Goal: Task Accomplishment & Management: Manage account settings

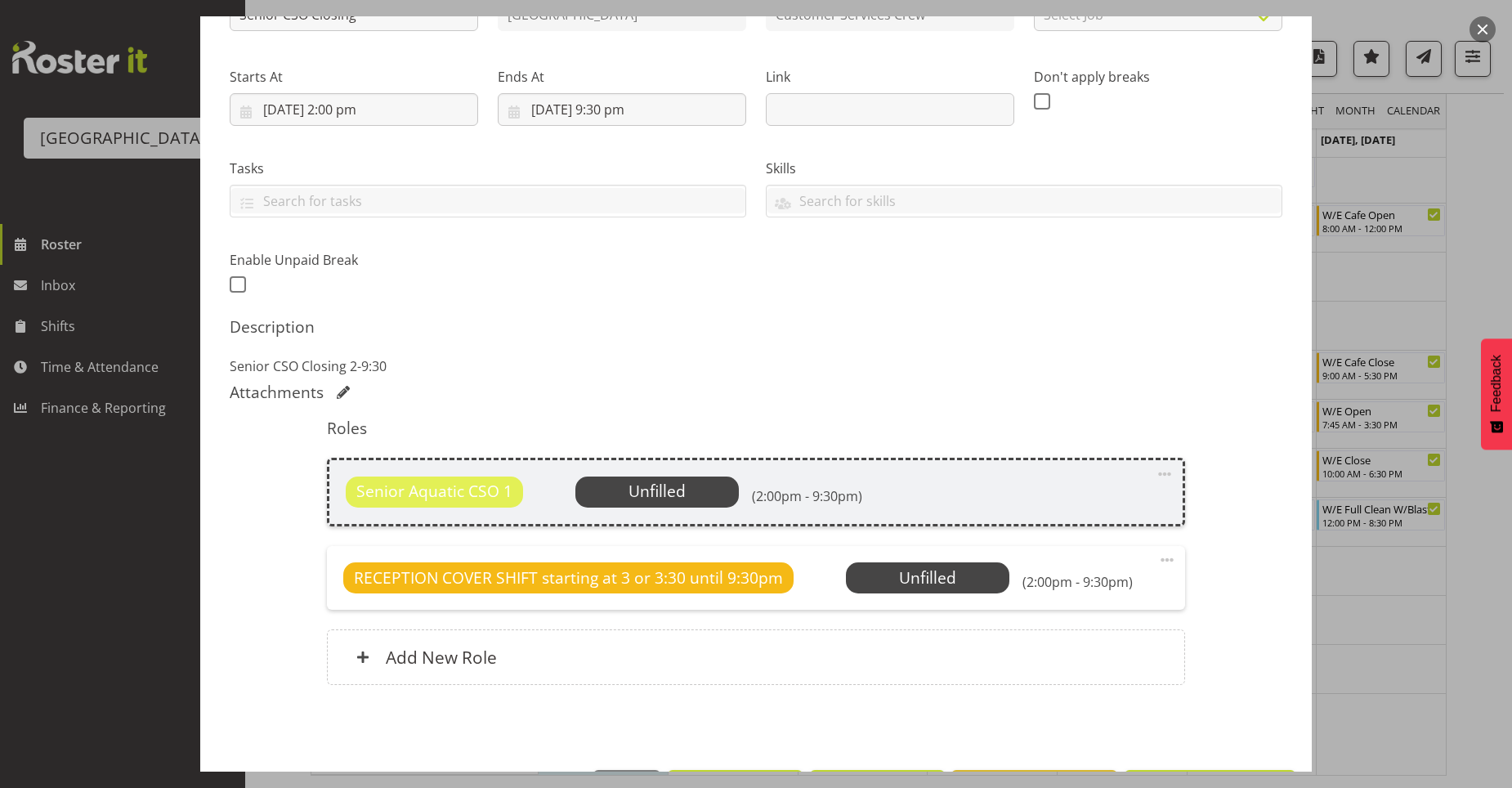
scroll to position [278, 0]
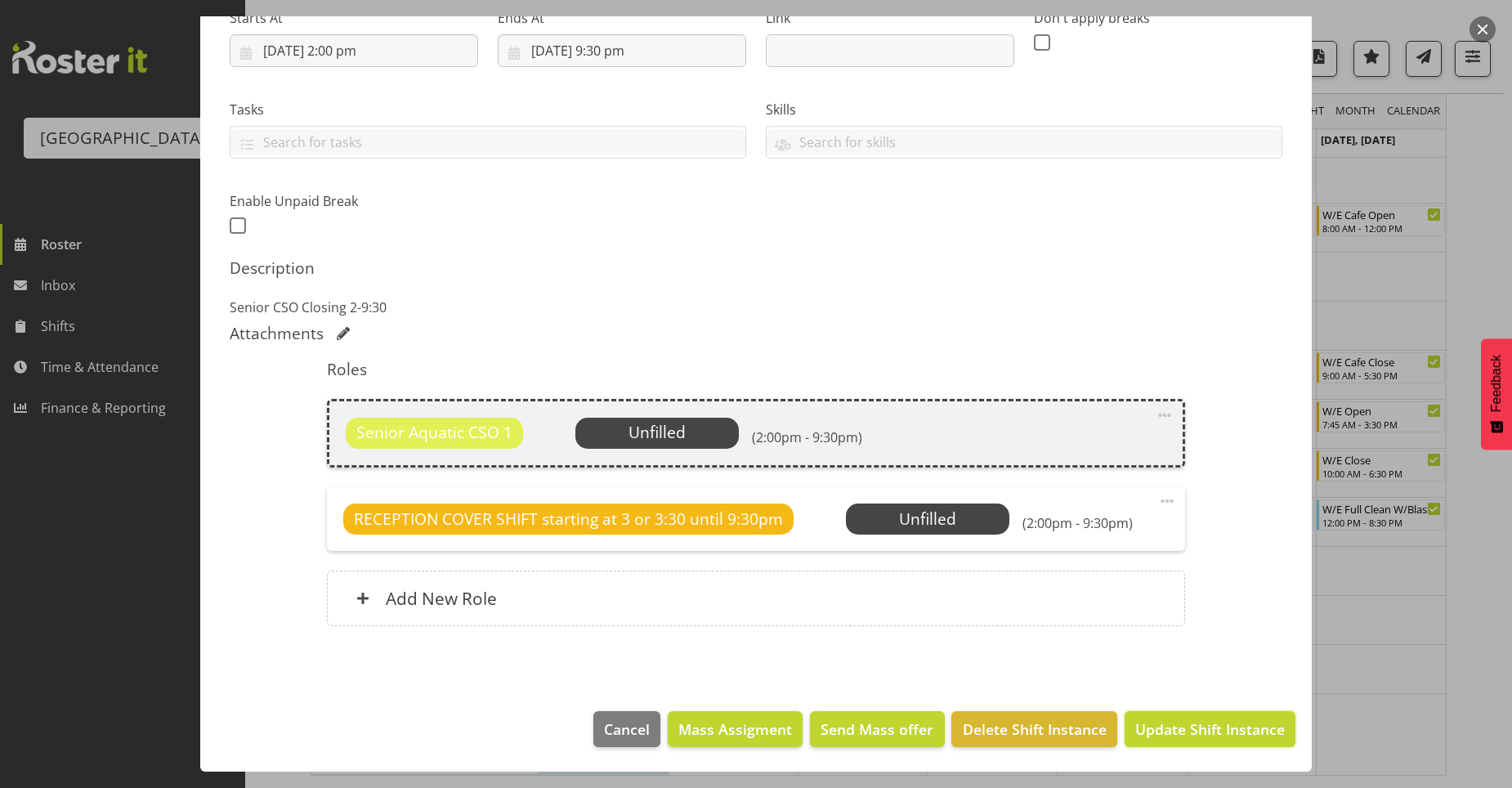
drag, startPoint x: 1157, startPoint y: 717, endPoint x: 1196, endPoint y: 728, distance: 40.5
click at [1160, 723] on button "Update Shift Instance" at bounding box center [1209, 729] width 170 height 36
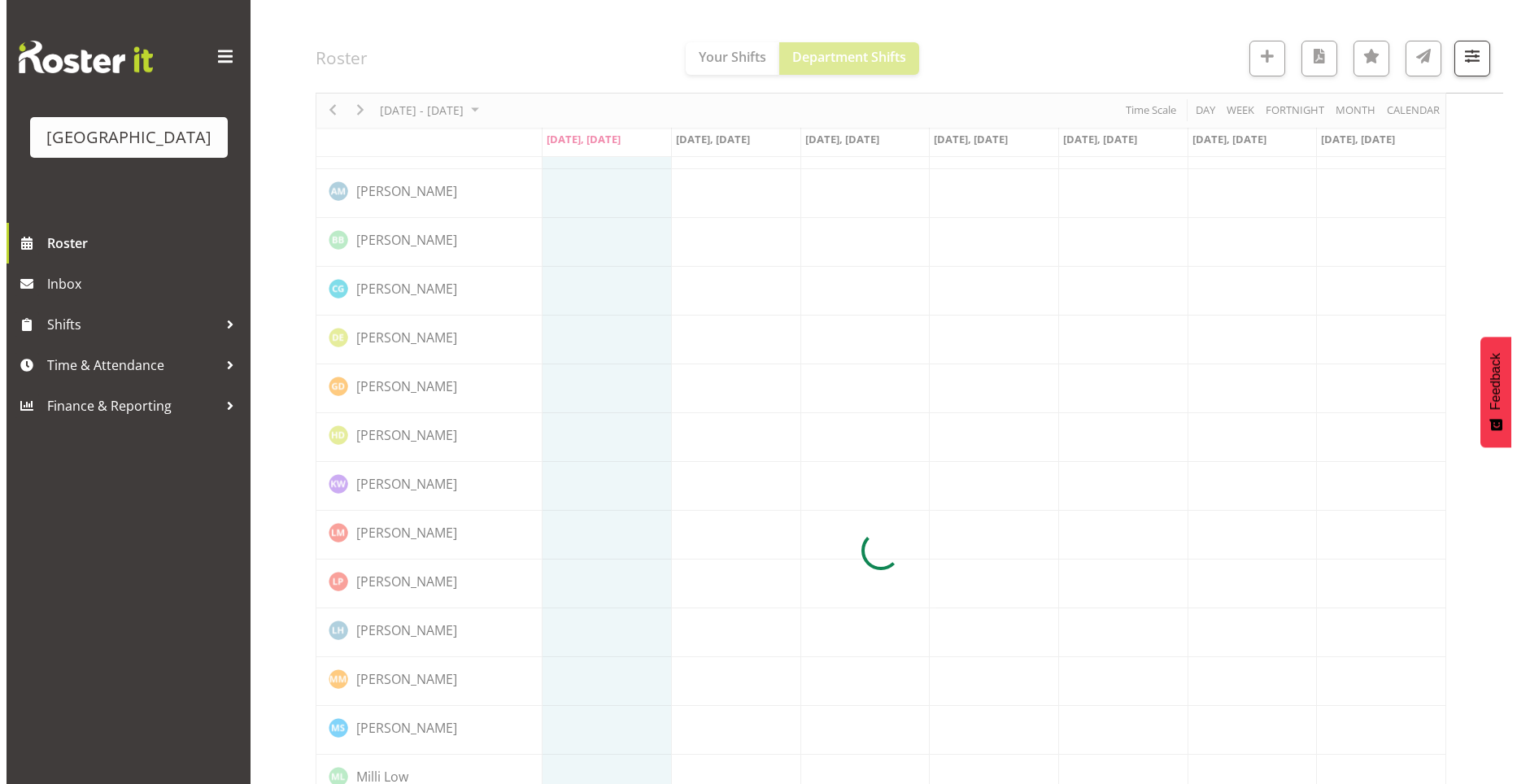
scroll to position [0, 0]
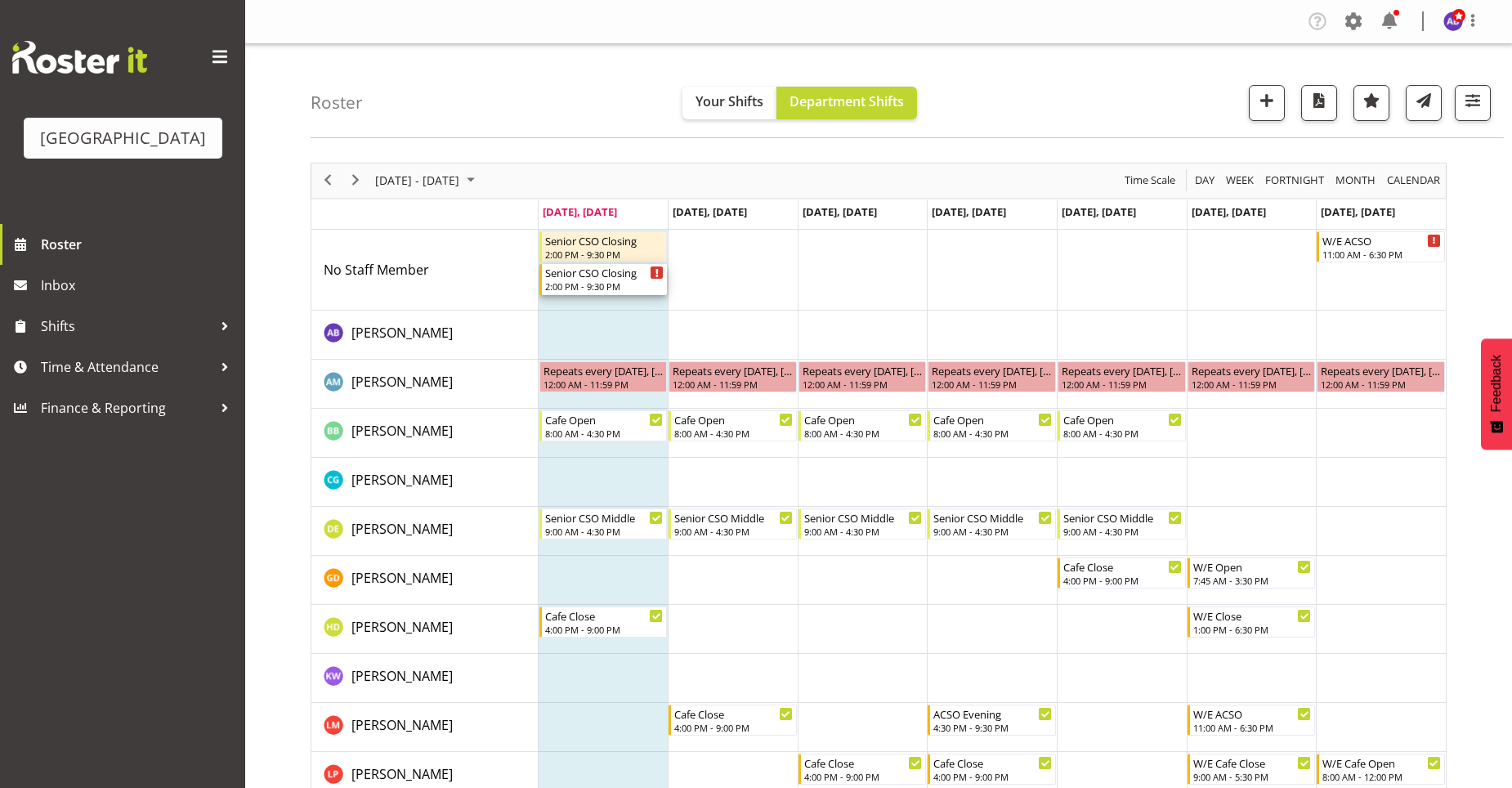
click at [645, 284] on div "2:00 PM - 9:30 PM" at bounding box center [605, 286] width 120 height 13
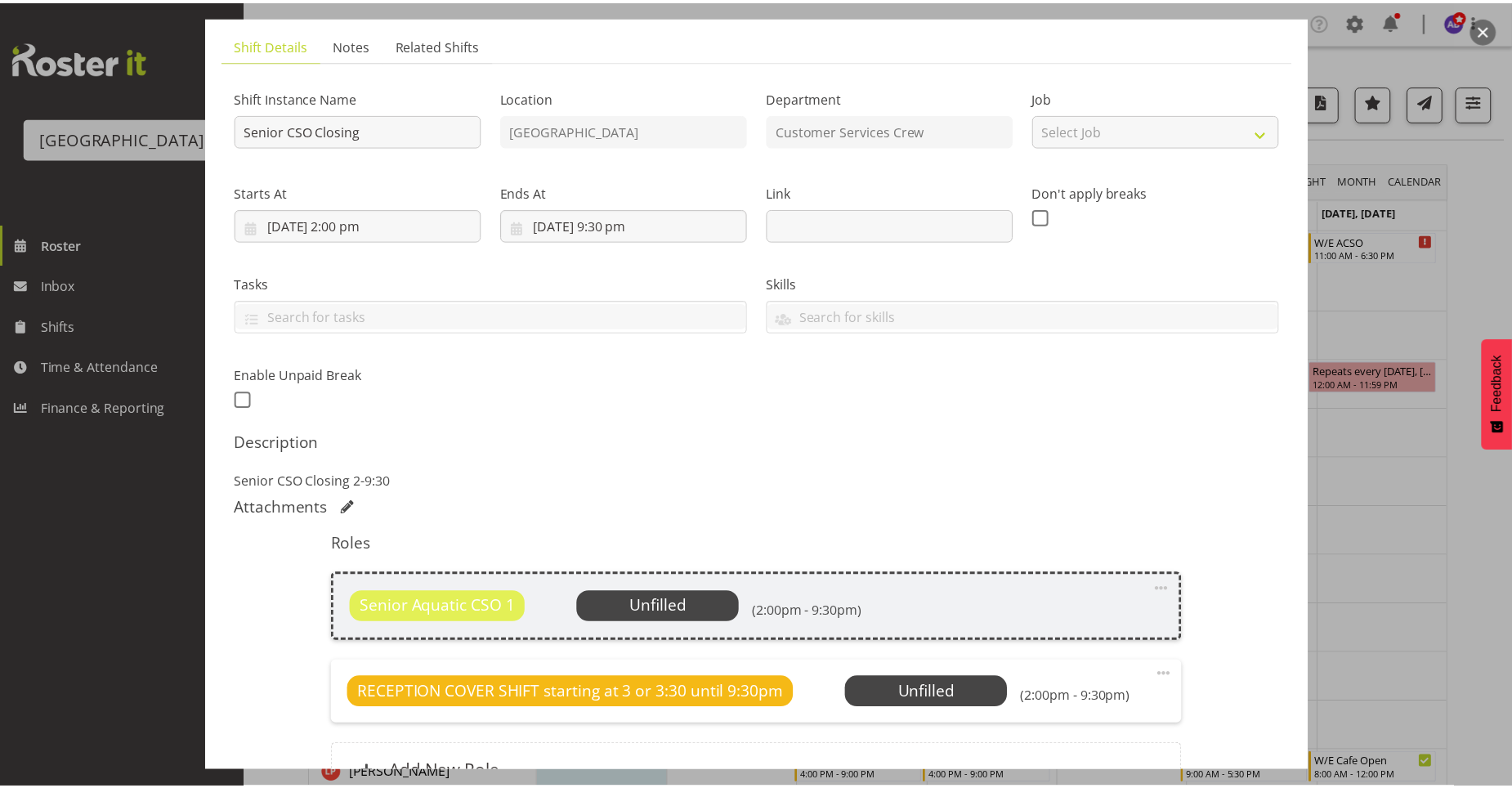
scroll to position [278, 0]
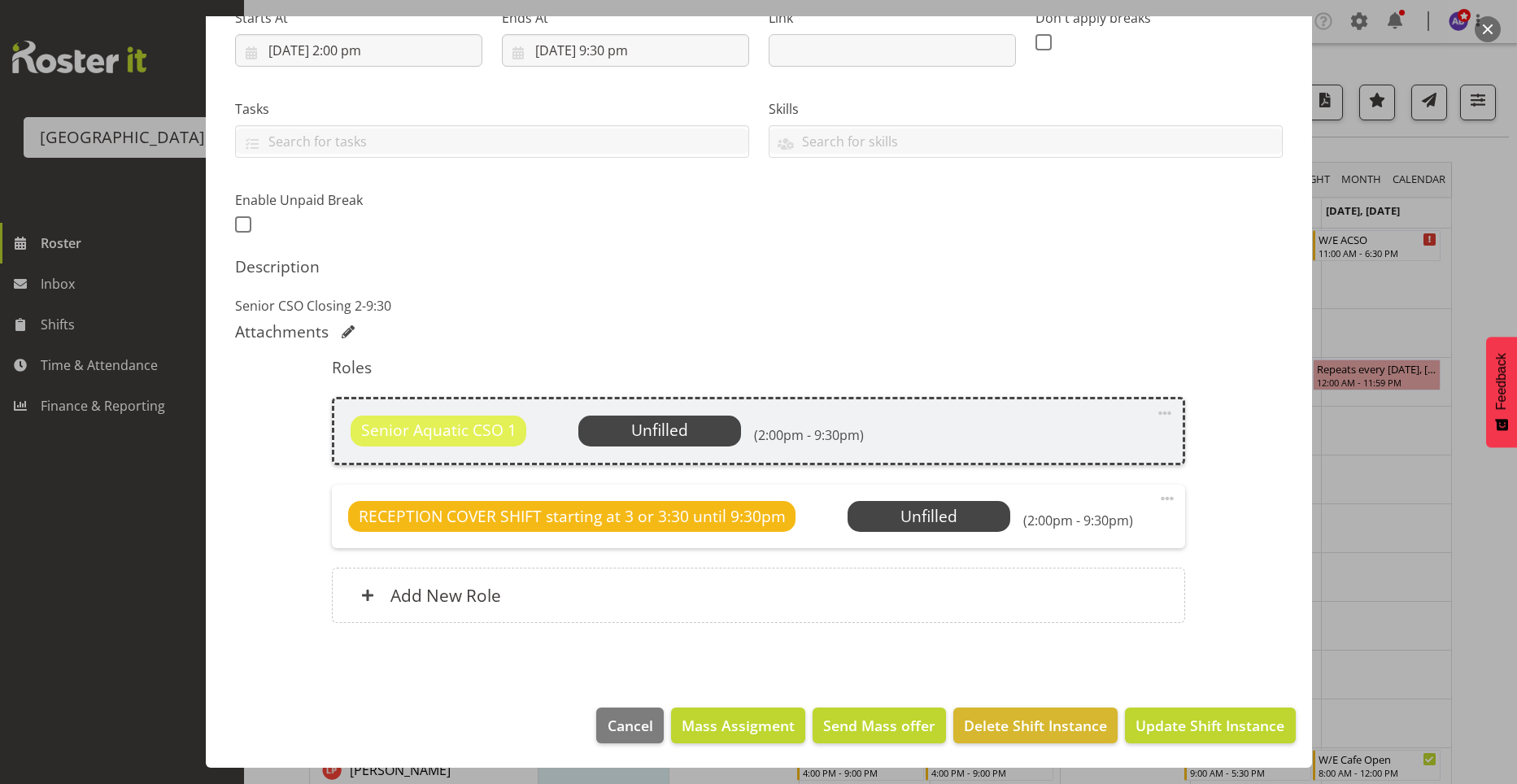
drag, startPoint x: 1409, startPoint y: 557, endPoint x: 1398, endPoint y: 558, distance: 11.0
click at [1411, 558] on div at bounding box center [758, 392] width 1517 height 784
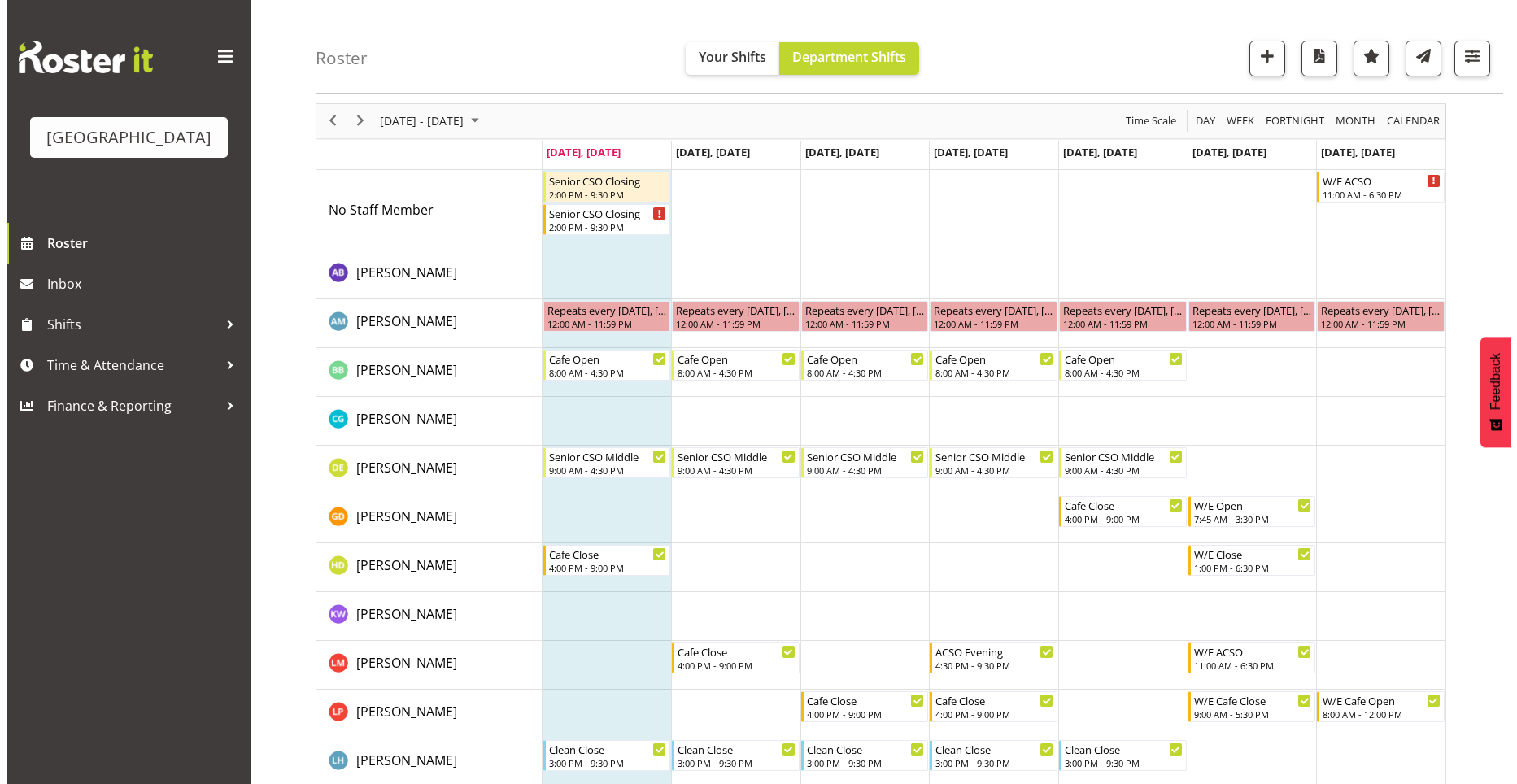
scroll to position [57, 0]
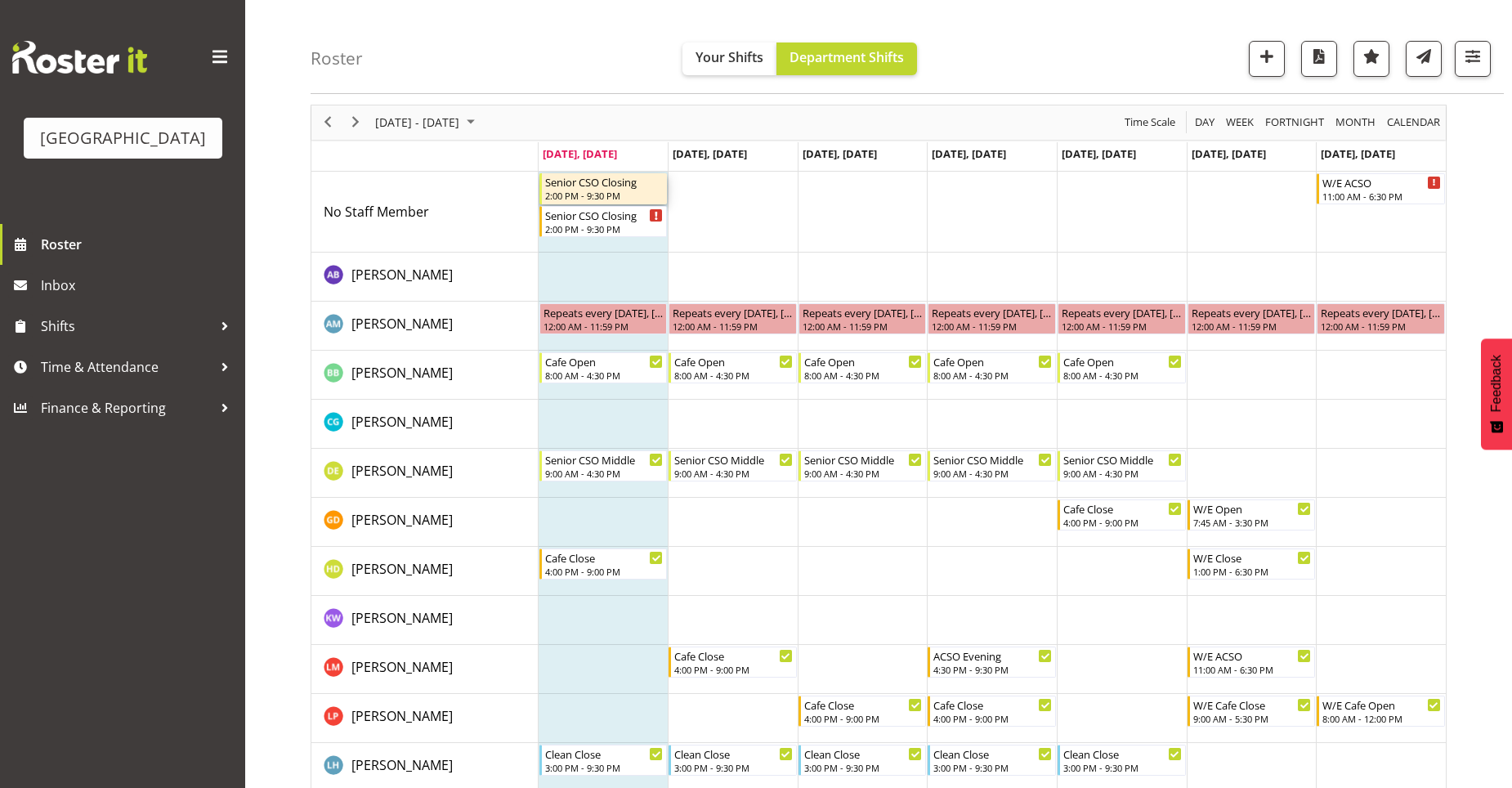
click at [615, 194] on div "2:00 PM - 9:30 PM" at bounding box center [605, 195] width 120 height 13
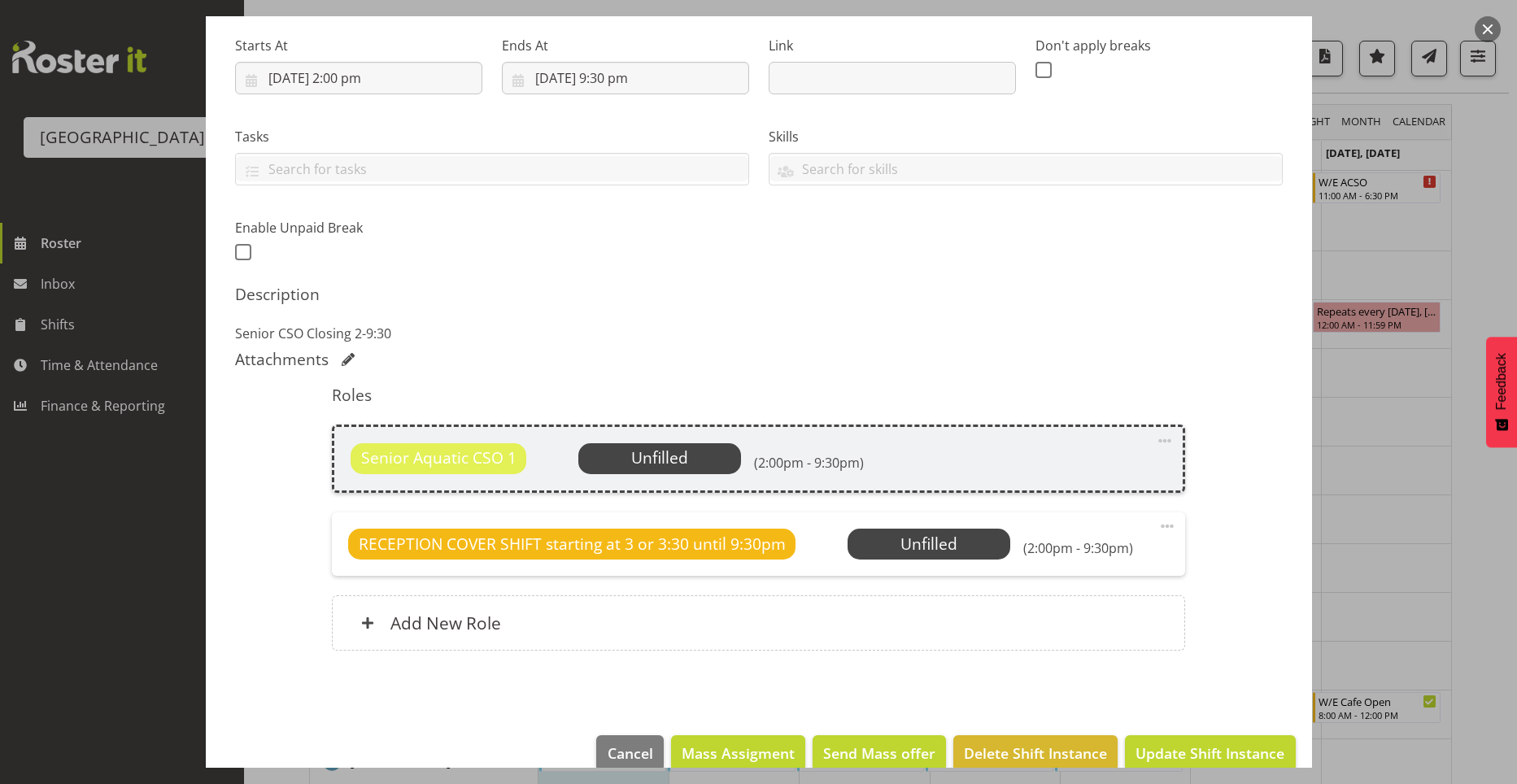
scroll to position [277, 0]
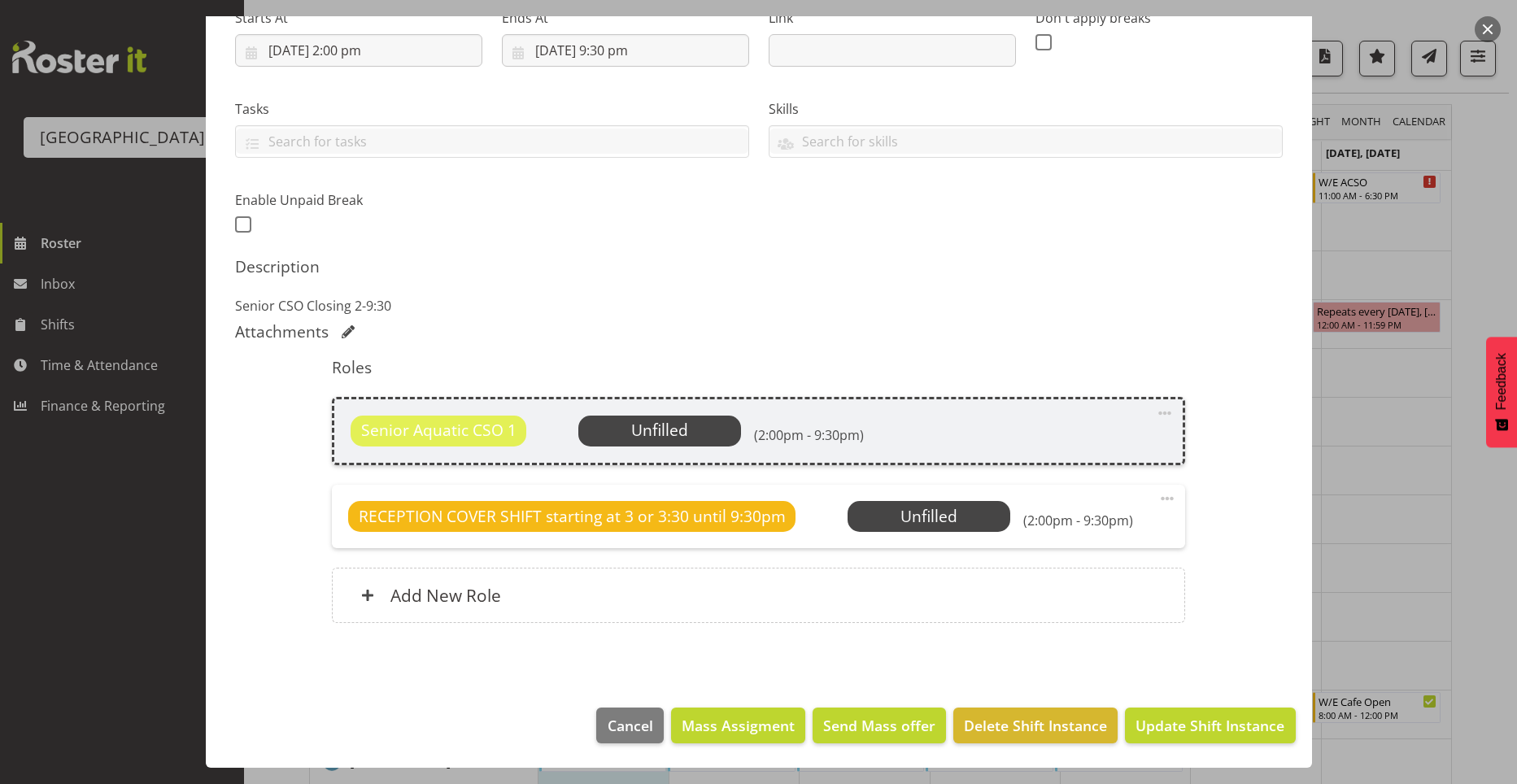
click at [1158, 506] on span at bounding box center [1167, 498] width 19 height 19
click at [813, 434] on h6 "(2:00pm - 9:30pm)" at bounding box center [809, 435] width 110 height 16
click at [652, 425] on span "Unfilled" at bounding box center [659, 430] width 57 height 22
click at [744, 518] on span "RECEPTION COVER SHIFT starting at 3 or 3:30 until 9:30pm" at bounding box center [572, 516] width 427 height 24
click at [1098, 506] on div "(2:00pm - 9:30pm)" at bounding box center [1078, 516] width 110 height 24
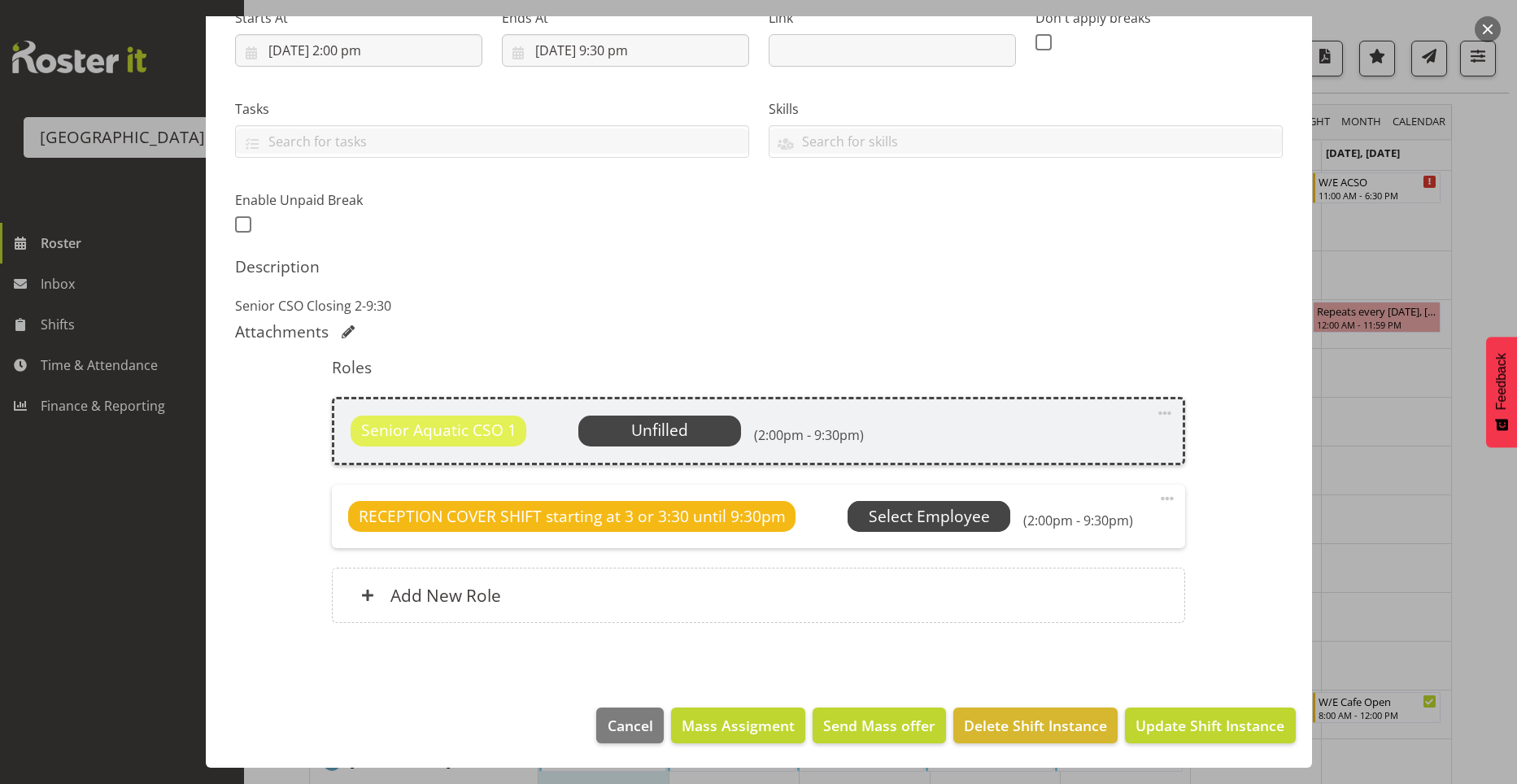
click at [0, 0] on span "Select Employee" at bounding box center [0, 0] width 0 height 0
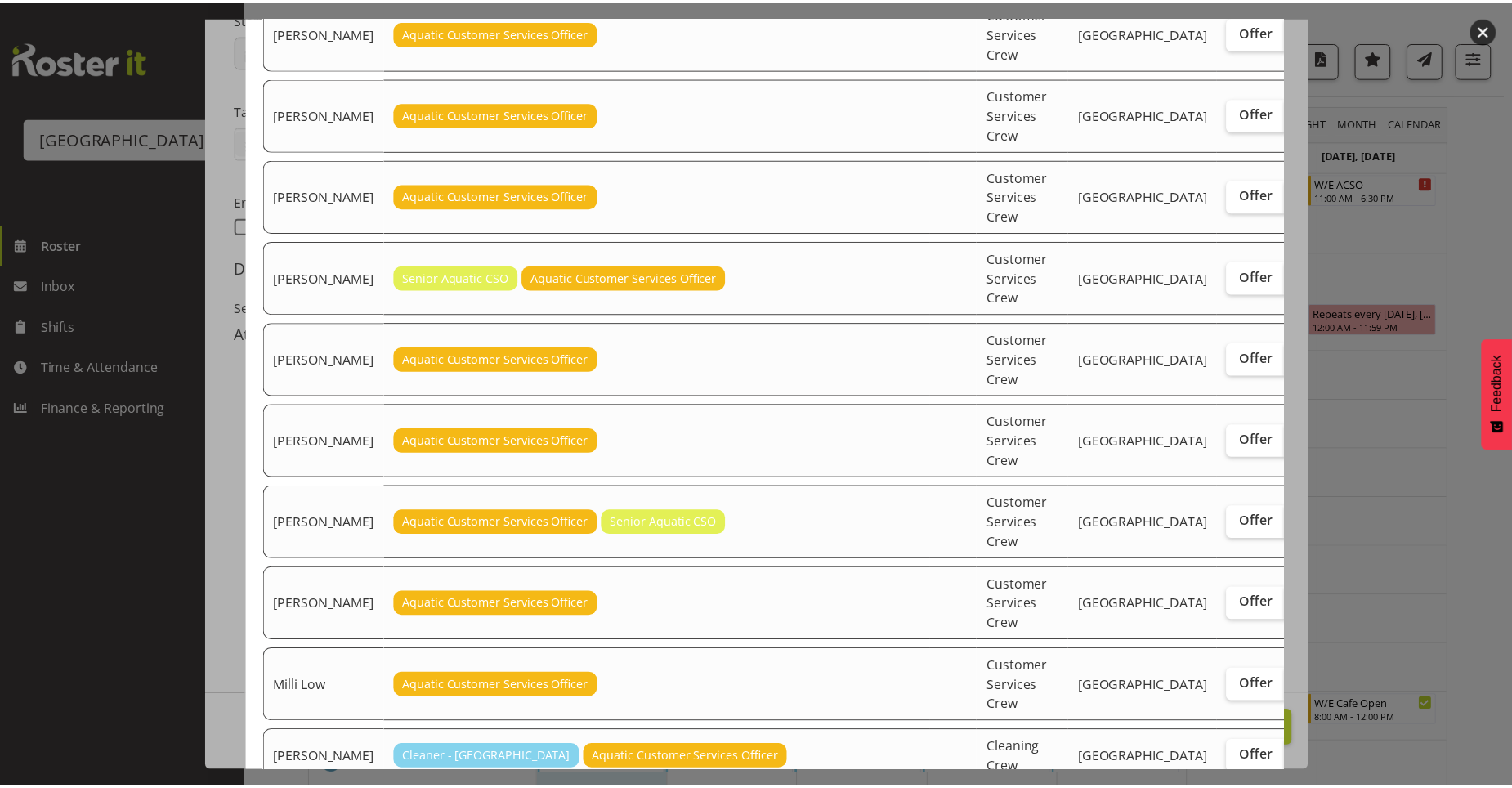
scroll to position [384, 0]
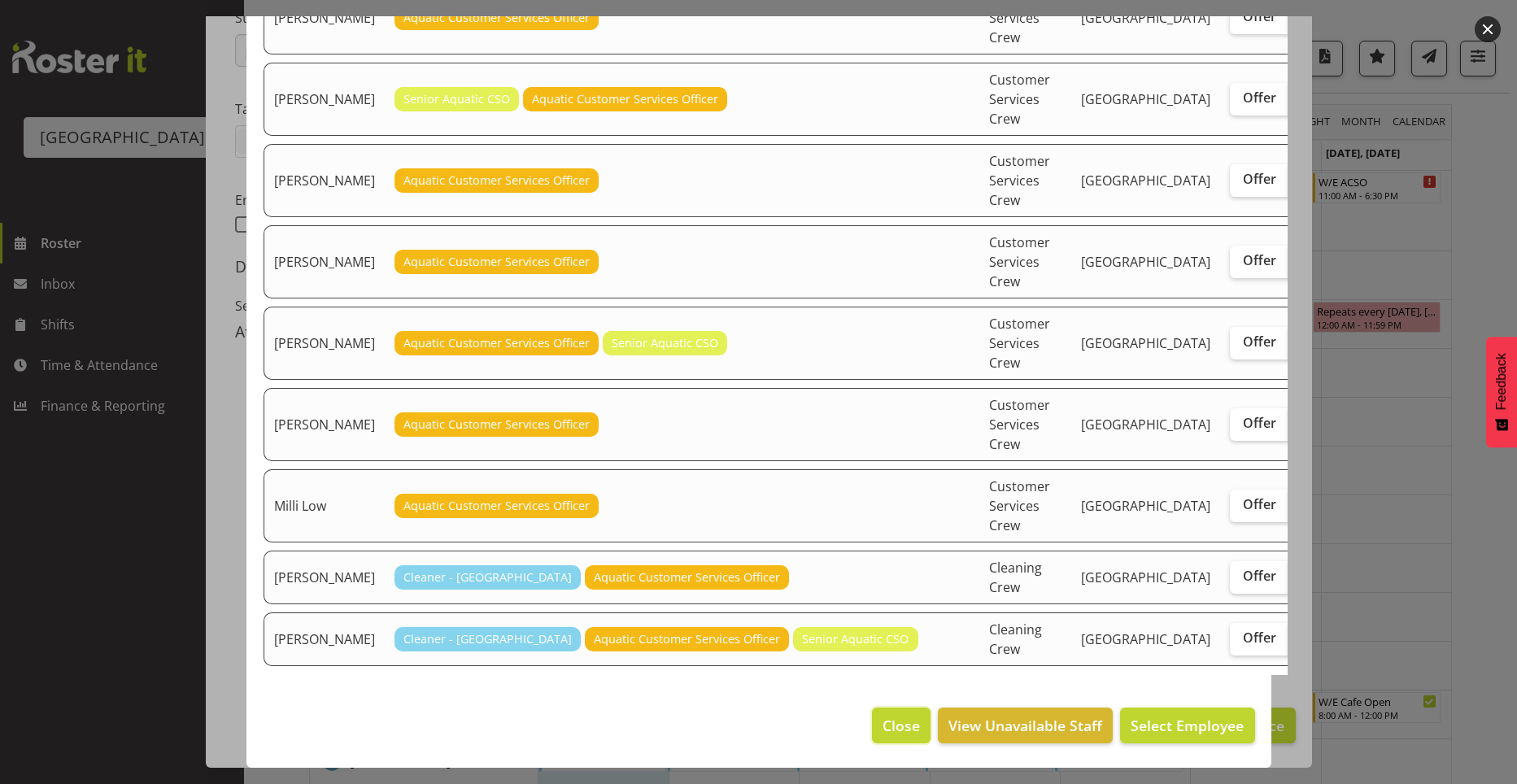
click at [882, 732] on span "Close" at bounding box center [901, 725] width 37 height 21
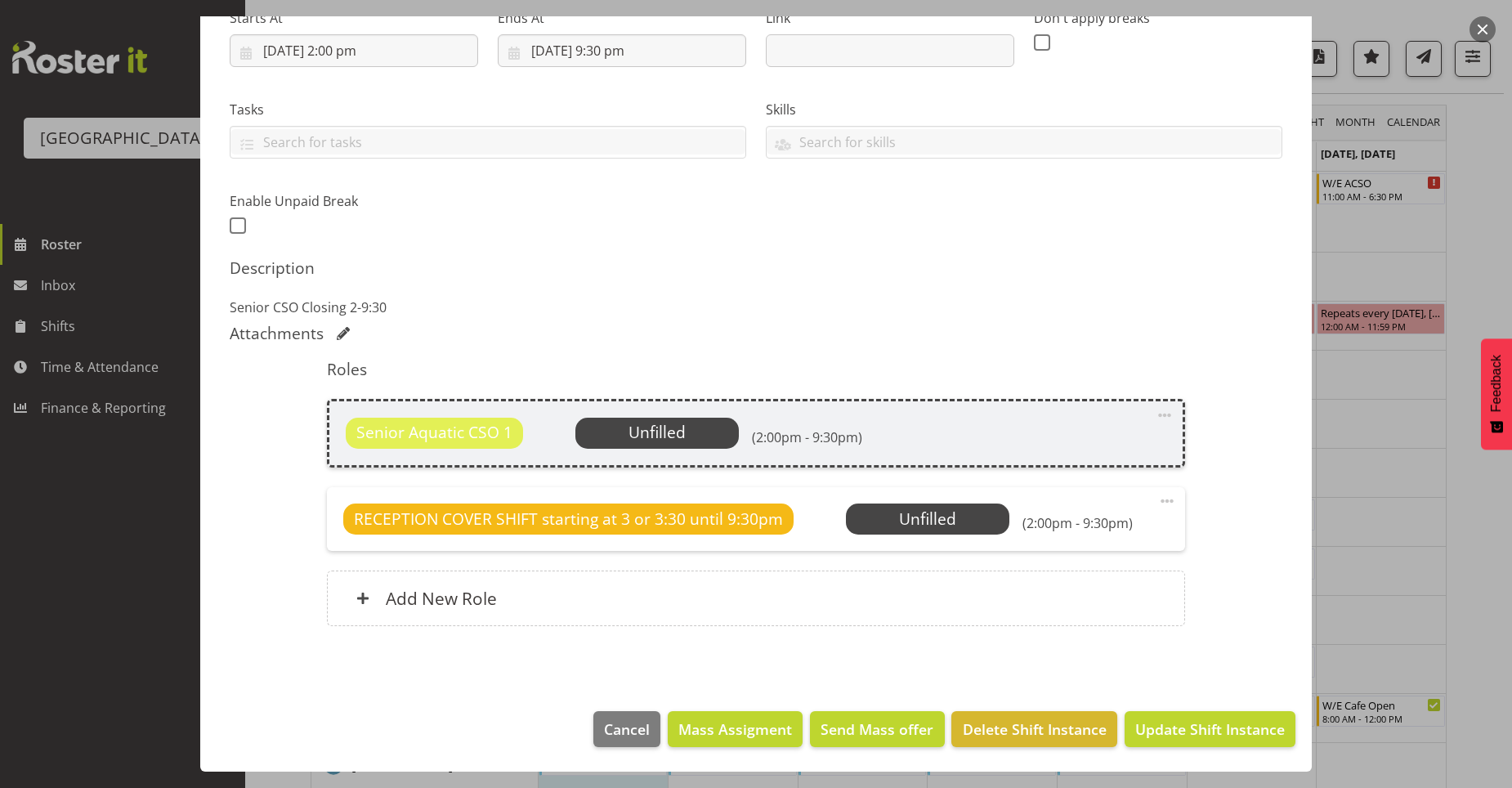
click at [1376, 650] on div at bounding box center [756, 394] width 1512 height 788
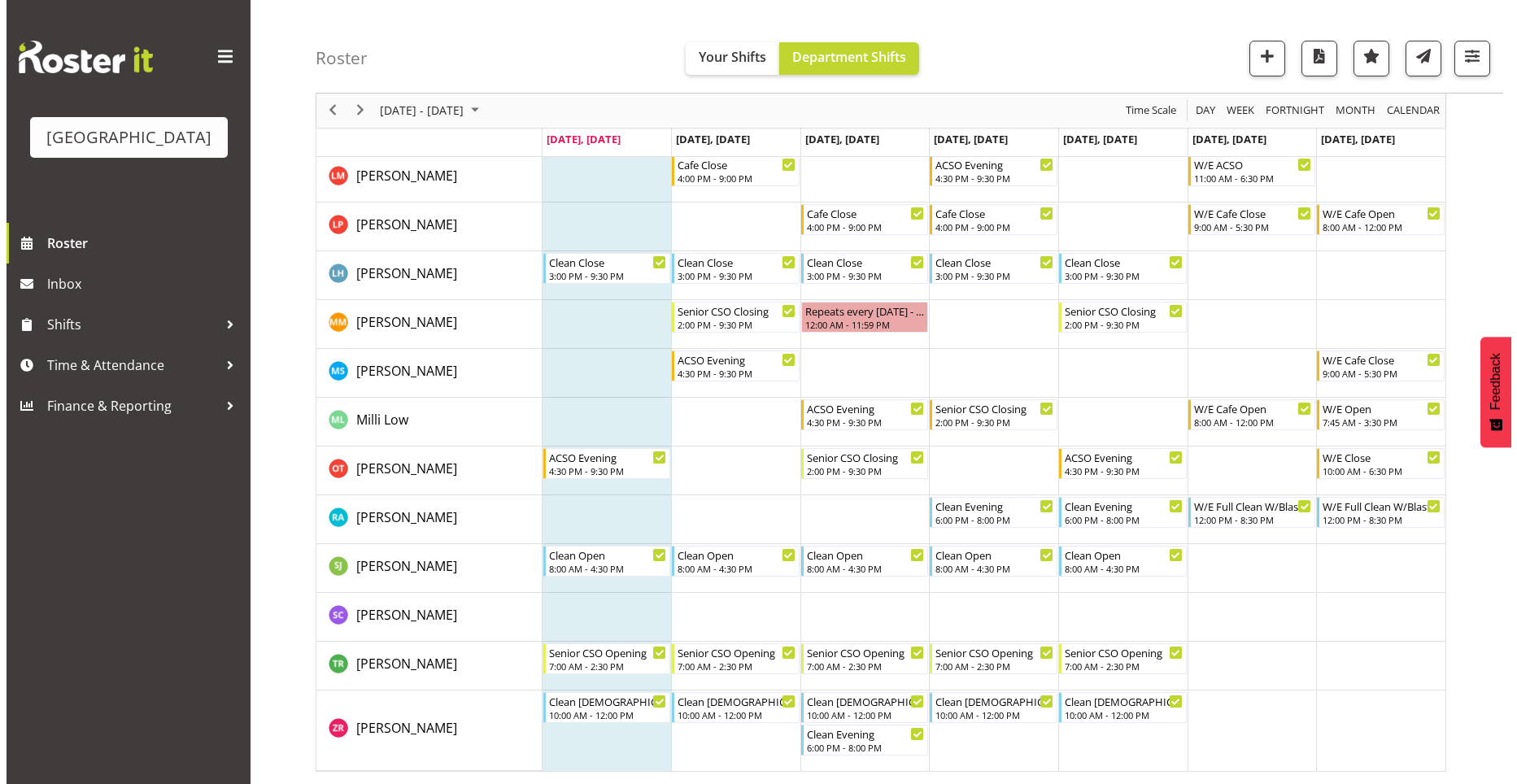
scroll to position [0, 0]
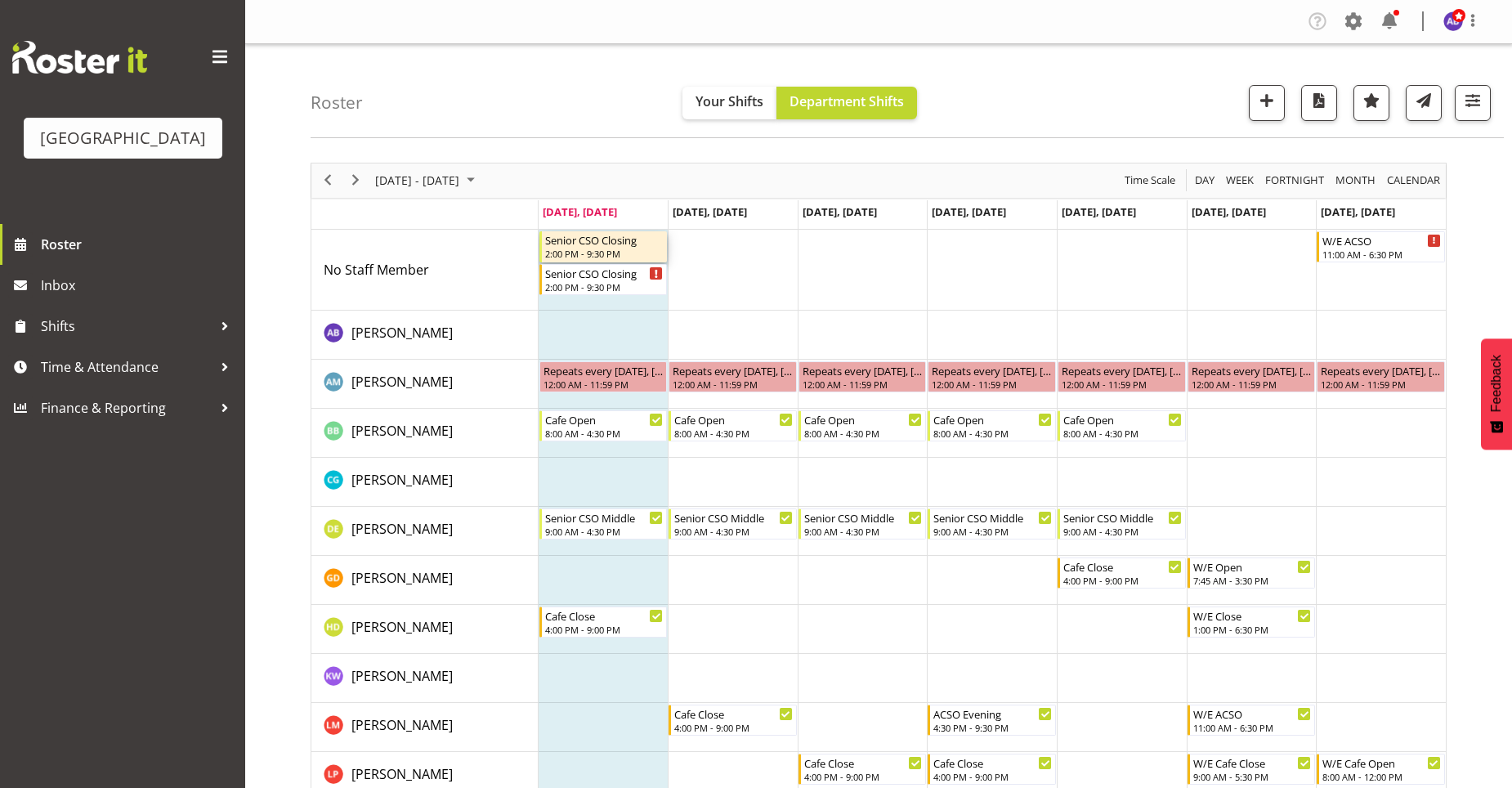
click at [659, 247] on div "Senior CSO Closing 2:00 PM - 9:30 PM" at bounding box center [605, 247] width 120 height 31
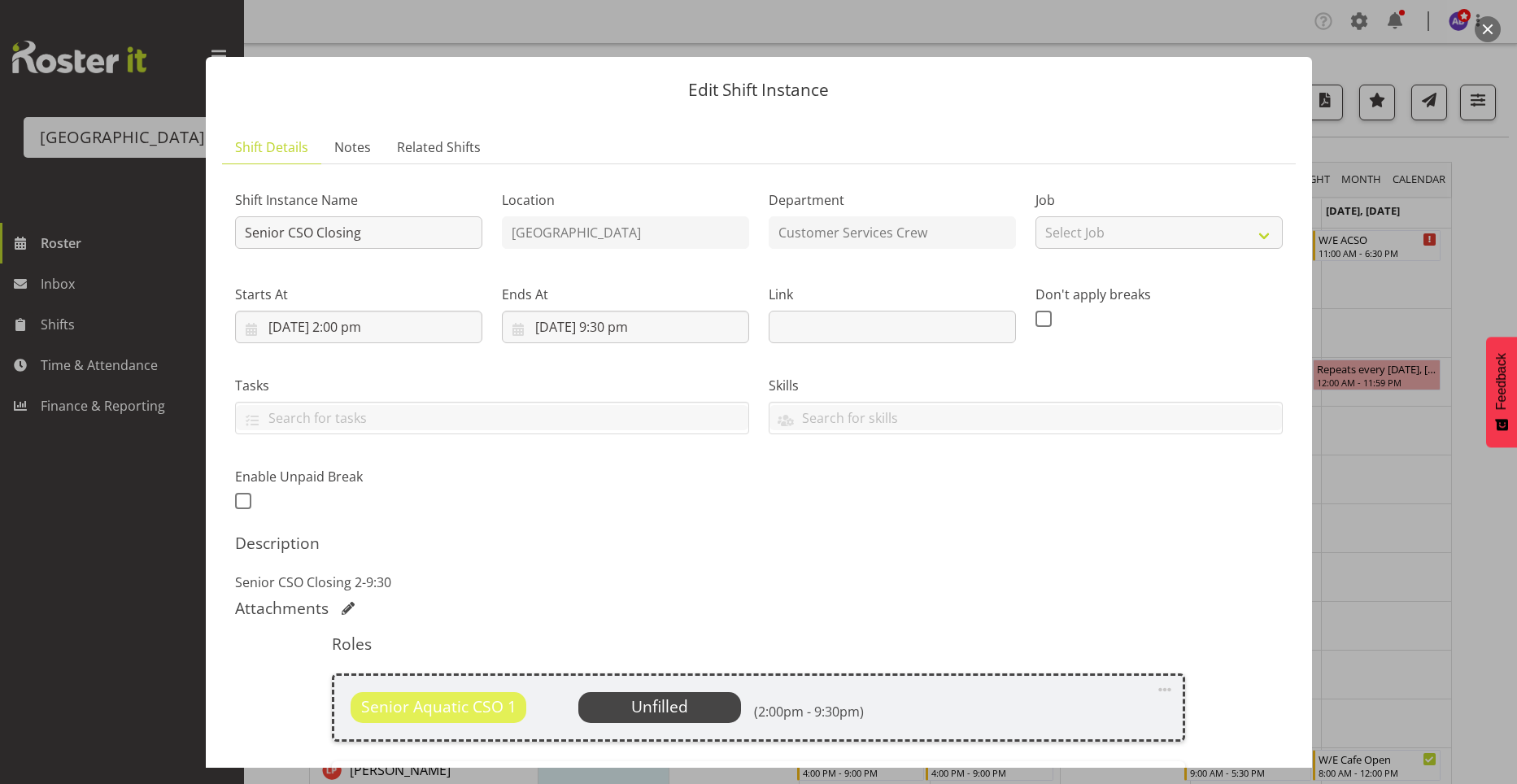
click at [1154, 27] on div "Edit Shift Instance Shift Details Notes Related Shifts Shift Instance Name Seni…" at bounding box center [759, 392] width 1139 height 751
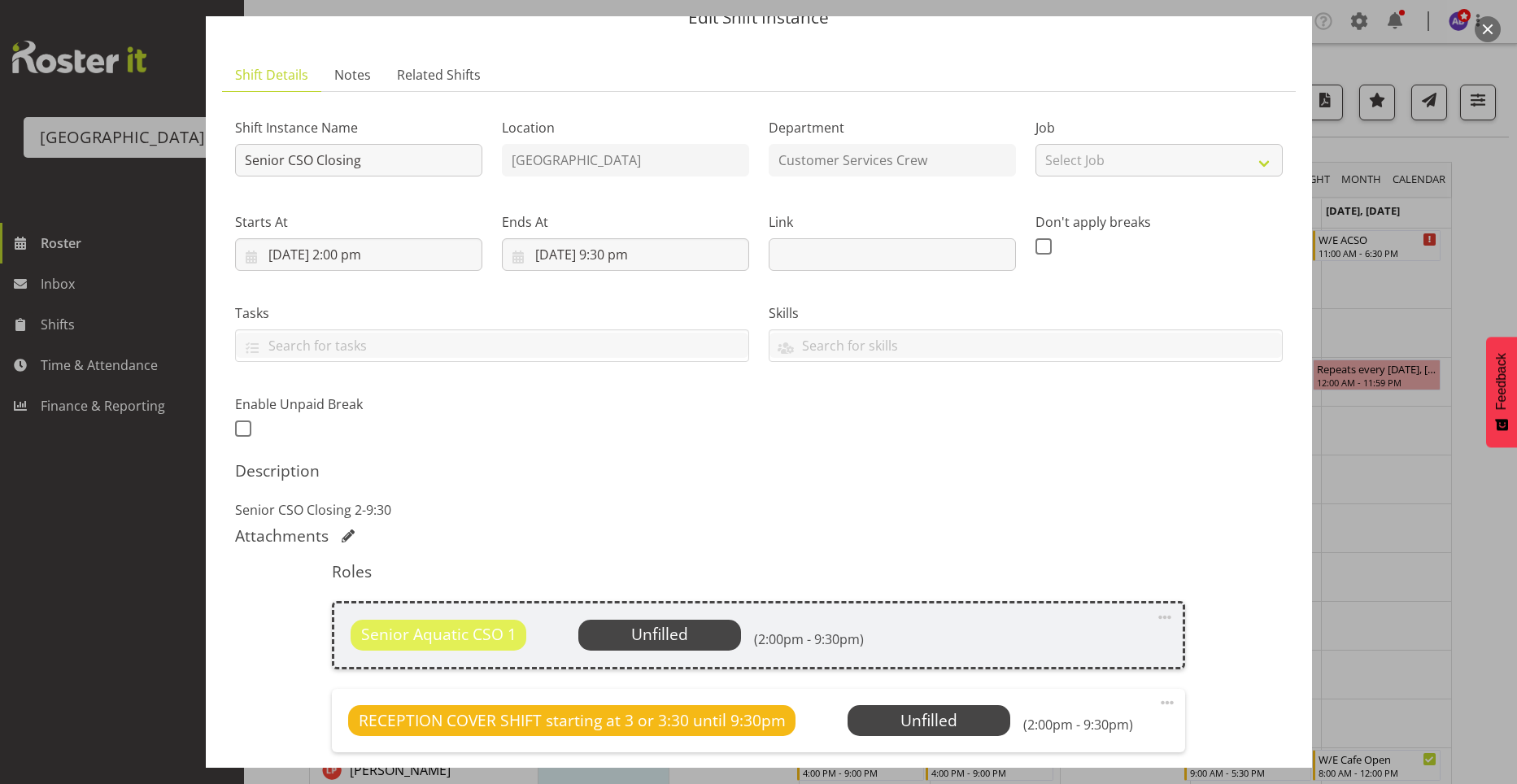
scroll to position [277, 0]
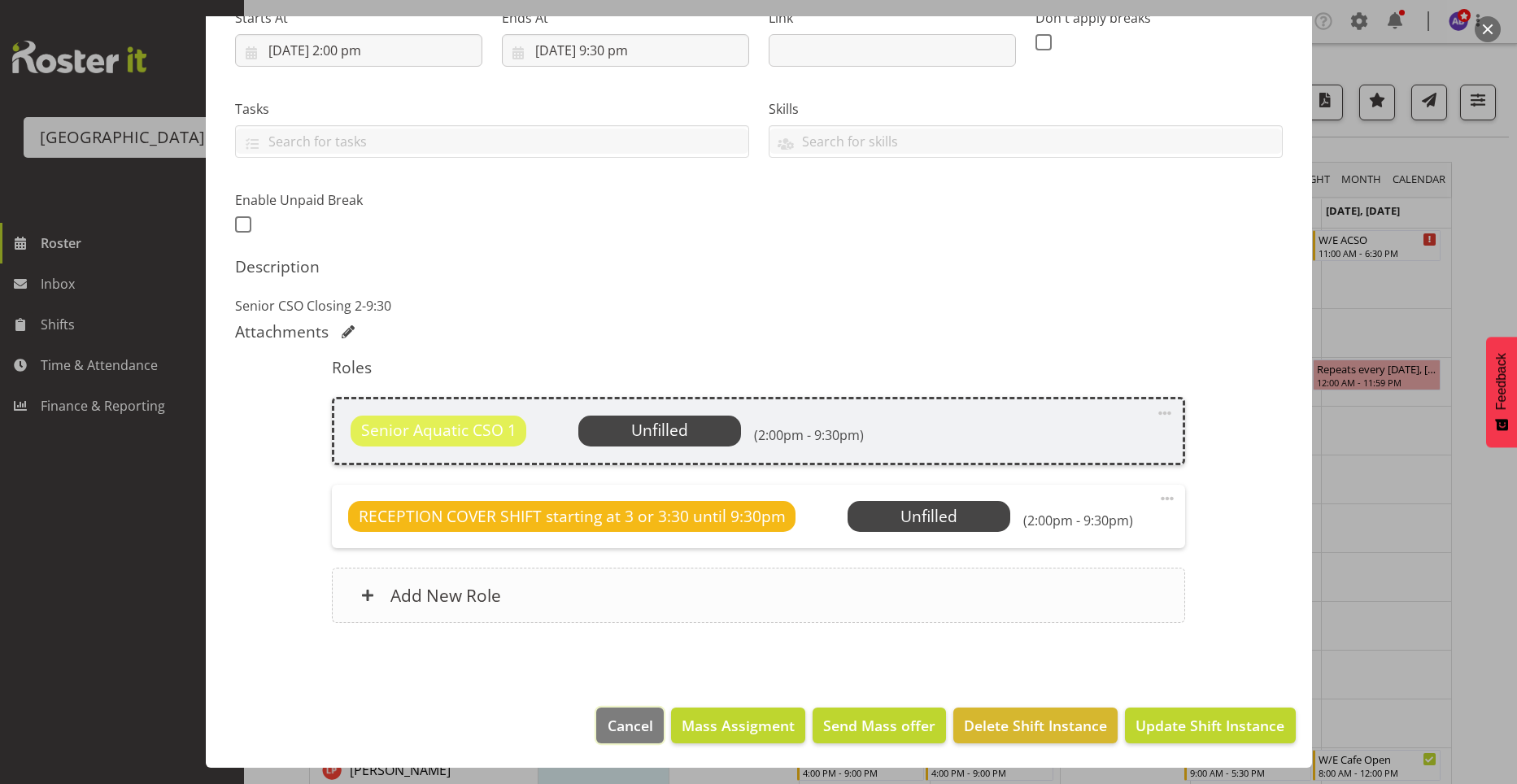
click at [628, 732] on span "Cancel" at bounding box center [631, 725] width 46 height 21
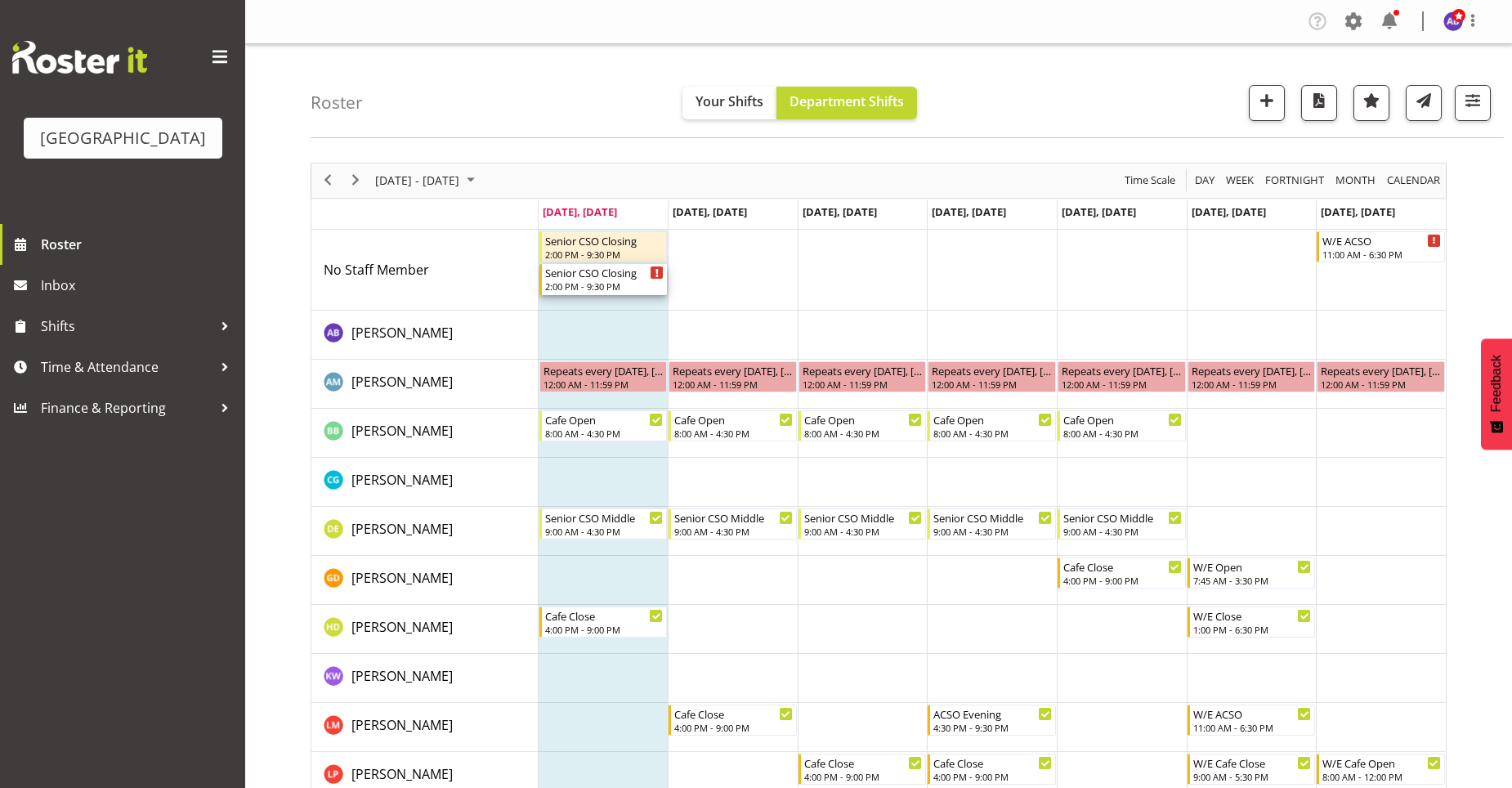
click at [656, 272] on icon "Timeline Week of August 25, 2025" at bounding box center [656, 273] width 3 height 8
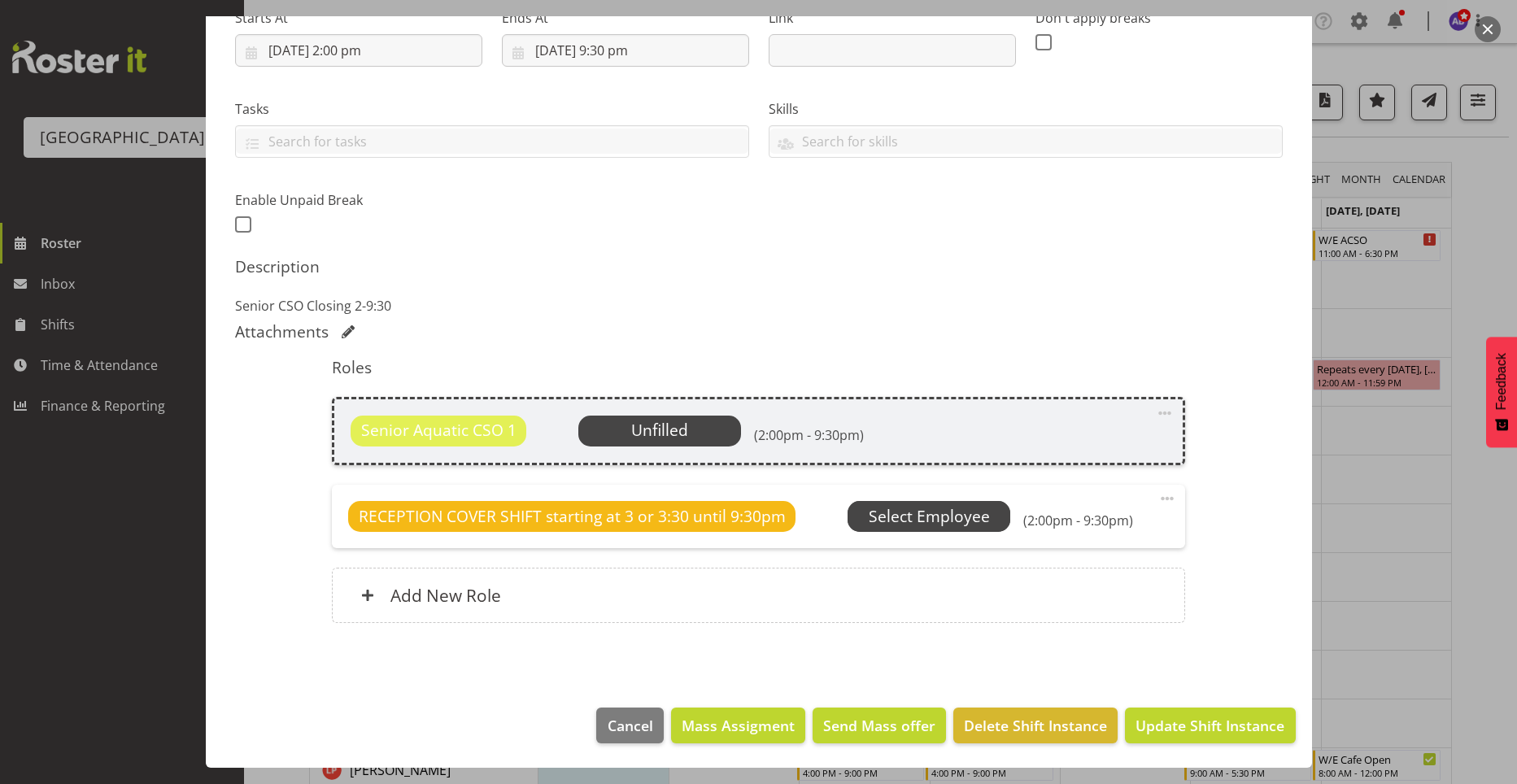
click at [0, 0] on span "Select Employee" at bounding box center [0, 0] width 0 height 0
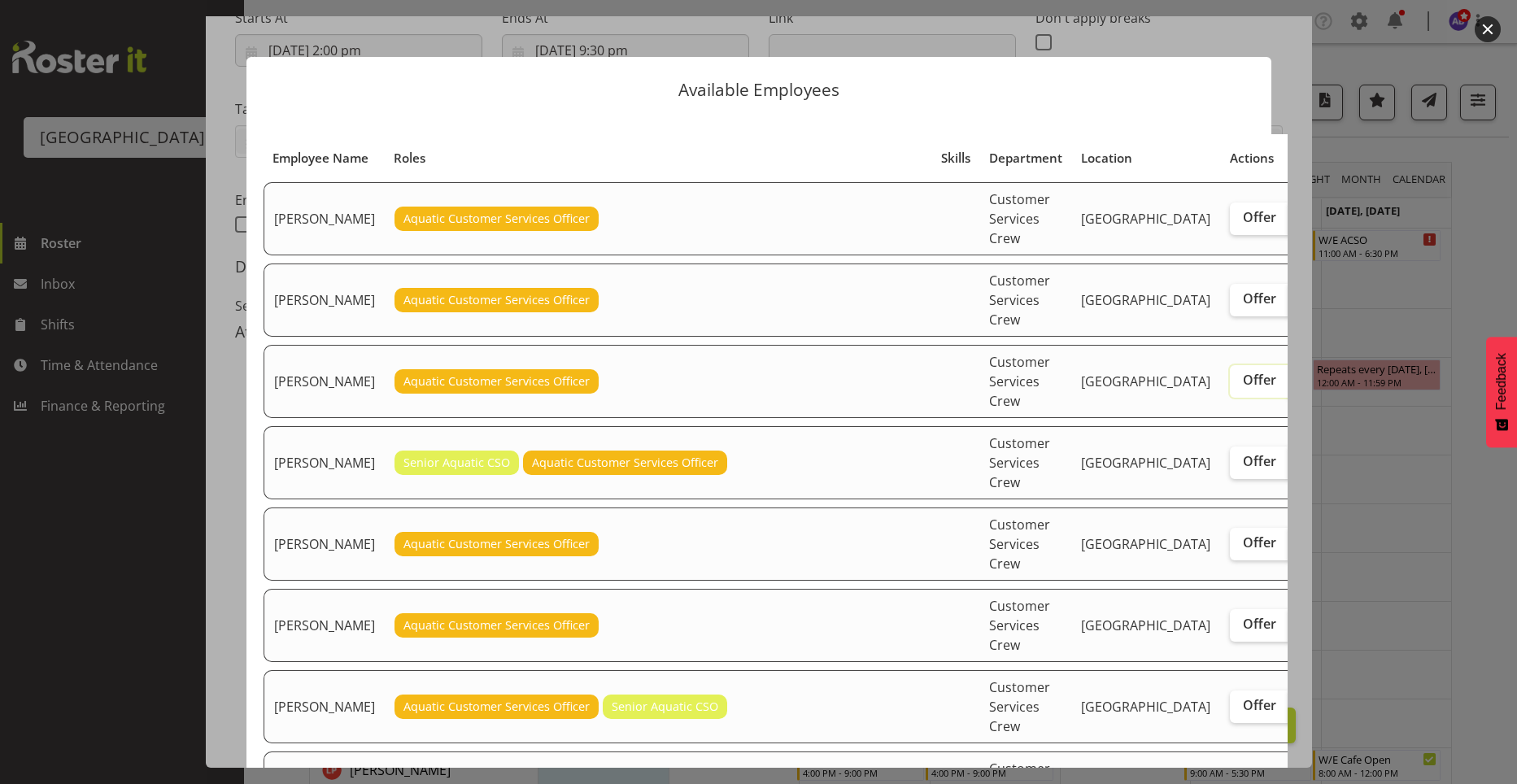
click at [1230, 386] on input "Offer" at bounding box center [1235, 380] width 11 height 11
checkbox input "true"
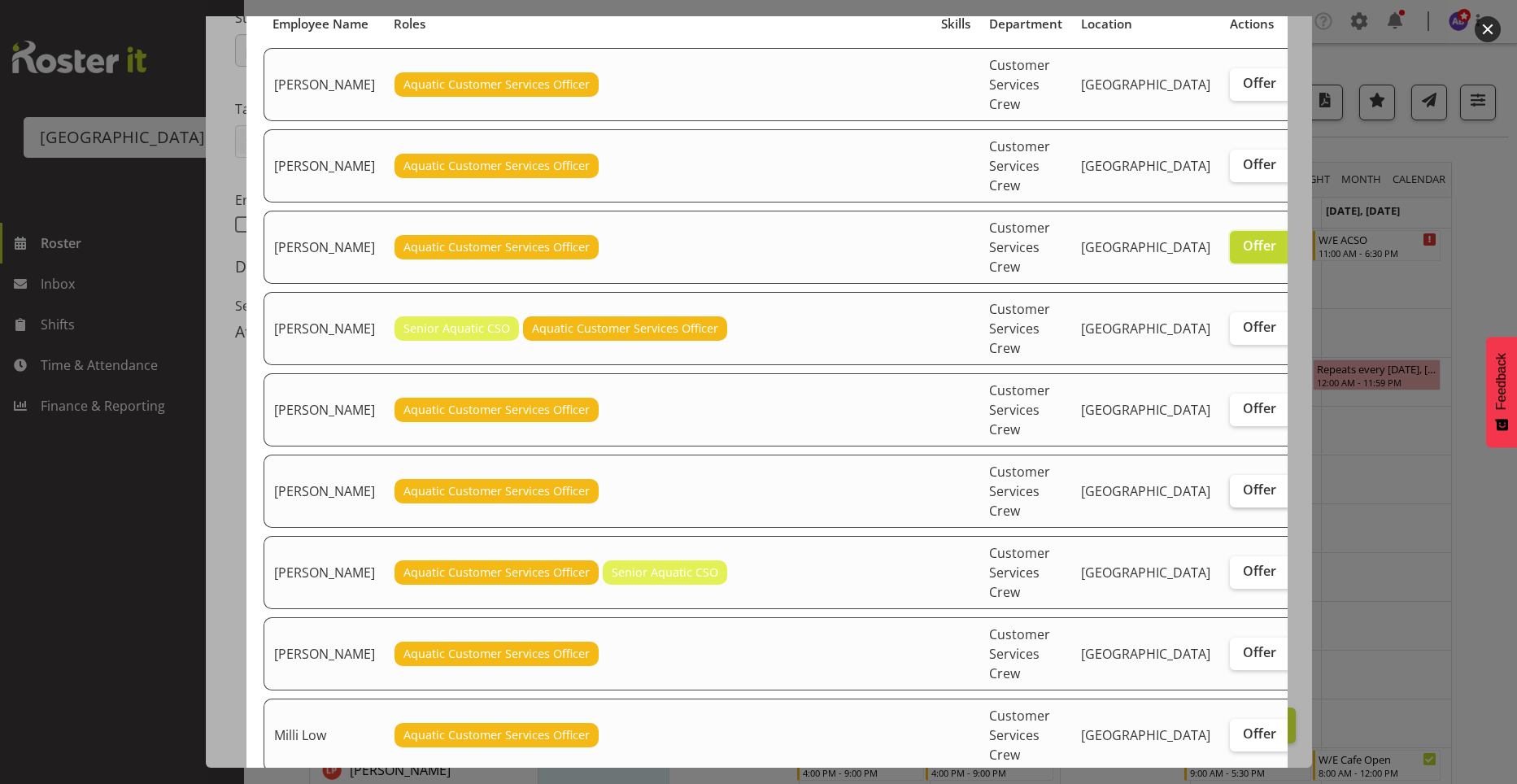
scroll to position [163, 0]
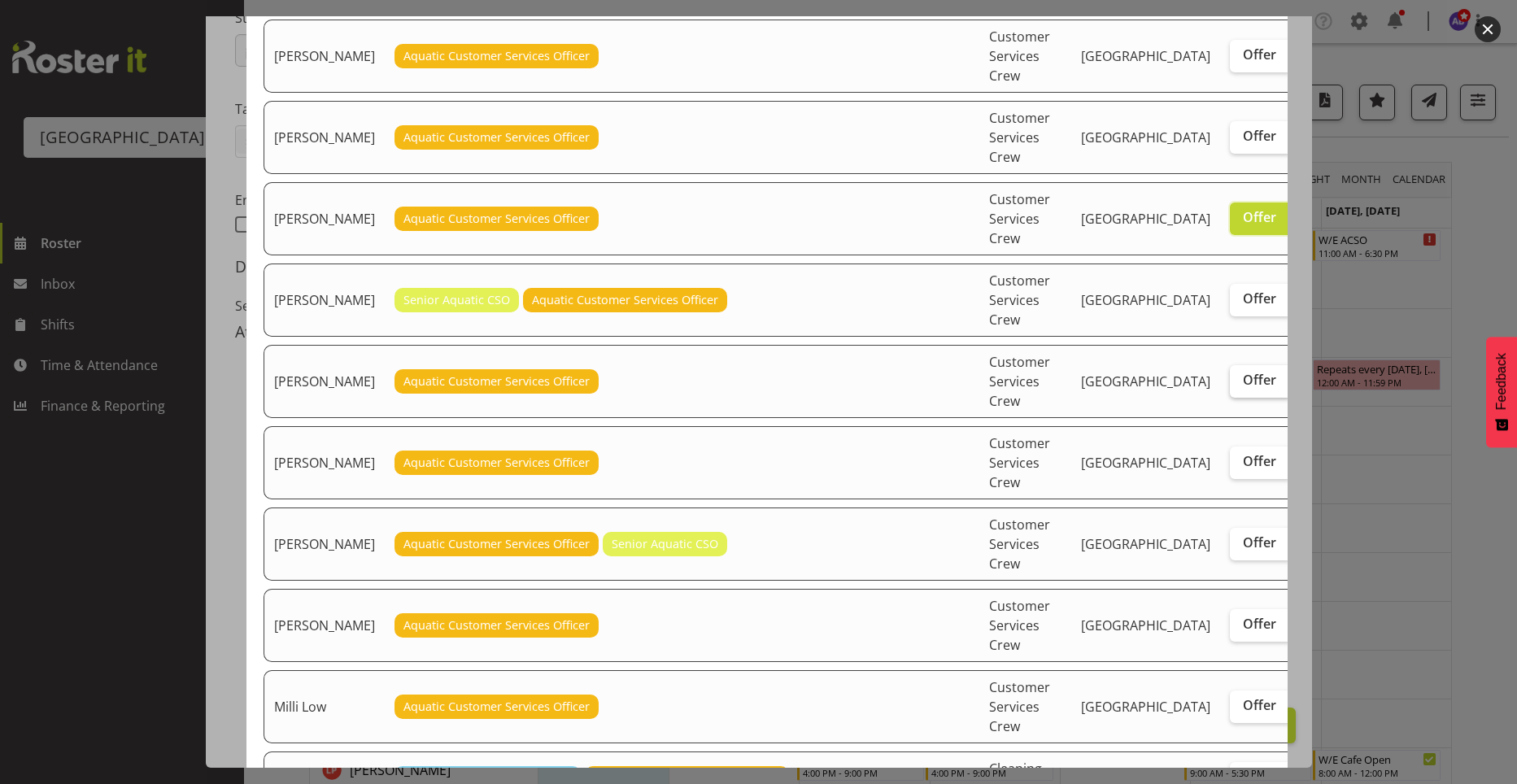
click at [1243, 388] on span "Offer" at bounding box center [1260, 379] width 34 height 16
click at [1230, 386] on input "Offer" at bounding box center [1235, 380] width 11 height 11
checkbox input "true"
click at [1243, 469] on span "Offer" at bounding box center [1260, 461] width 34 height 16
click at [1230, 467] on input "Offer" at bounding box center [1235, 462] width 11 height 11
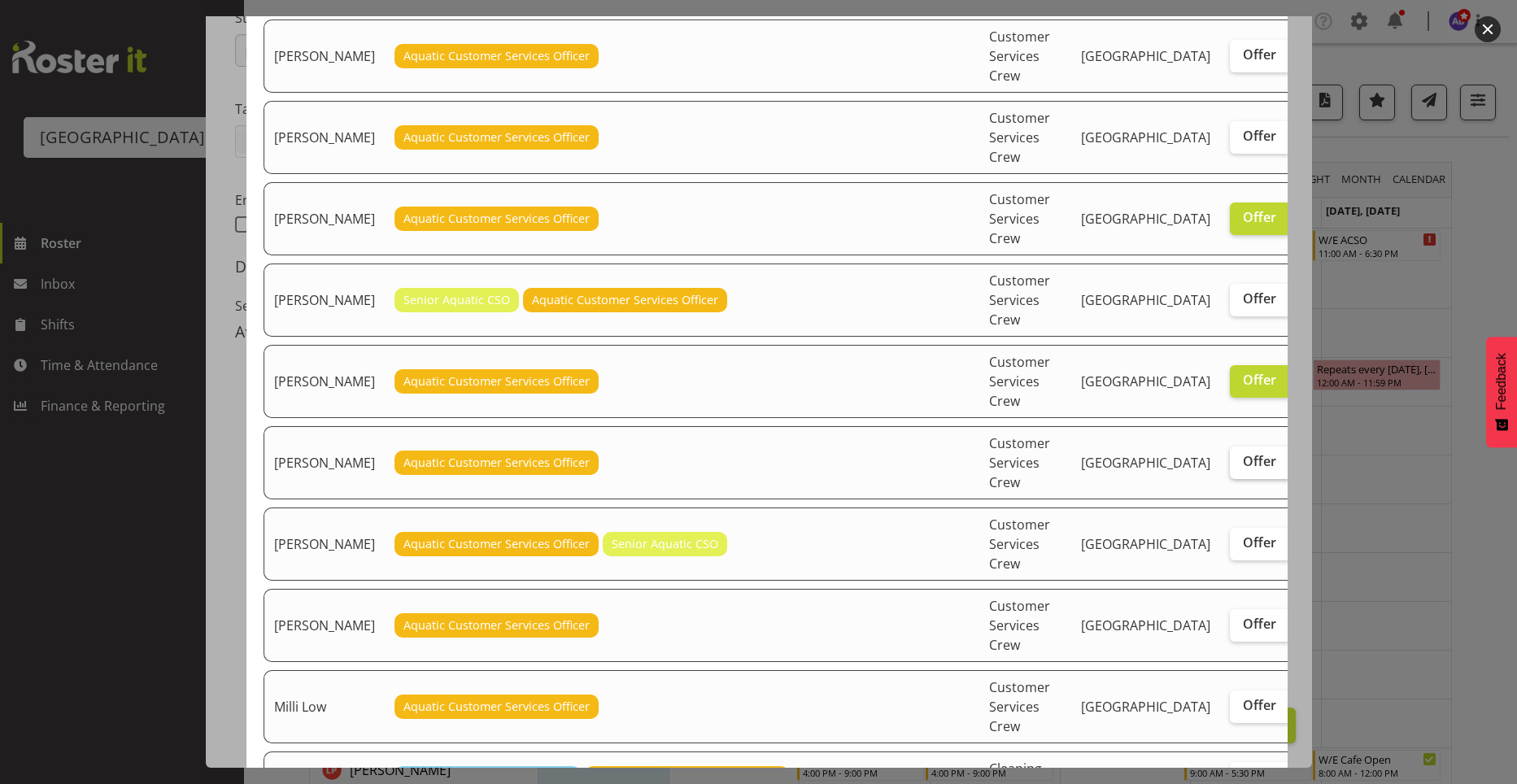
checkbox input "true"
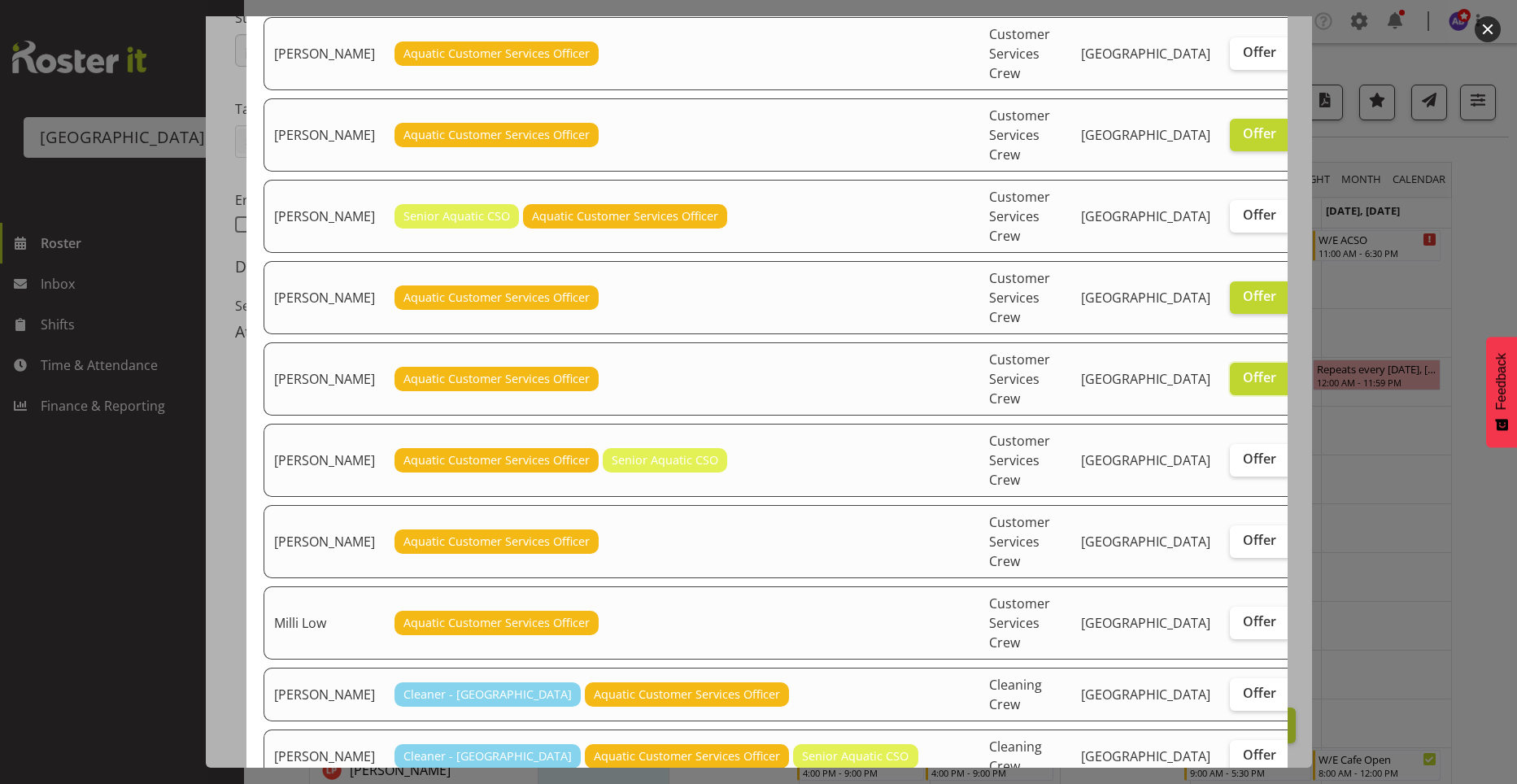
scroll to position [325, 0]
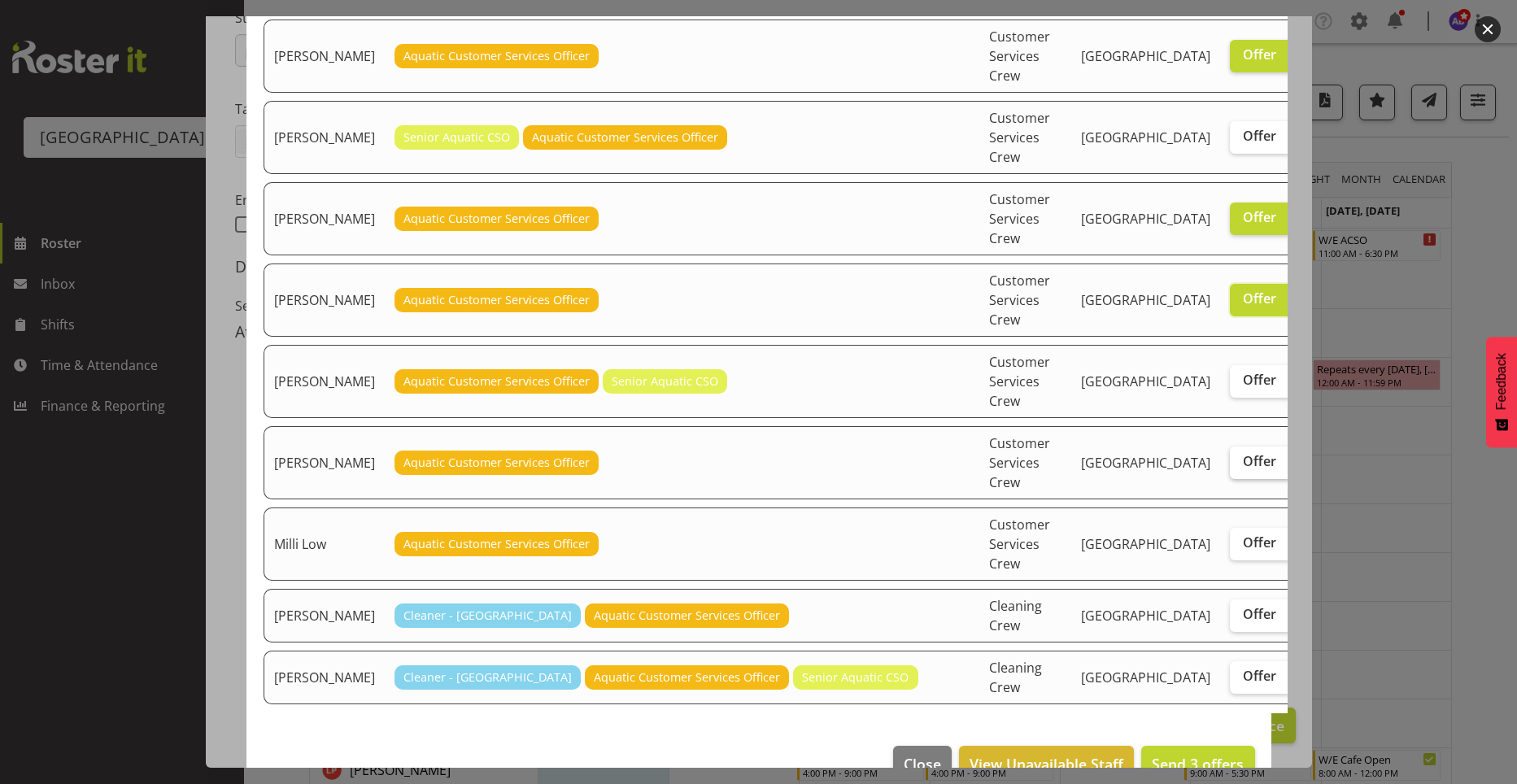
click at [1230, 470] on label "Offer" at bounding box center [1260, 462] width 59 height 33
click at [1230, 467] on input "Offer" at bounding box center [1235, 462] width 11 height 11
checkbox input "true"
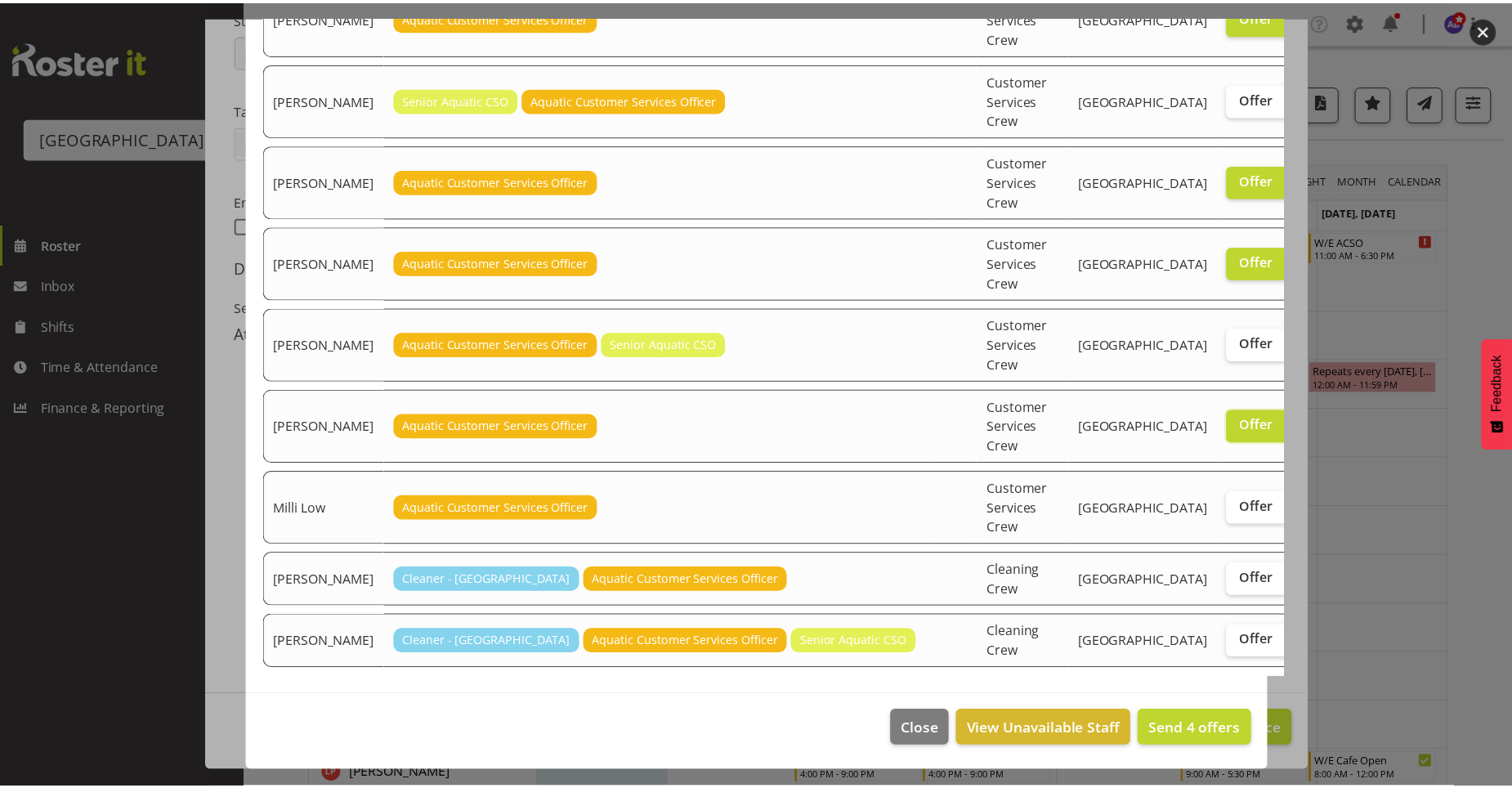
scroll to position [384, 0]
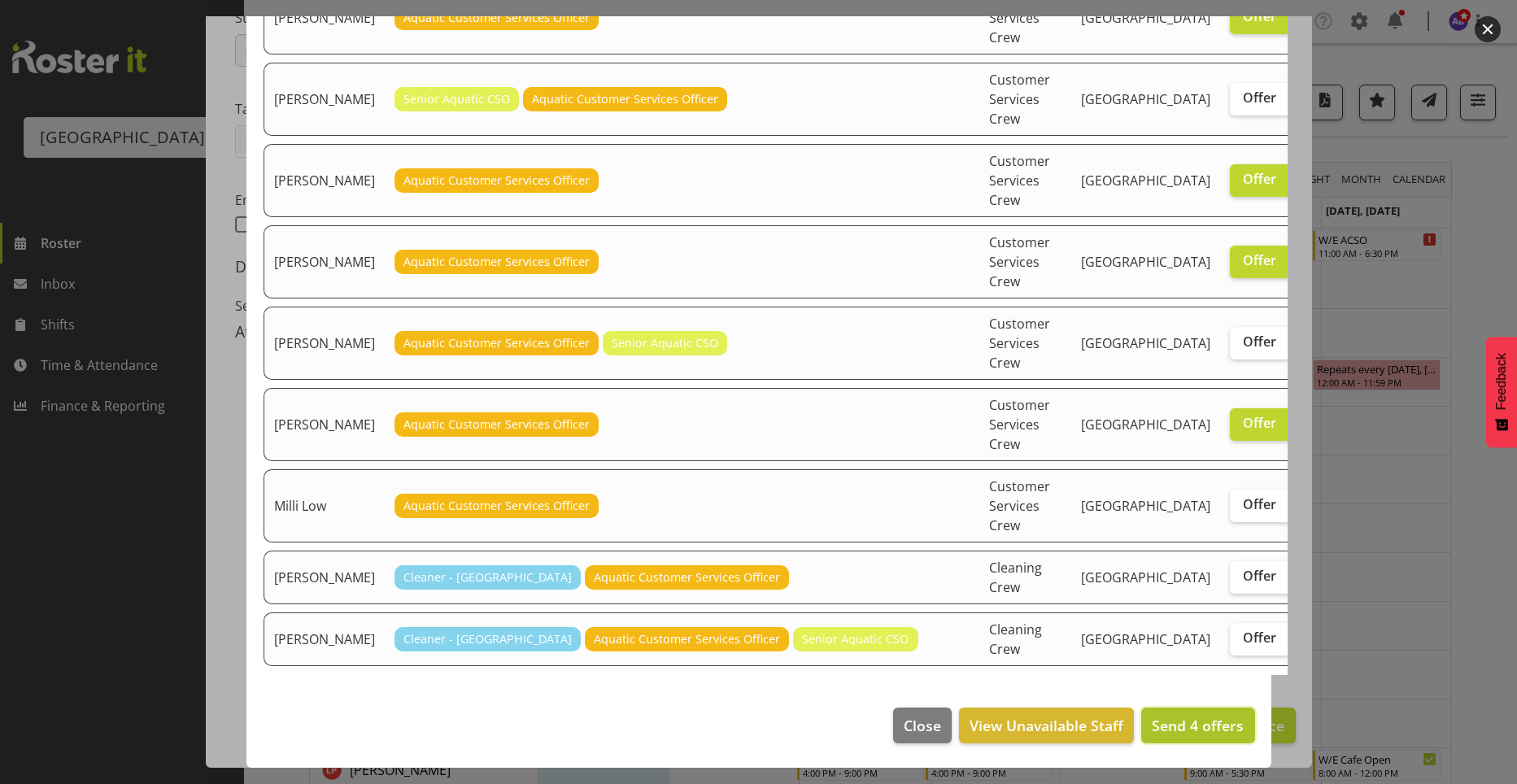
click at [1184, 715] on button "Send 4 offers" at bounding box center [1198, 725] width 113 height 35
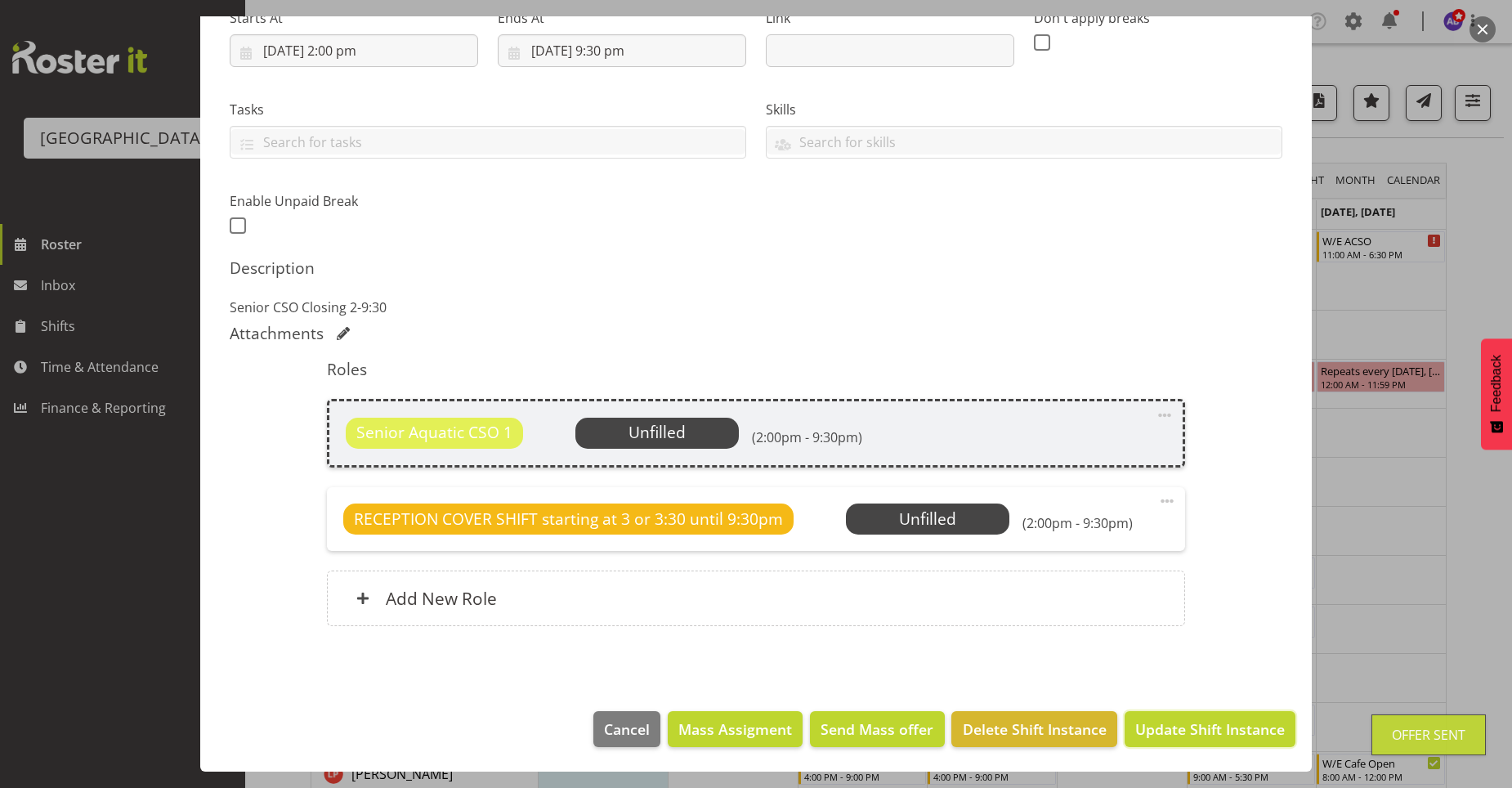
click at [1178, 729] on span "Update Shift Instance" at bounding box center [1209, 729] width 149 height 21
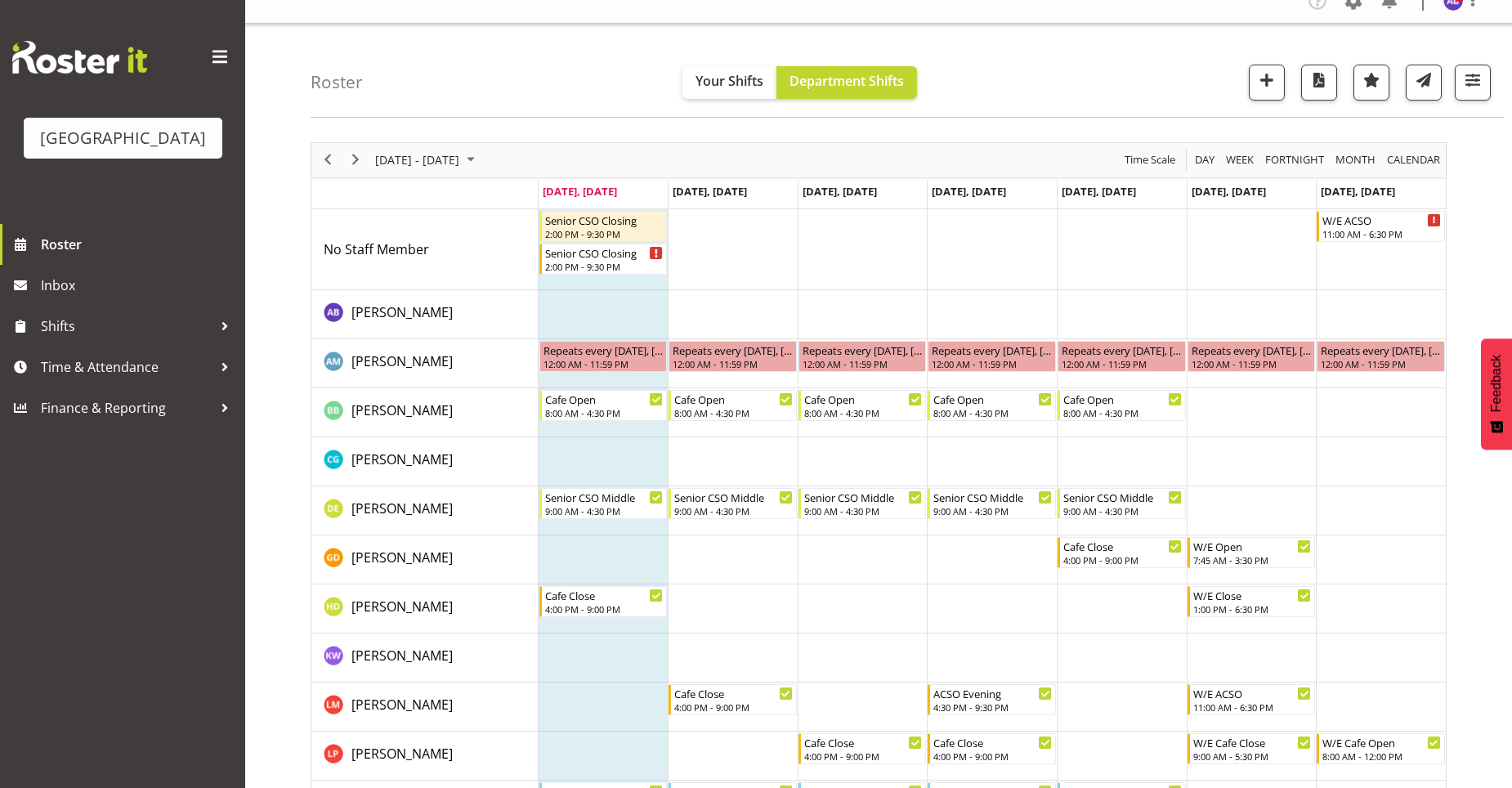
scroll to position [0, 0]
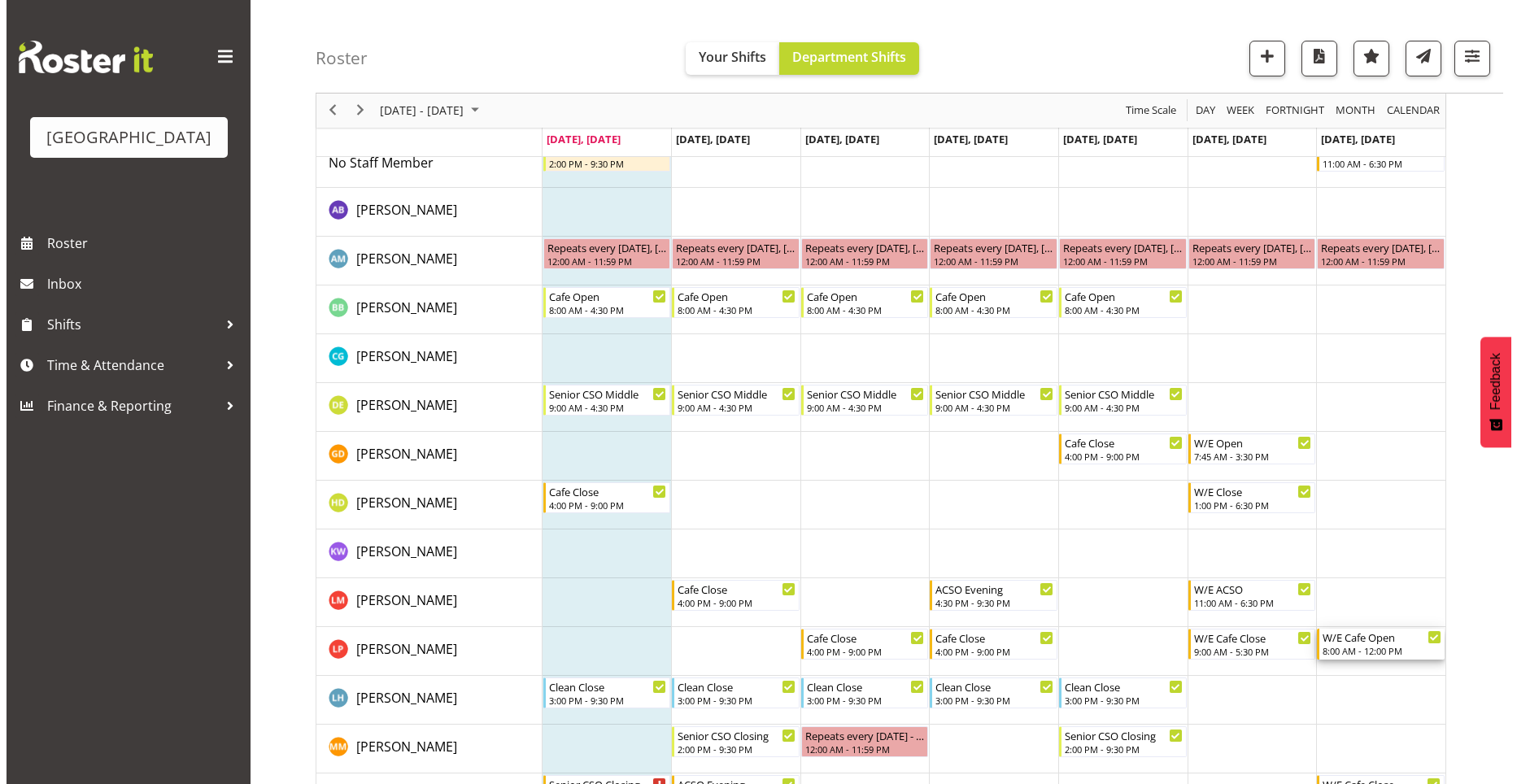
scroll to position [163, 0]
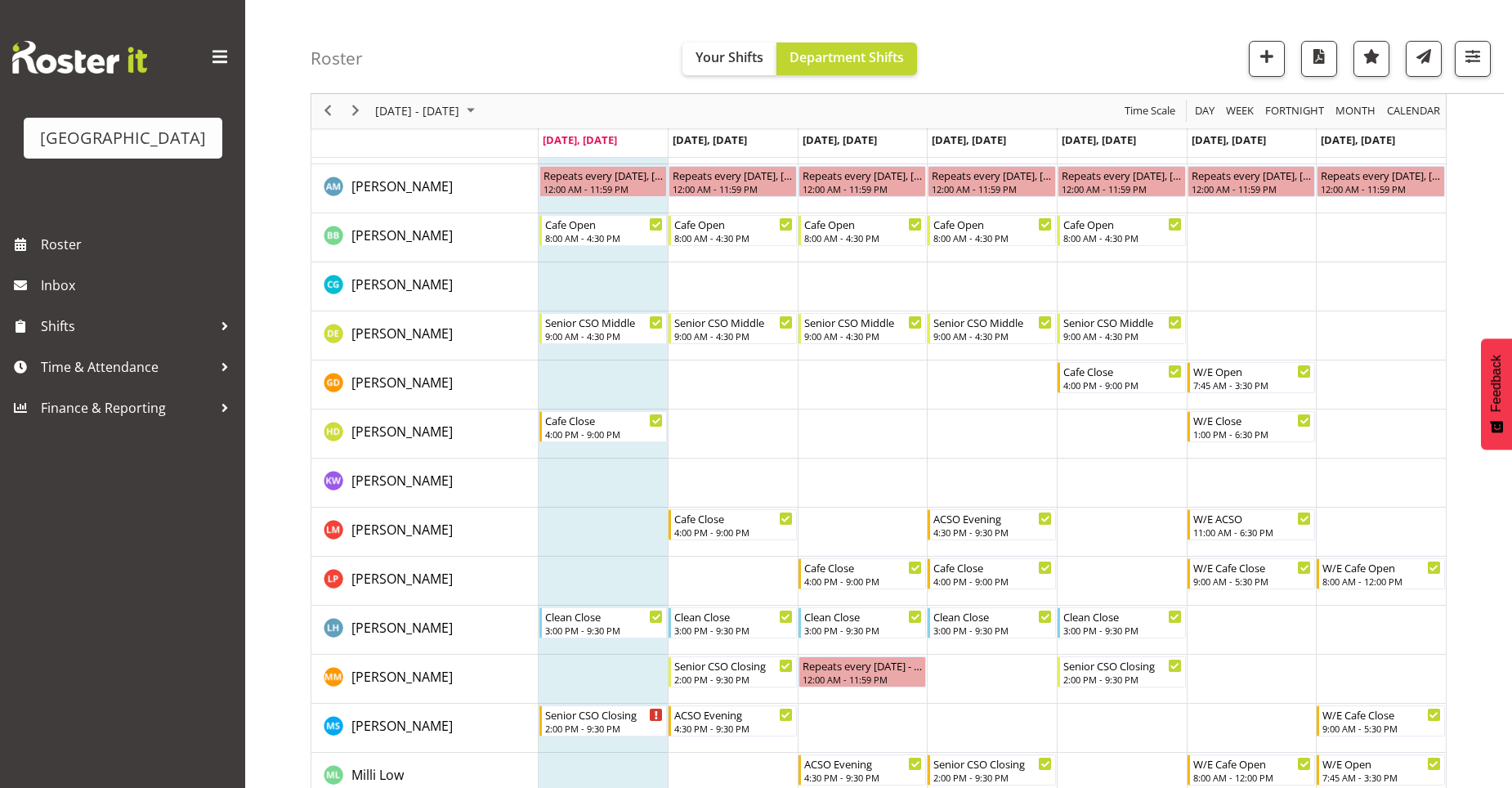
drag, startPoint x: 1378, startPoint y: 737, endPoint x: 1364, endPoint y: 573, distance: 164.6
click at [1364, 575] on div "8:00 AM - 12:00 PM" at bounding box center [1381, 580] width 119 height 13
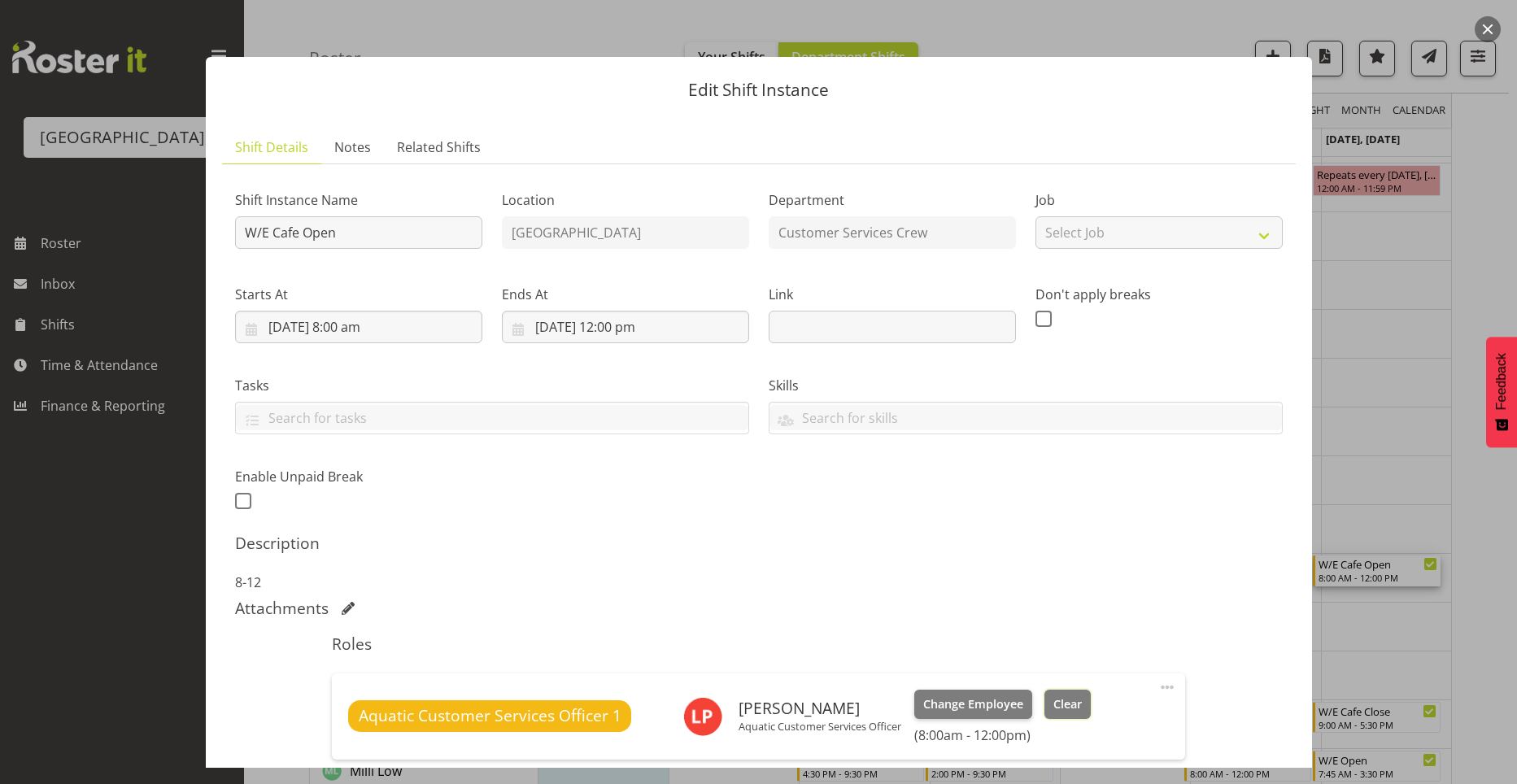
drag, startPoint x: 1059, startPoint y: 702, endPoint x: 1084, endPoint y: 715, distance: 28.2
click at [1060, 702] on span "Clear" at bounding box center [1068, 704] width 29 height 18
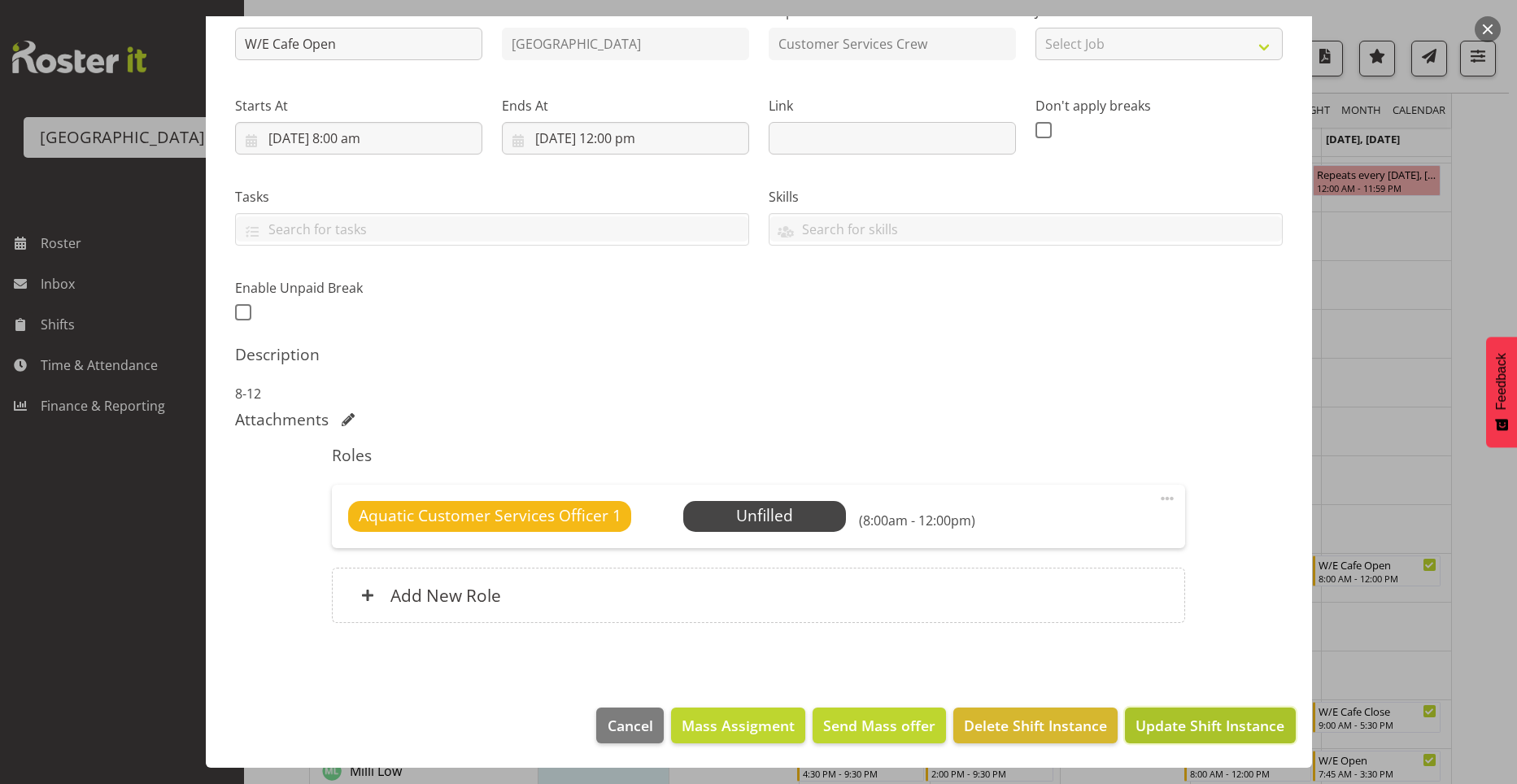
click at [1240, 719] on span "Update Shift Instance" at bounding box center [1210, 725] width 149 height 21
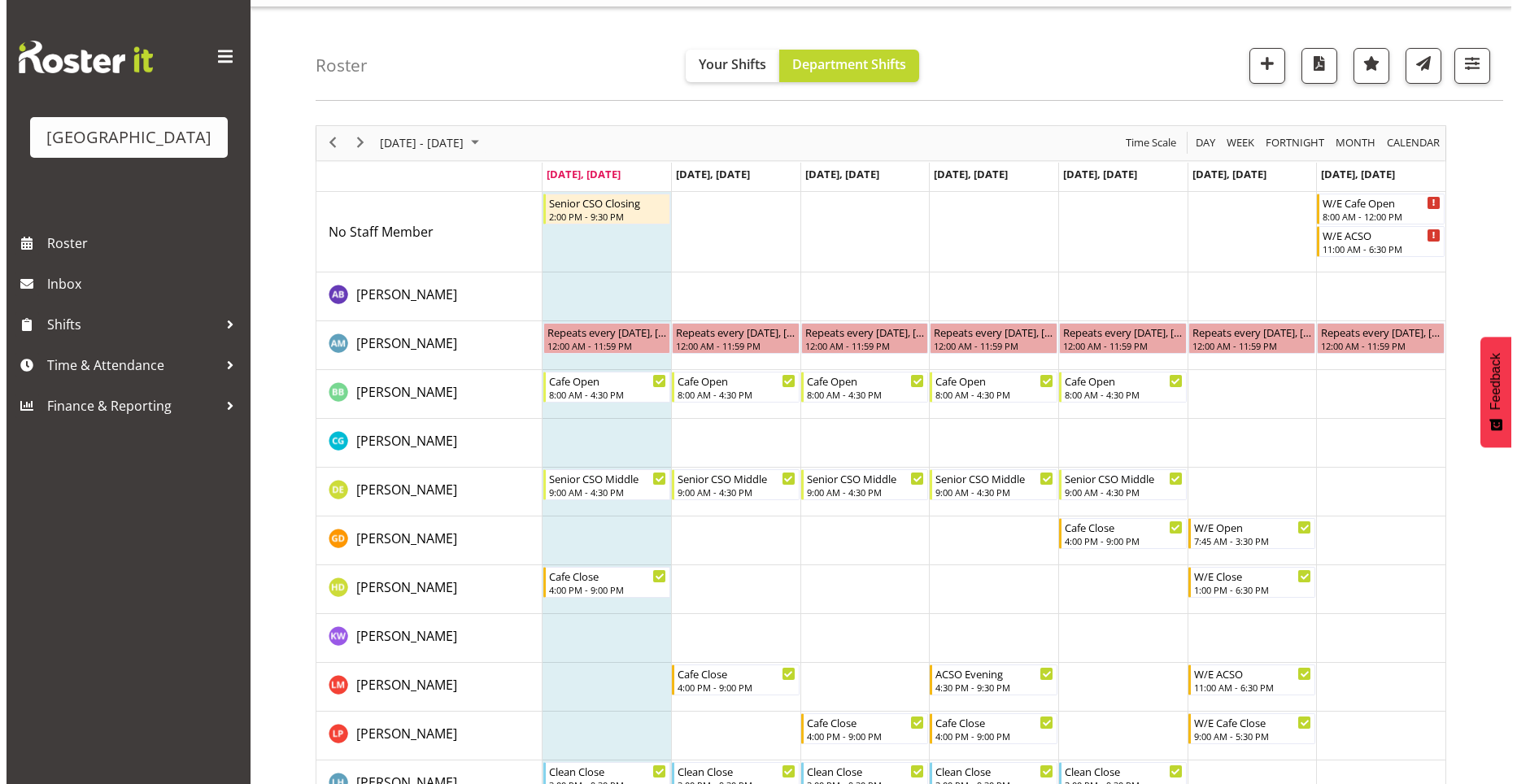
scroll to position [0, 0]
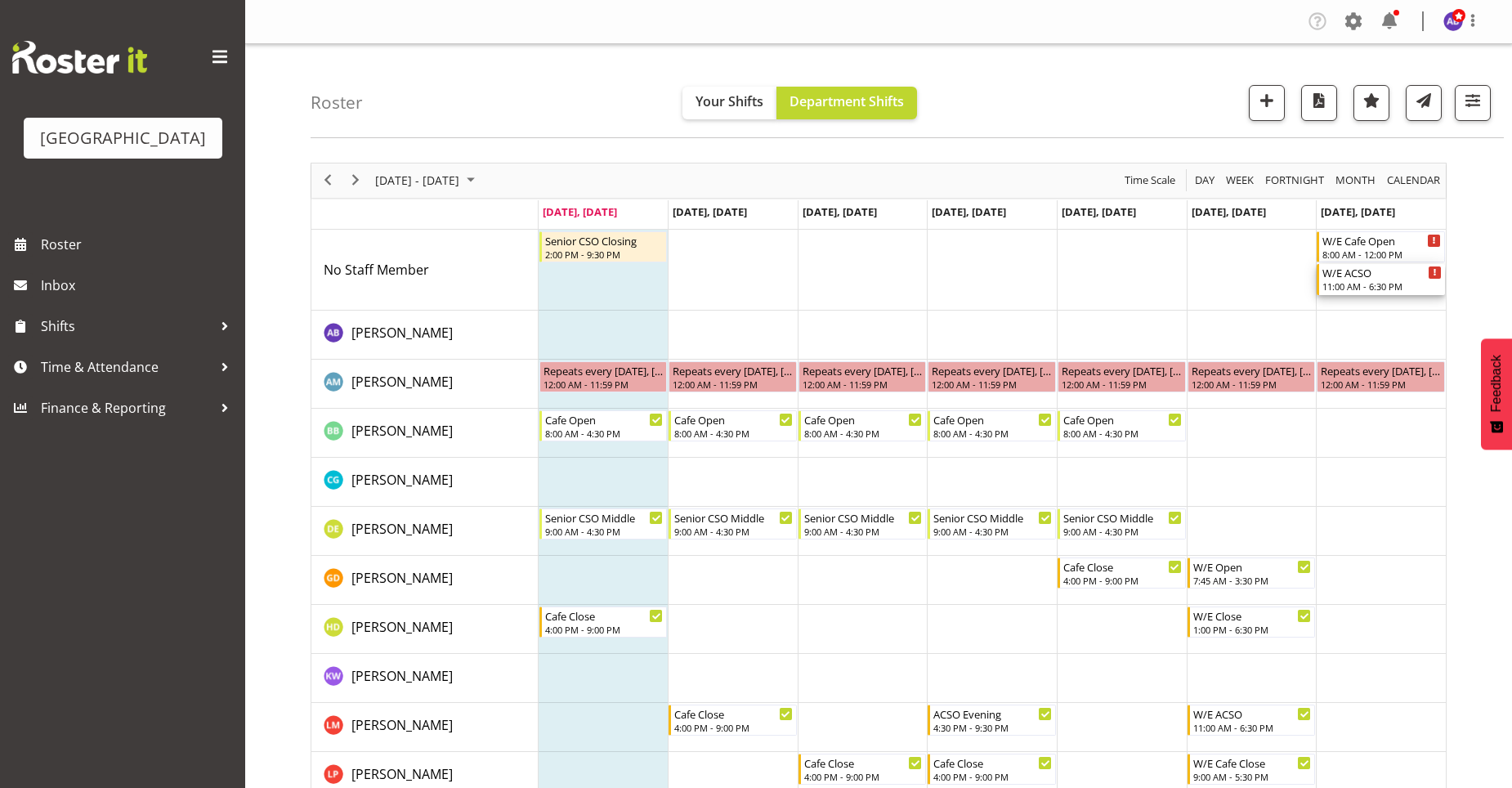
click at [1347, 271] on div "W/E ACSO" at bounding box center [1381, 271] width 120 height 16
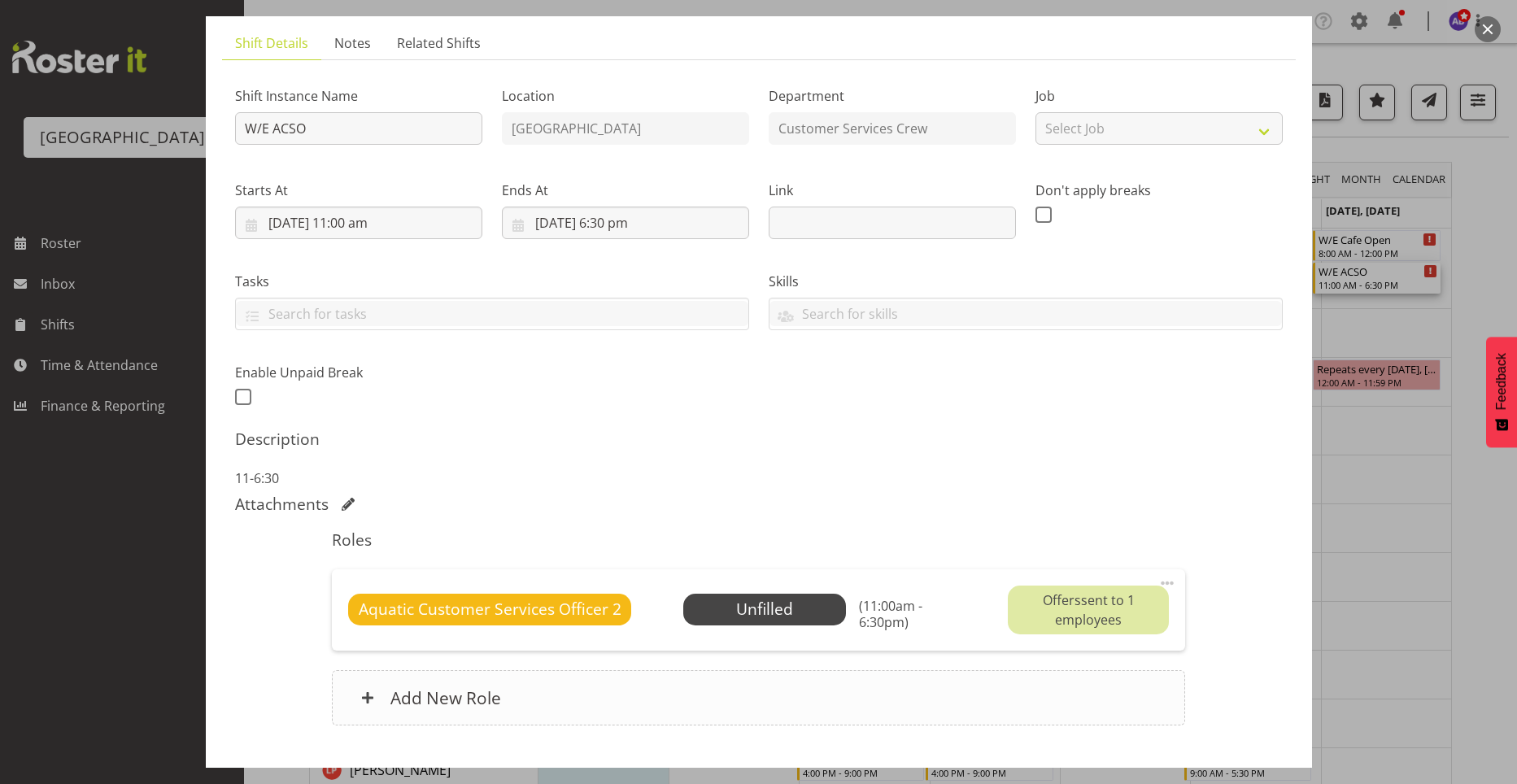
scroll to position [207, 0]
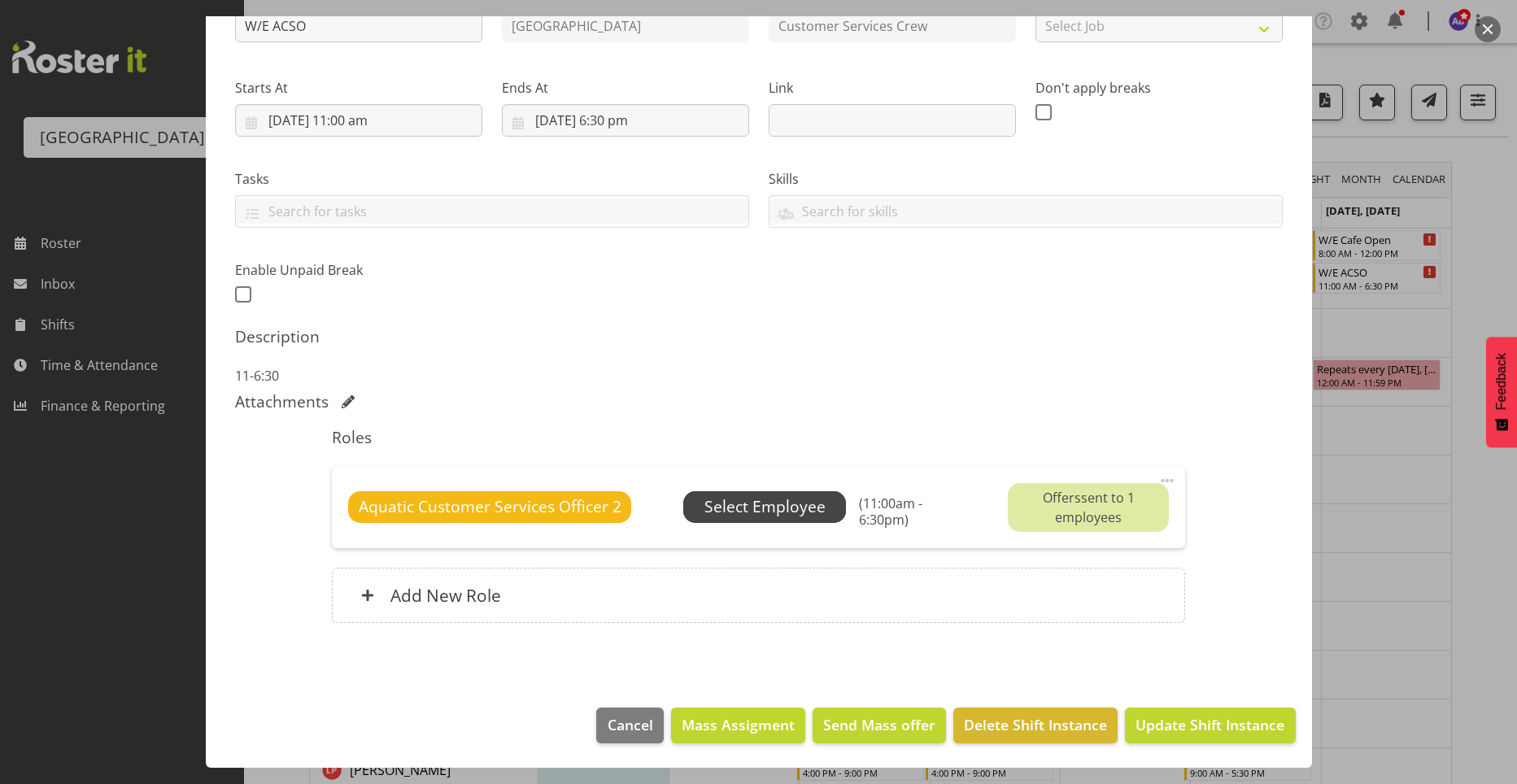
click at [799, 500] on span "Select Employee" at bounding box center [765, 507] width 122 height 24
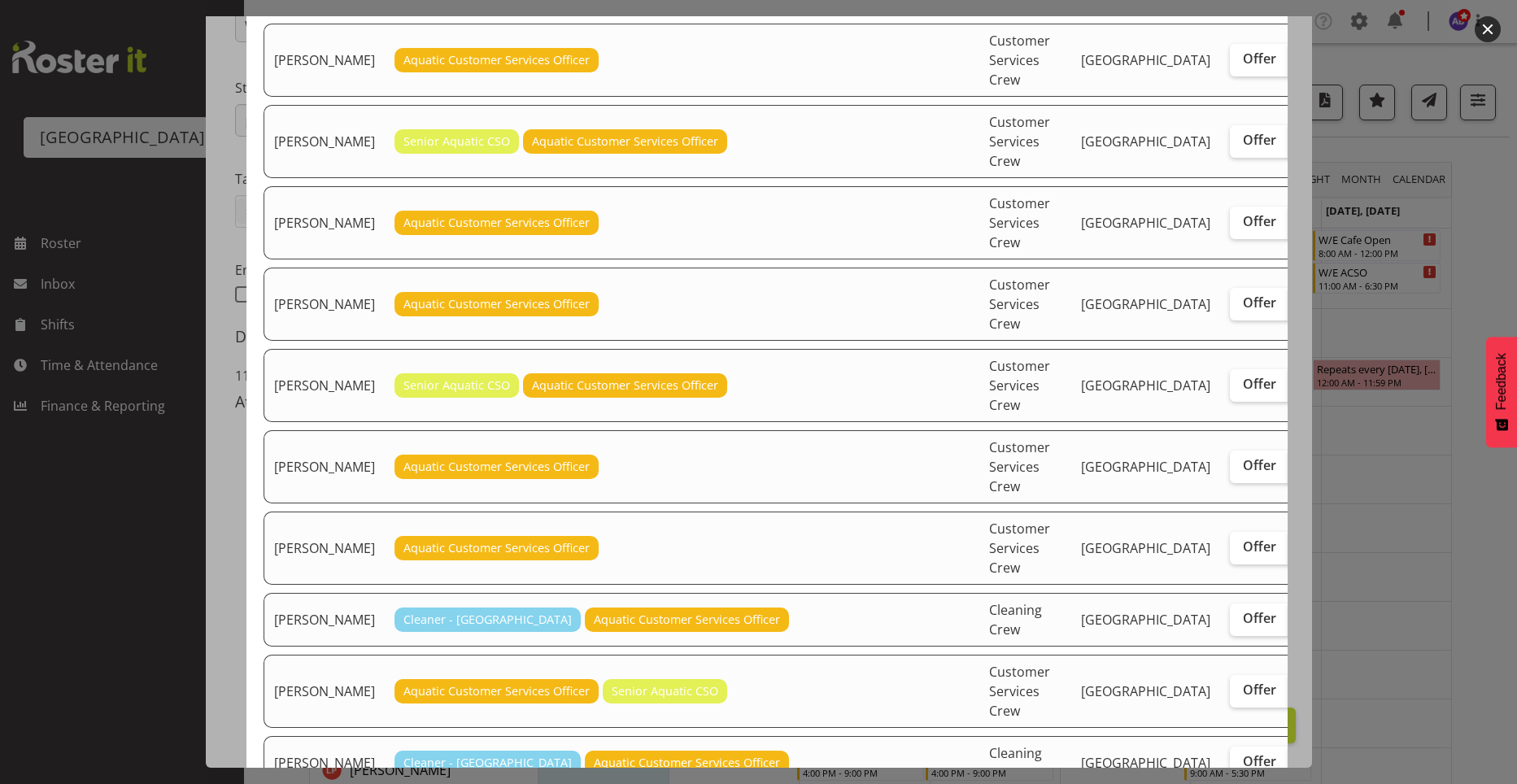
scroll to position [325, 0]
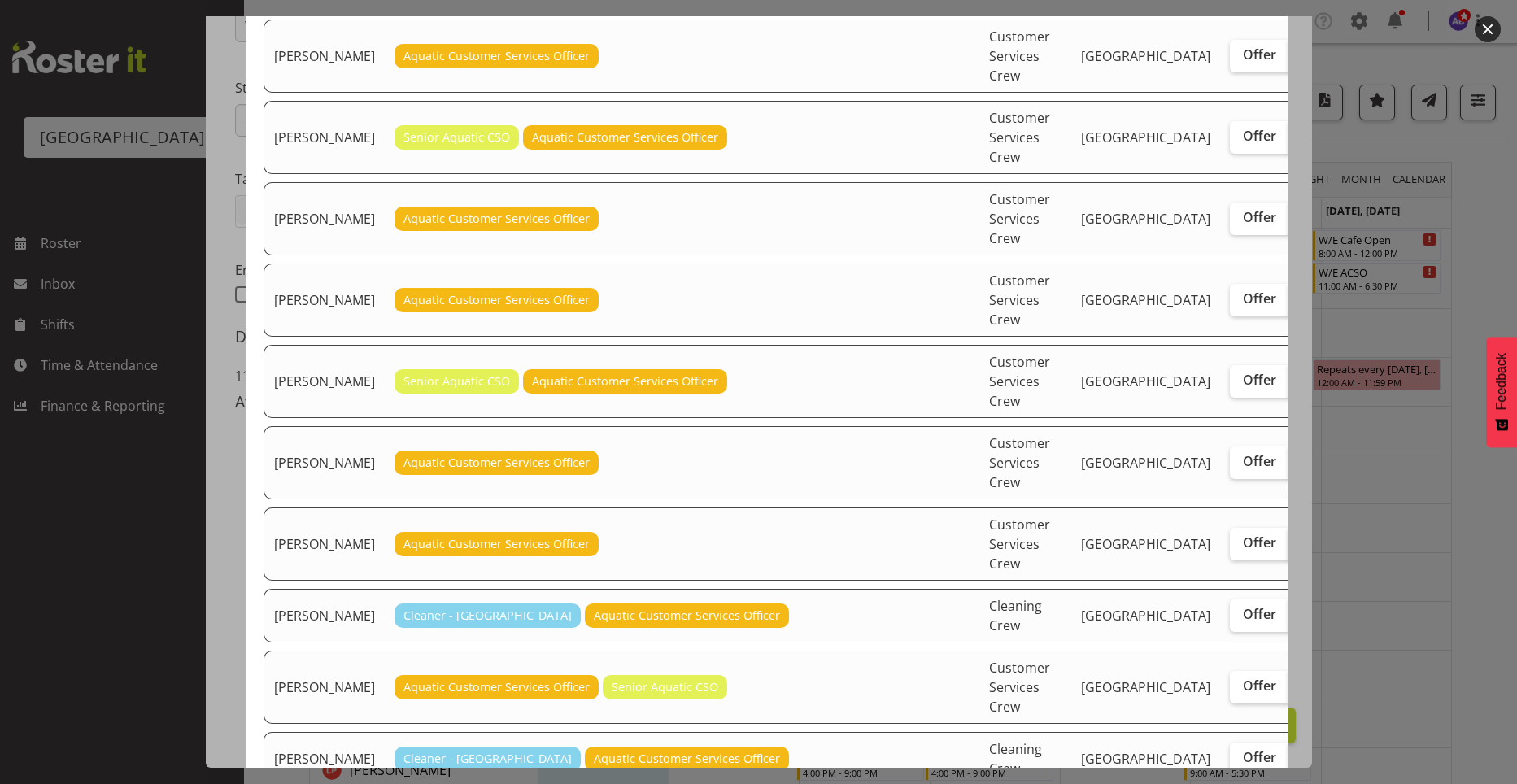
click at [1302, 550] on span "Assign" at bounding box center [1322, 542] width 41 height 16
click at [1288, 548] on input "Assign" at bounding box center [1293, 543] width 11 height 11
checkbox input "true"
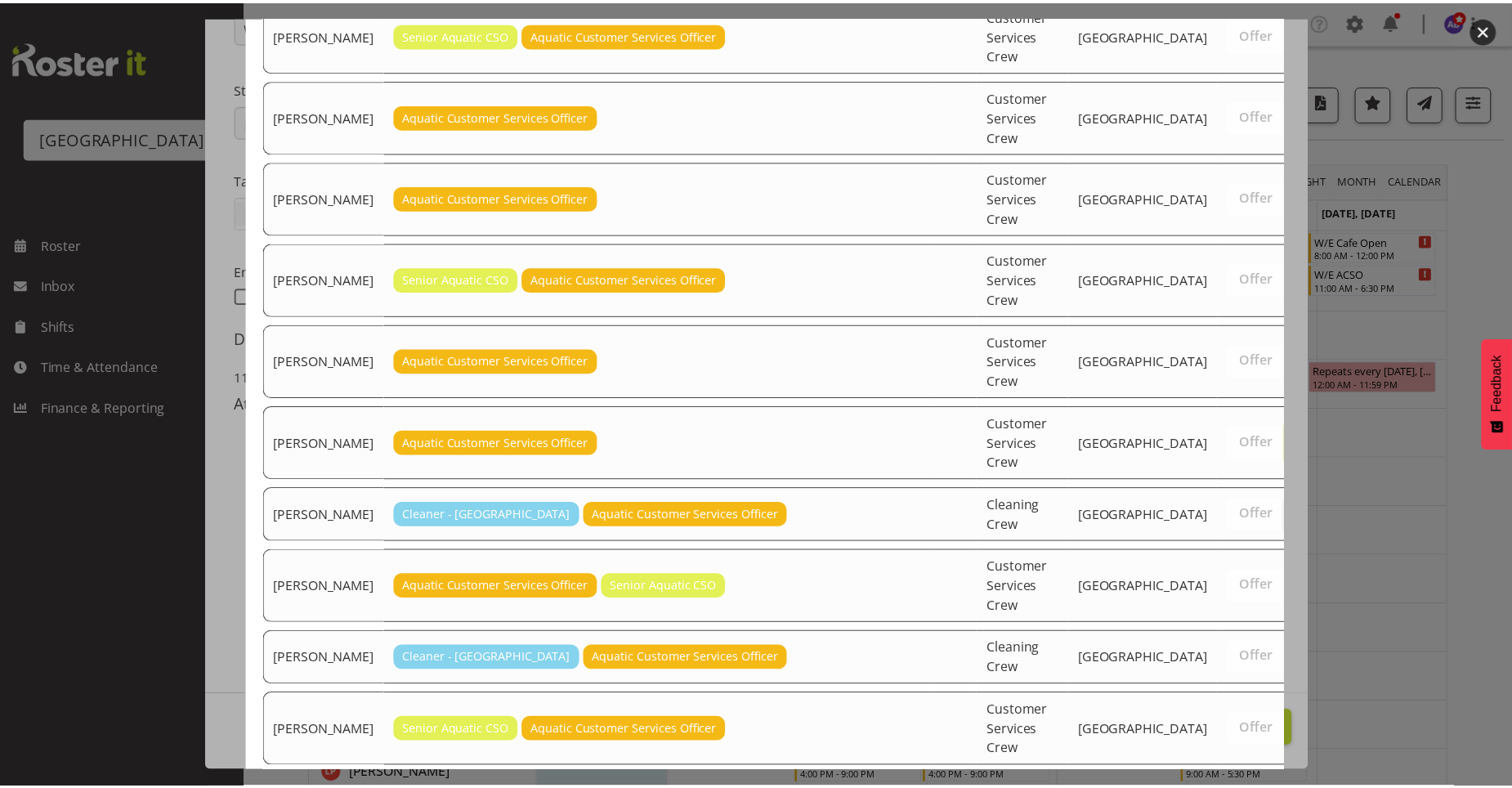
scroll to position [668, 0]
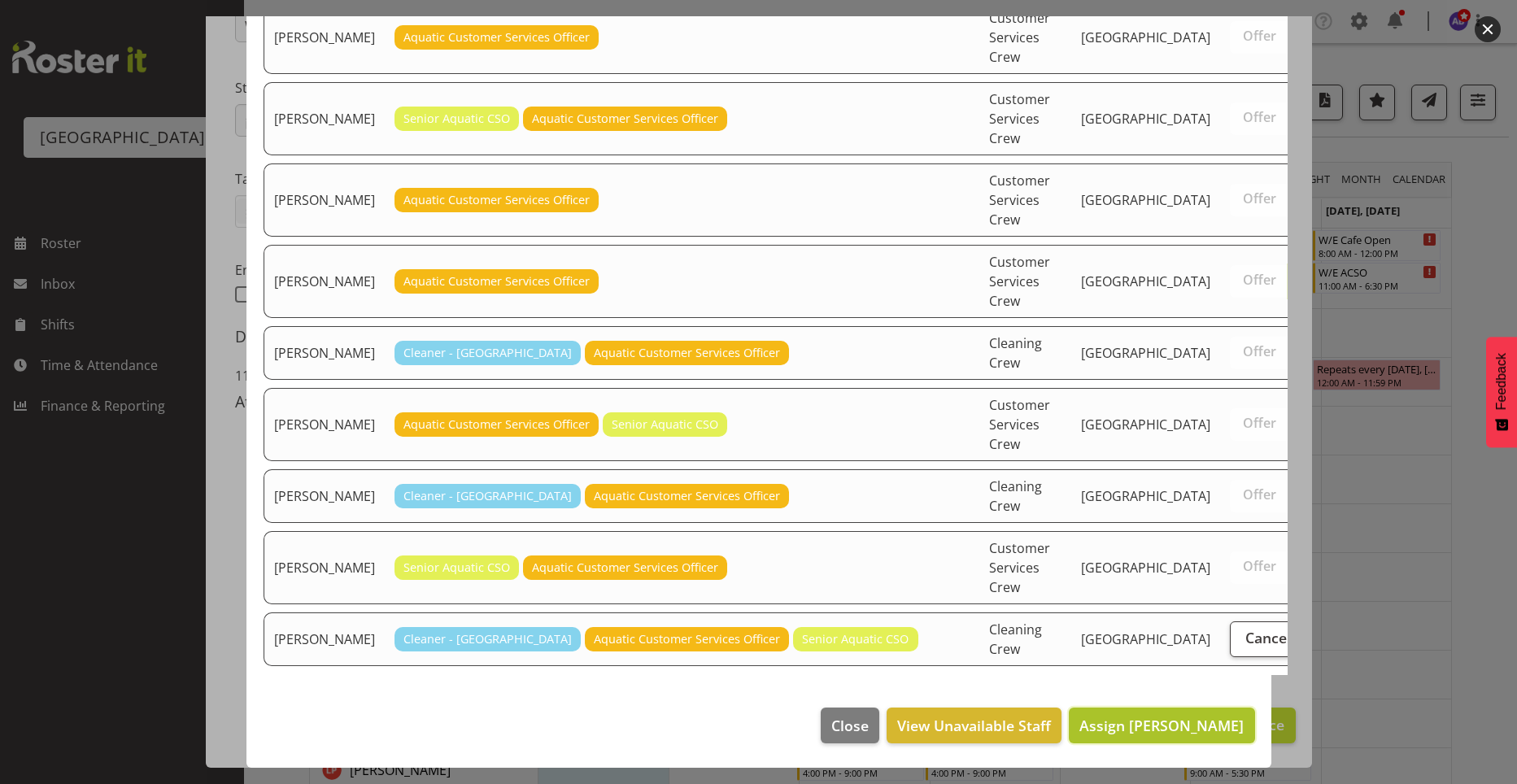
click at [1152, 724] on span "Assign Luca Pudda" at bounding box center [1162, 725] width 165 height 19
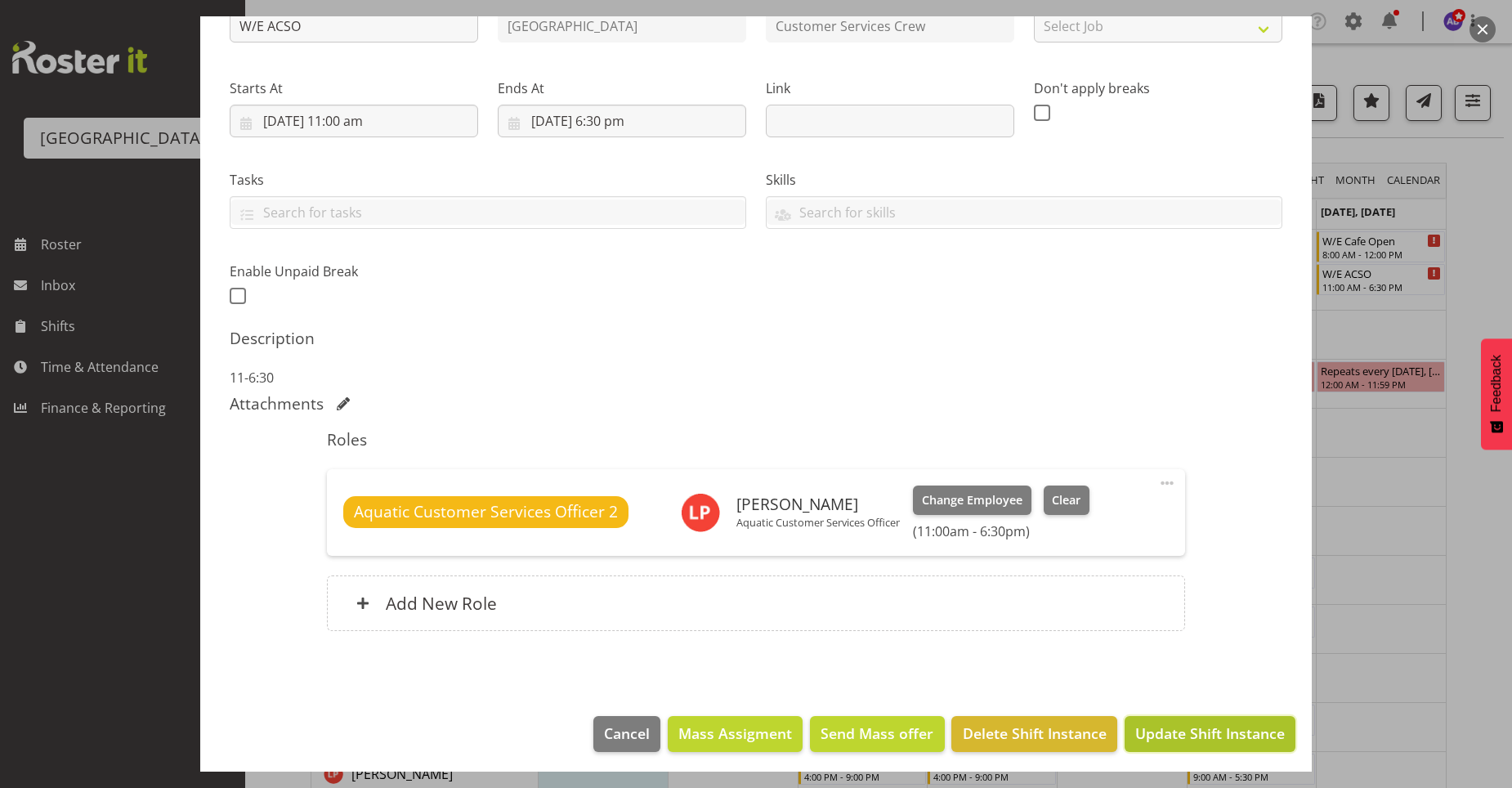
click at [1209, 727] on span "Update Shift Instance" at bounding box center [1209, 733] width 149 height 21
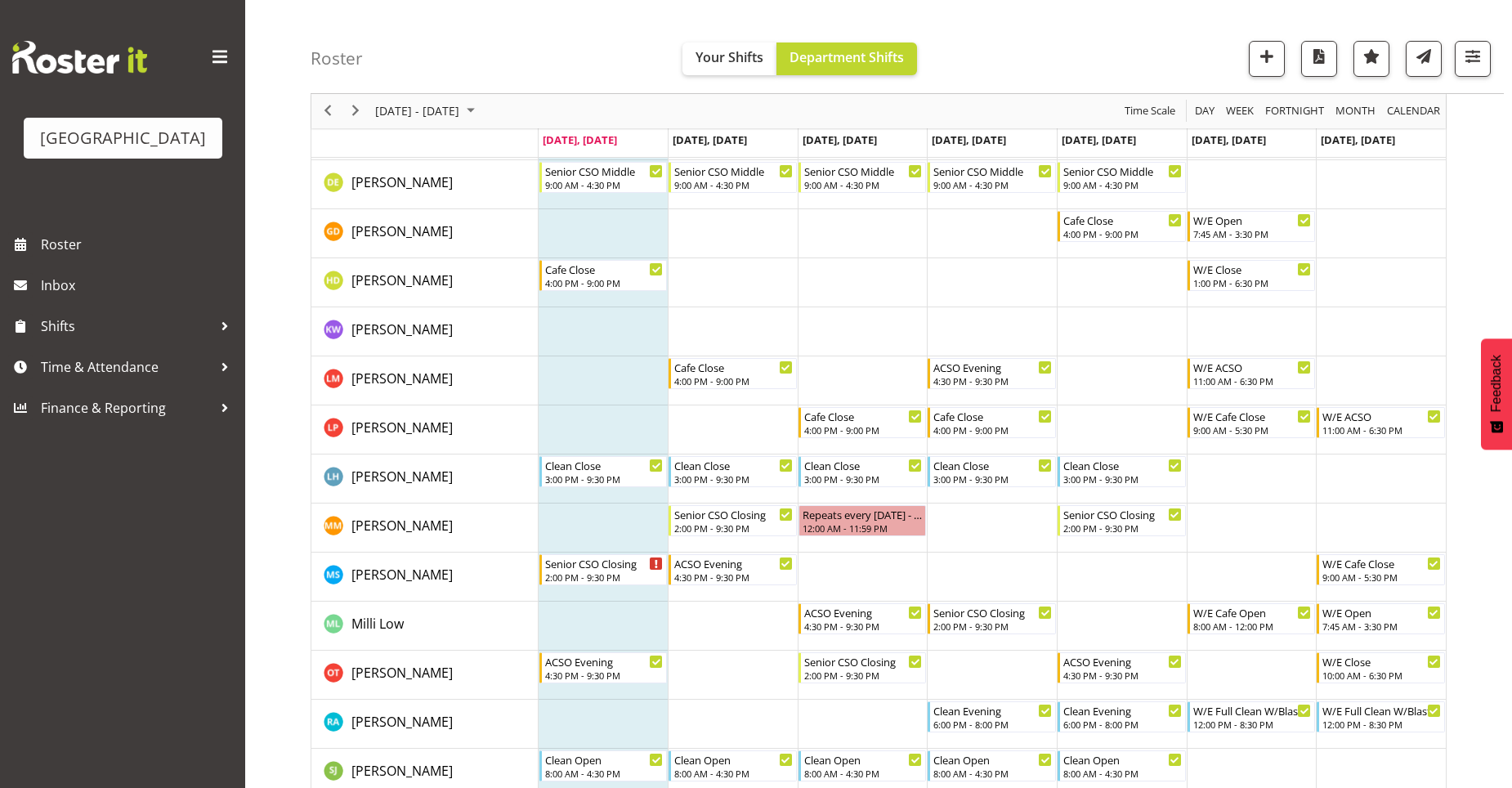
scroll to position [327, 0]
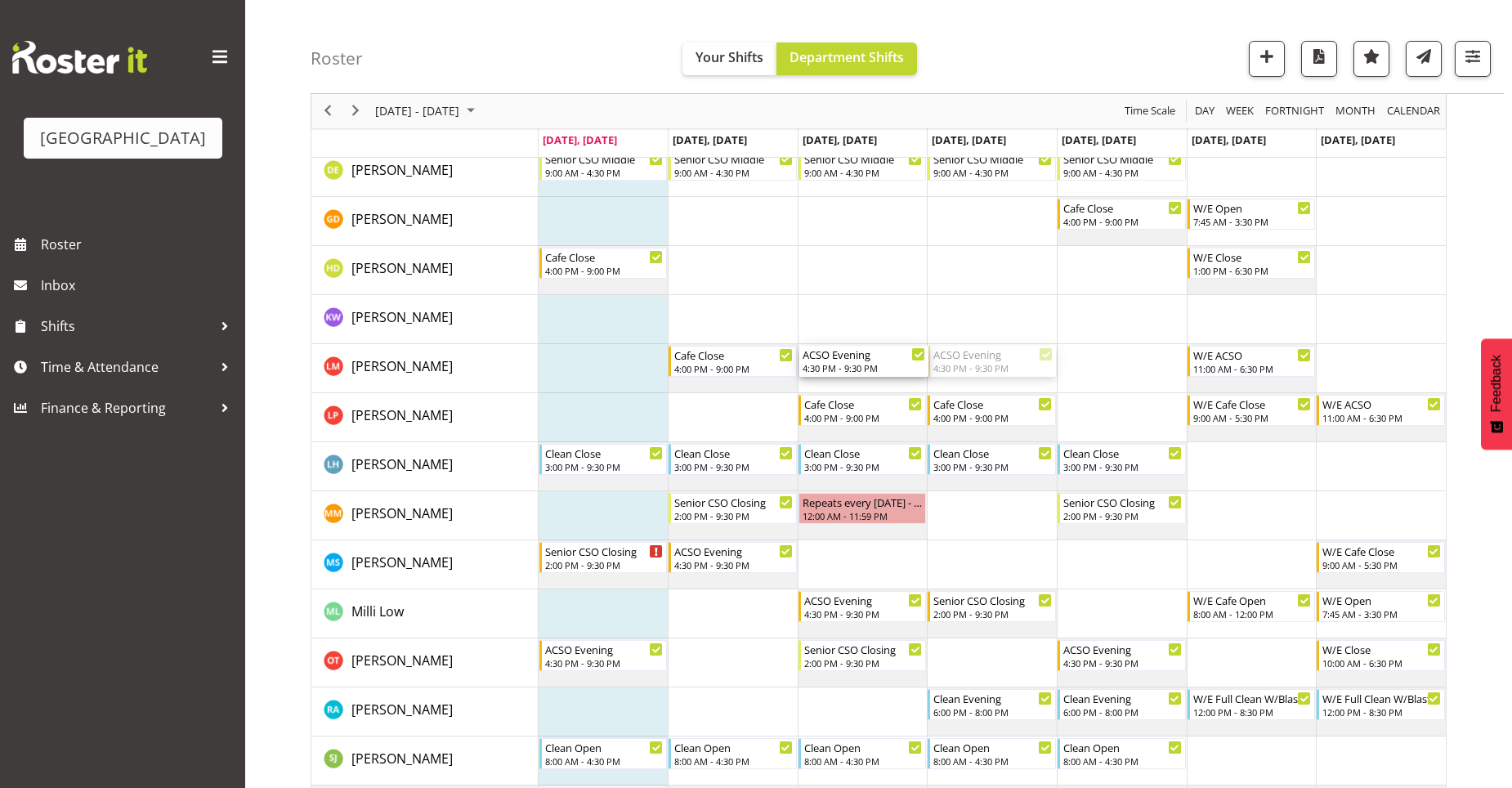
drag, startPoint x: 981, startPoint y: 367, endPoint x: 884, endPoint y: 370, distance: 97.0
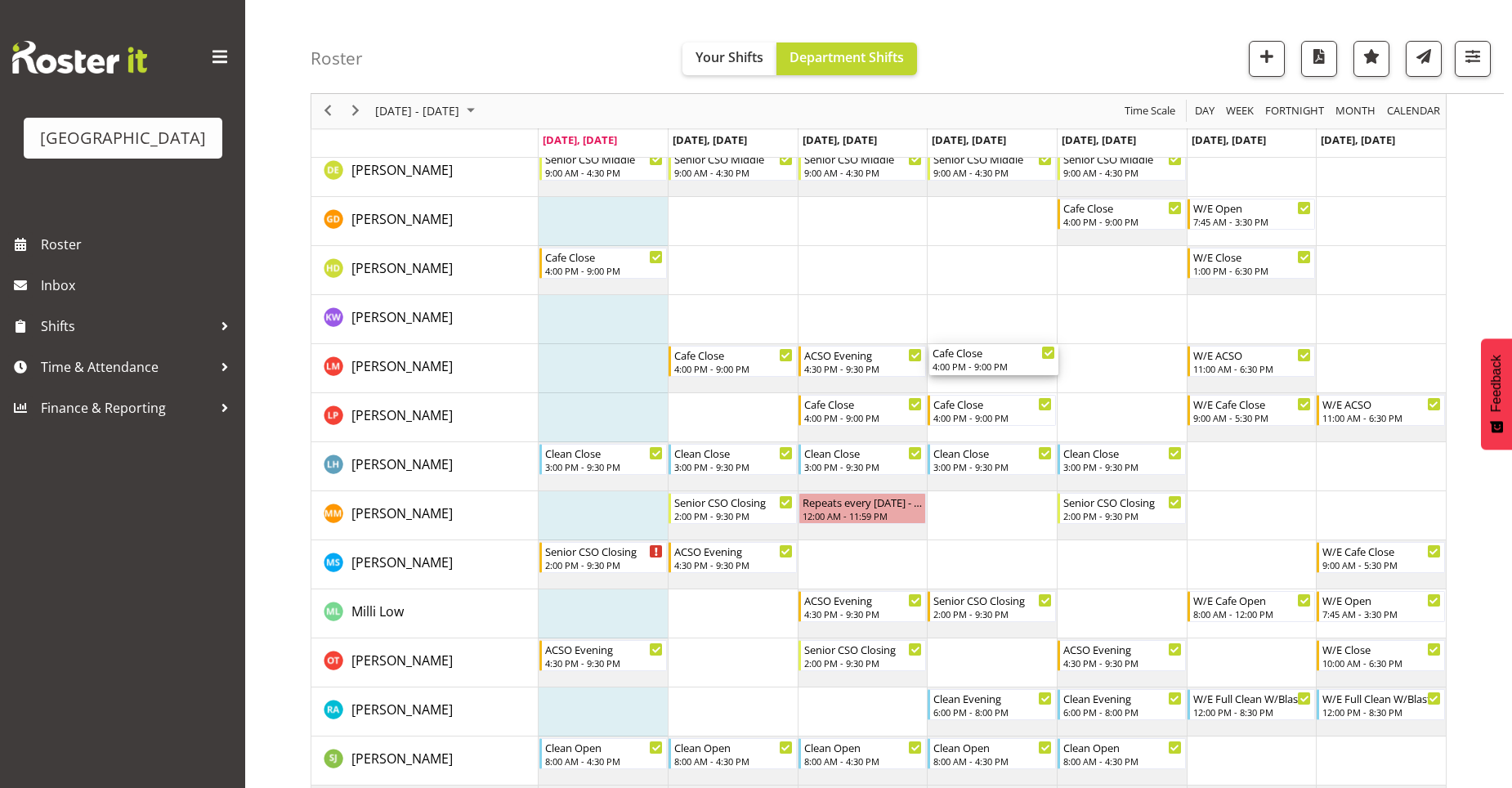
drag, startPoint x: 968, startPoint y: 410, endPoint x: 967, endPoint y: 362, distance: 48.0
drag, startPoint x: 963, startPoint y: 415, endPoint x: 970, endPoint y: 372, distance: 43.6
click at [1021, 371] on div "4:00 PM - 9:00 PM" at bounding box center [993, 366] width 123 height 13
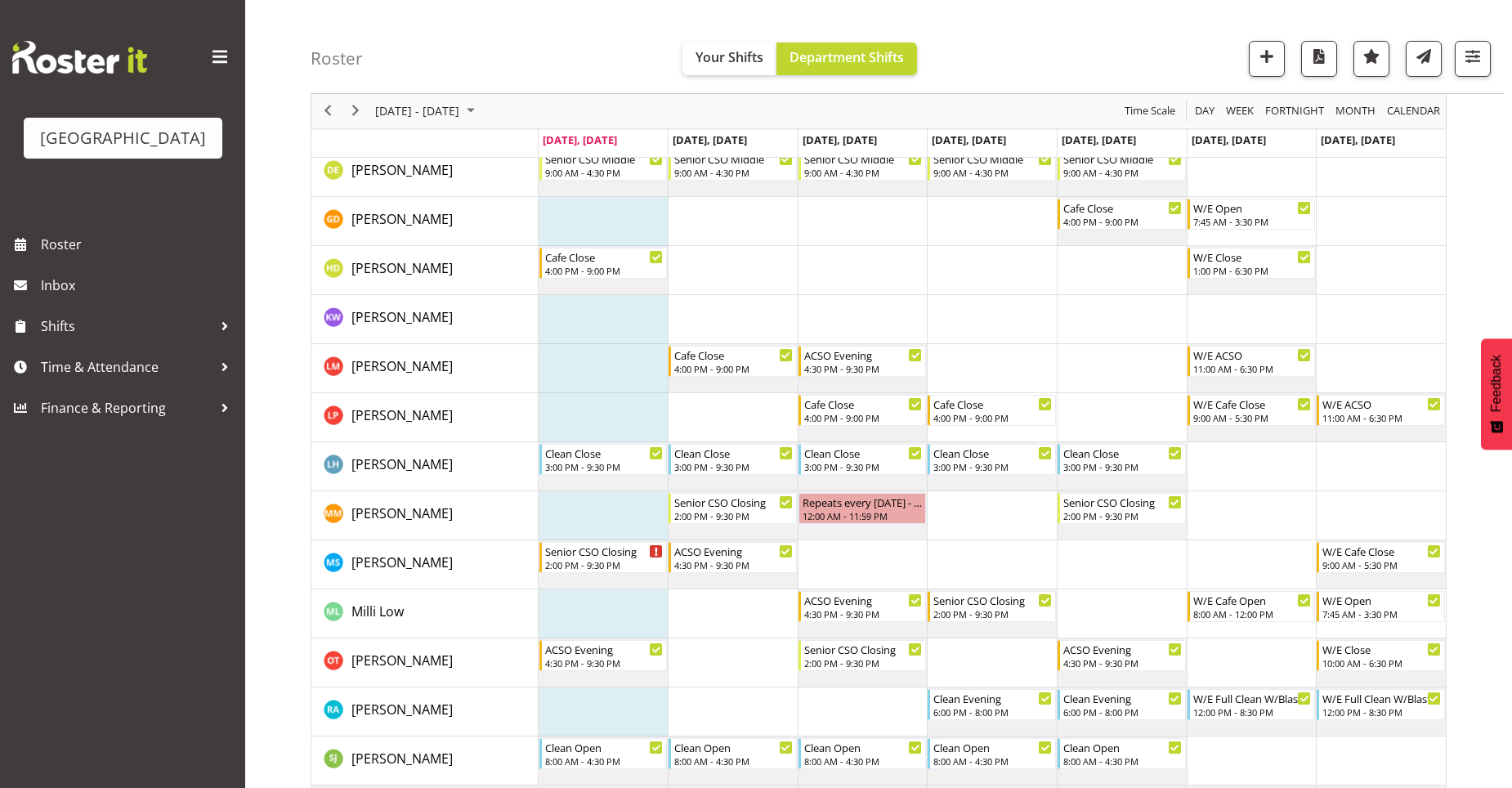
drag, startPoint x: 1001, startPoint y: 58, endPoint x: 1484, endPoint y: 210, distance: 506.4
click at [1482, 210] on div "[DATE] - [DATE] [DATE] Day Week Fortnight Month calendar Month Agenda Time Scal…" at bounding box center [911, 400] width 1201 height 1154
drag, startPoint x: 882, startPoint y: 367, endPoint x: 1013, endPoint y: 366, distance: 131.0
click at [1015, 411] on div "4:00 PM - 9:00 PM" at bounding box center [993, 416] width 123 height 13
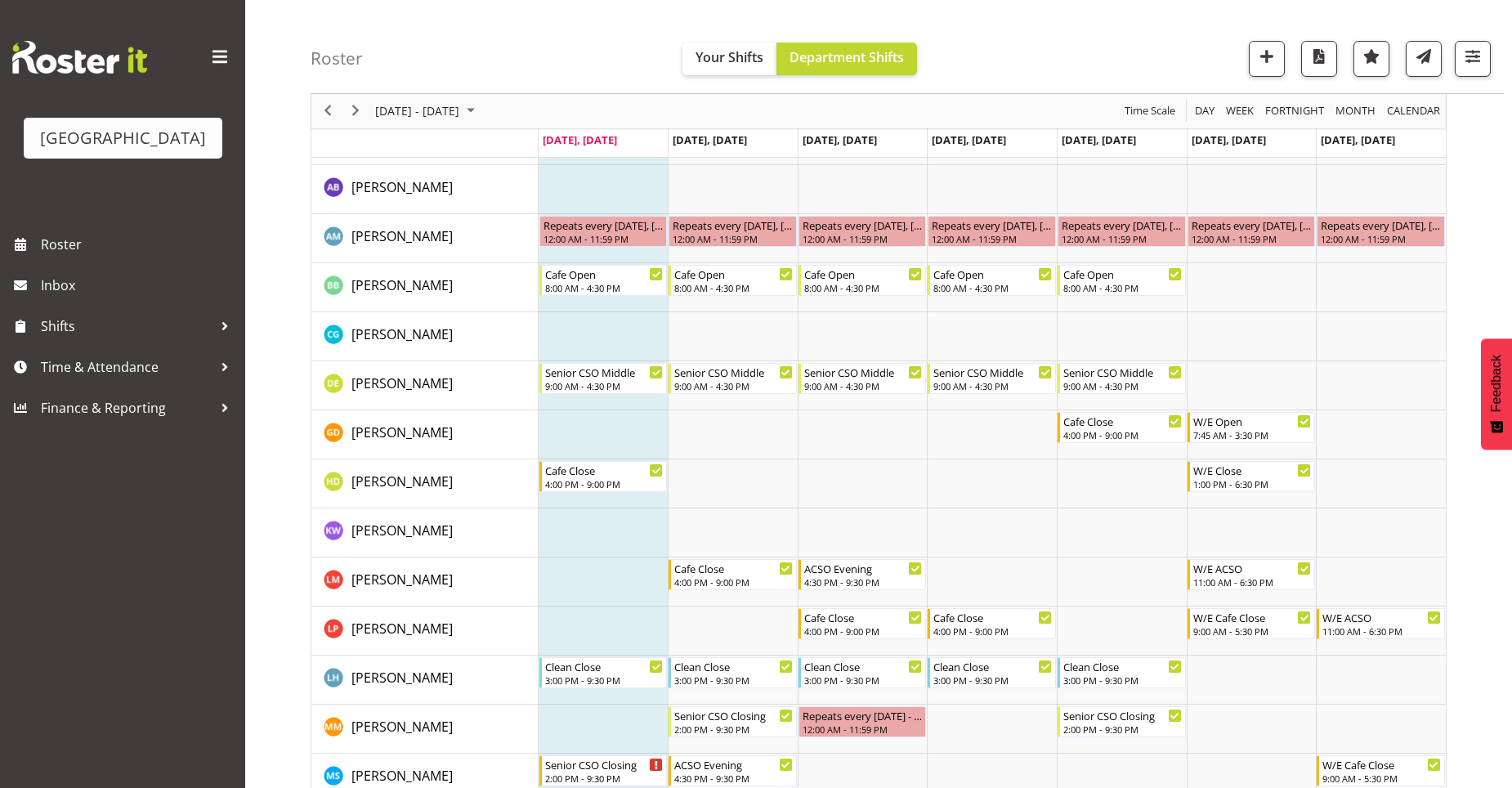
scroll to position [180, 0]
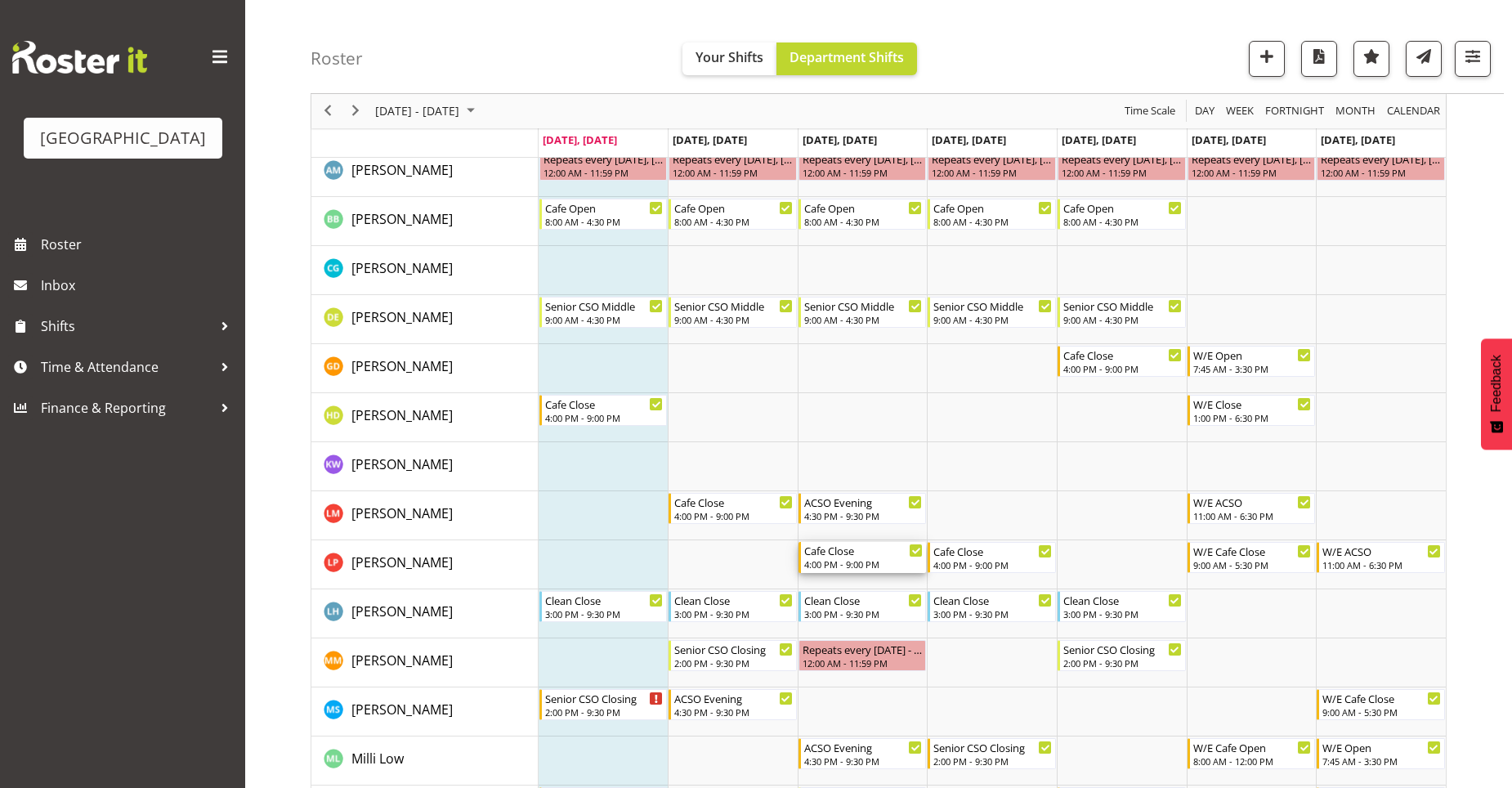
click at [877, 563] on div "4:00 PM - 9:00 PM" at bounding box center [863, 563] width 120 height 13
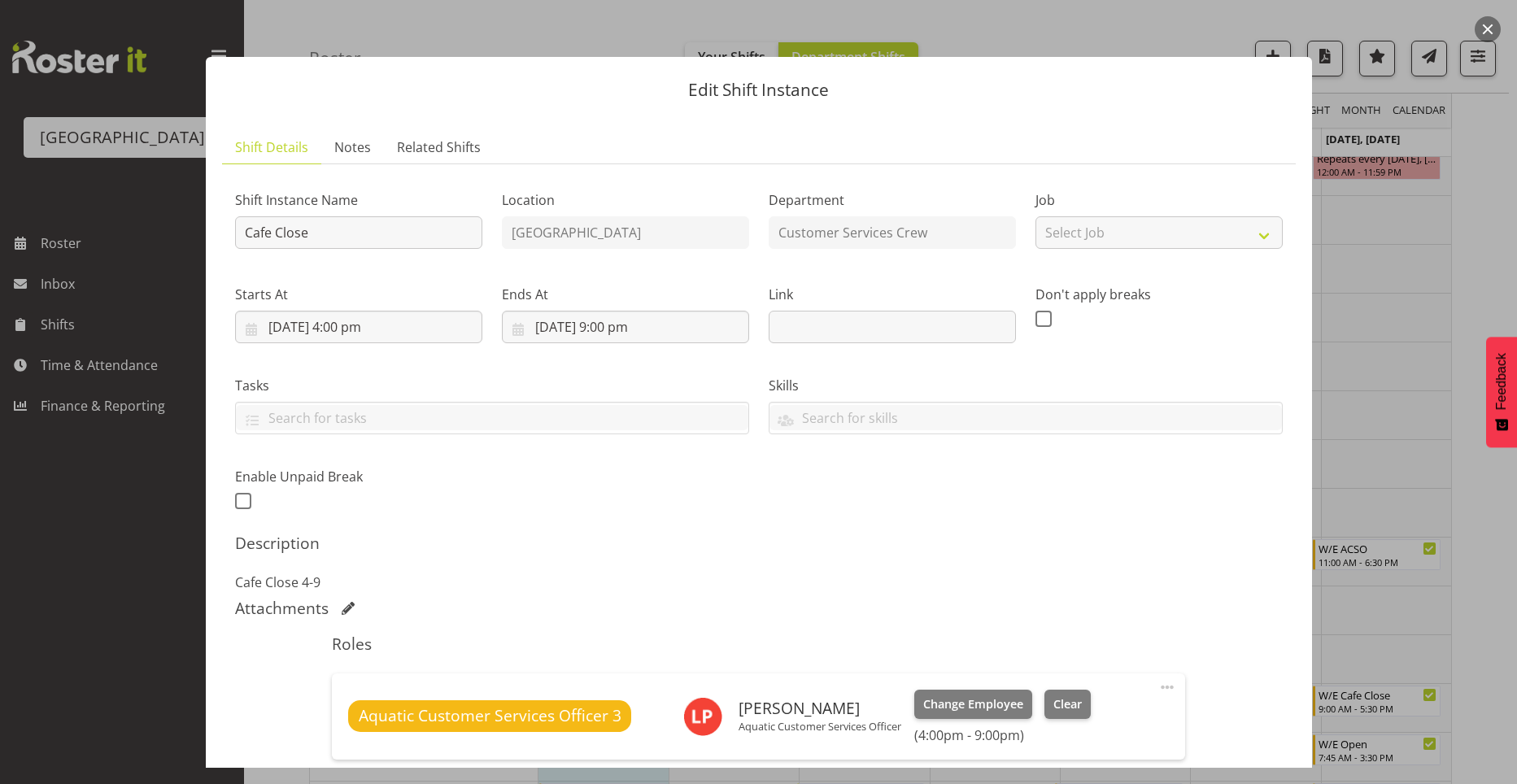
drag, startPoint x: 1369, startPoint y: 435, endPoint x: 1330, endPoint y: 652, distance: 220.5
click at [1369, 435] on div at bounding box center [758, 392] width 1517 height 784
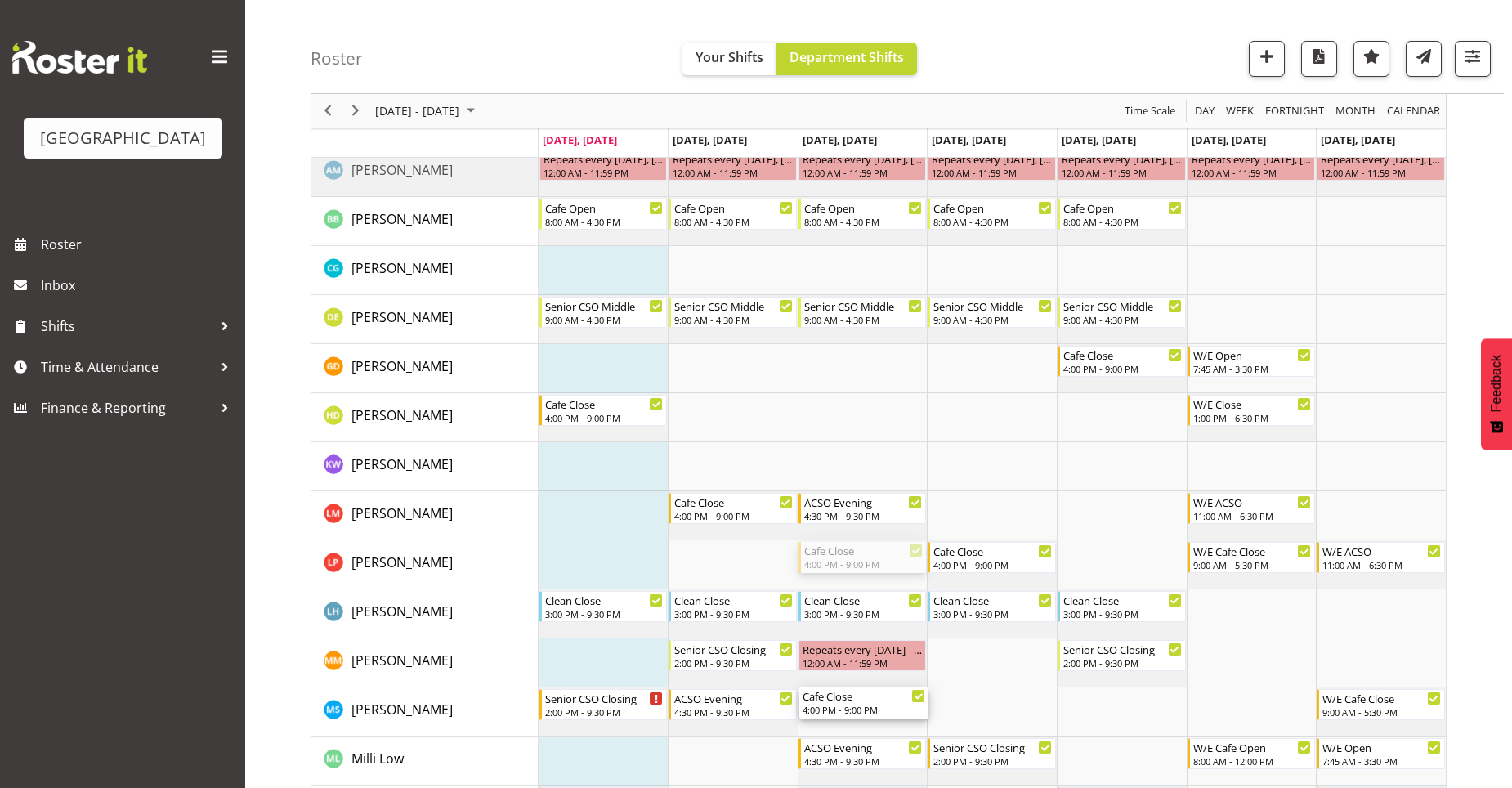
drag, startPoint x: 845, startPoint y: 562, endPoint x: 875, endPoint y: 715, distance: 155.9
drag, startPoint x: 974, startPoint y: 558, endPoint x: 969, endPoint y: 521, distance: 37.3
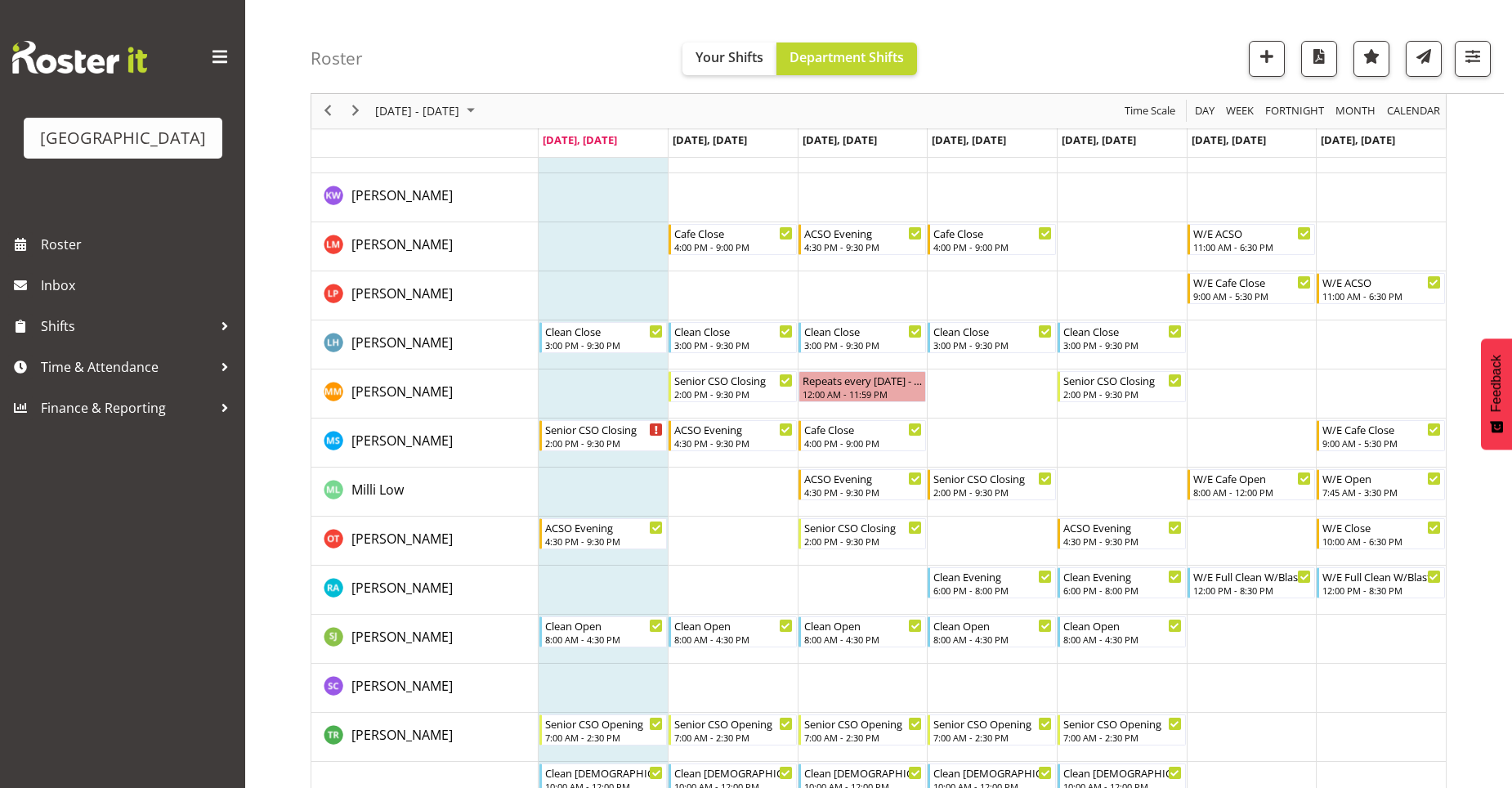
scroll to position [353, 0]
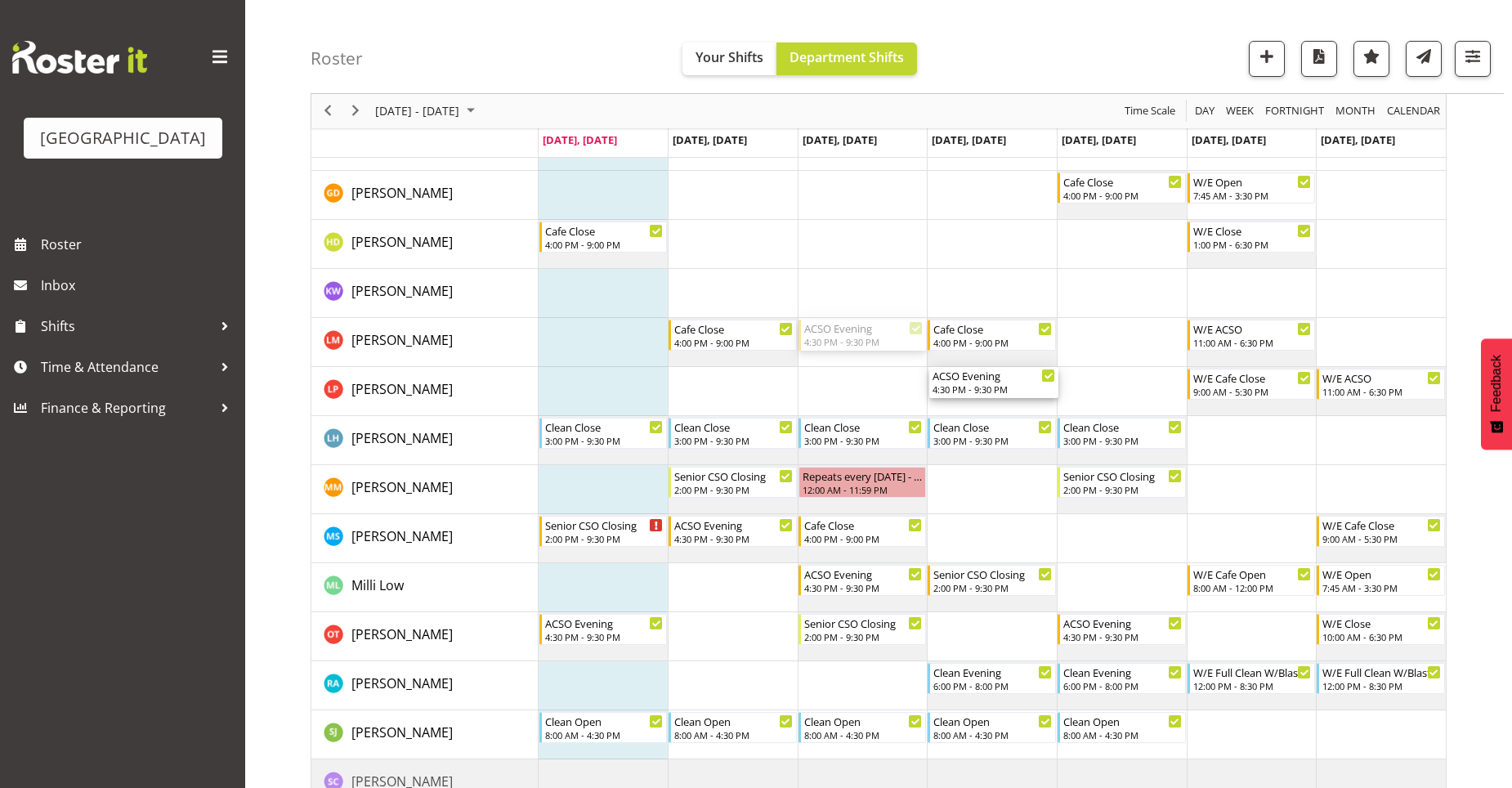
drag, startPoint x: 864, startPoint y: 357, endPoint x: 953, endPoint y: 401, distance: 99.3
click at [953, 401] on div "Senior CSO Closing 2:00 PM - 9:30 PM W/E Cafe Open 8:00 AM - 12:00 PM Repeats e…" at bounding box center [992, 408] width 907 height 1062
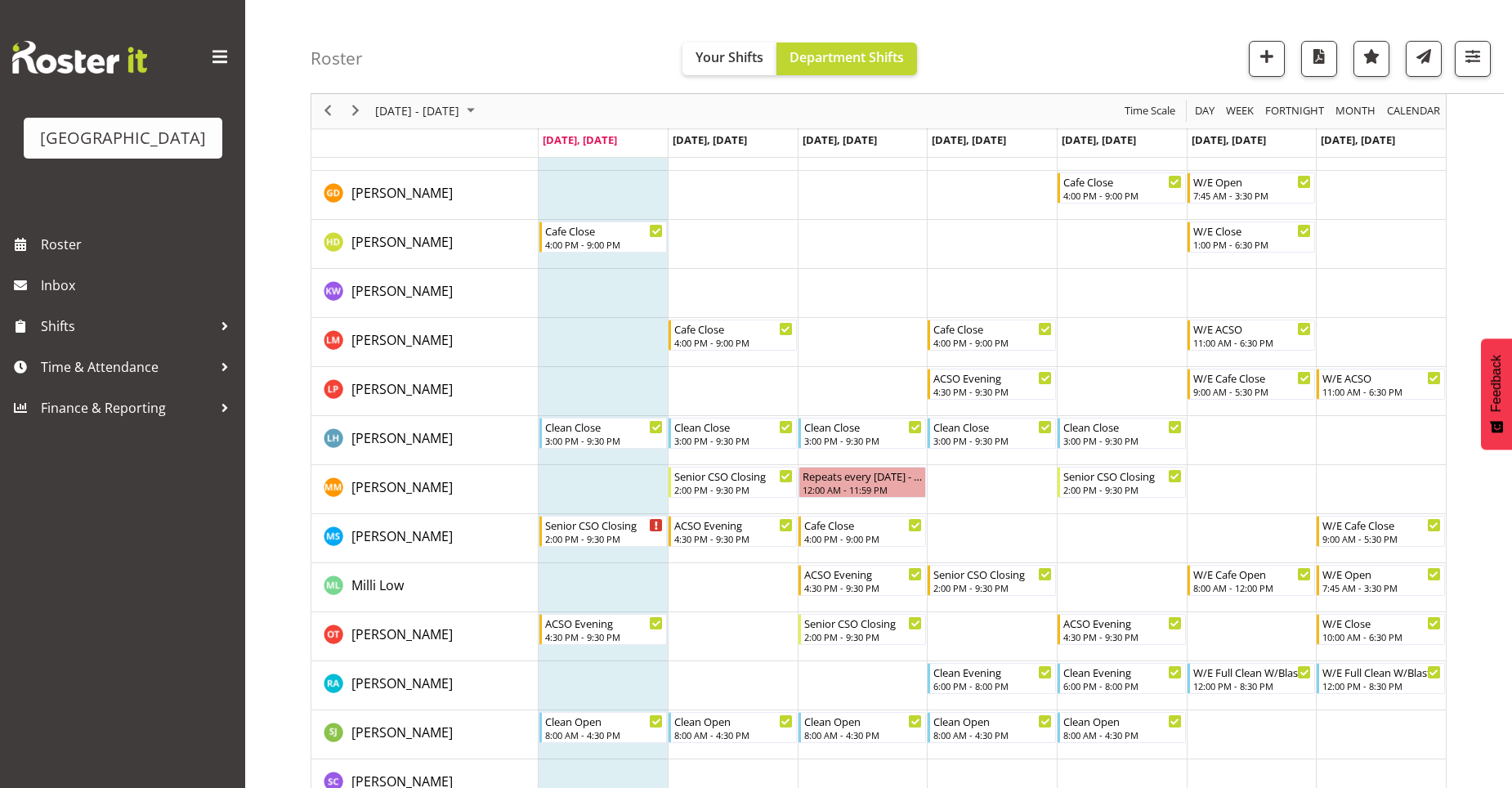
click at [1469, 294] on div "[DATE] - [DATE] [DATE] Day Week Fortnight Month calendar Month Agenda Time Scal…" at bounding box center [911, 374] width 1201 height 1154
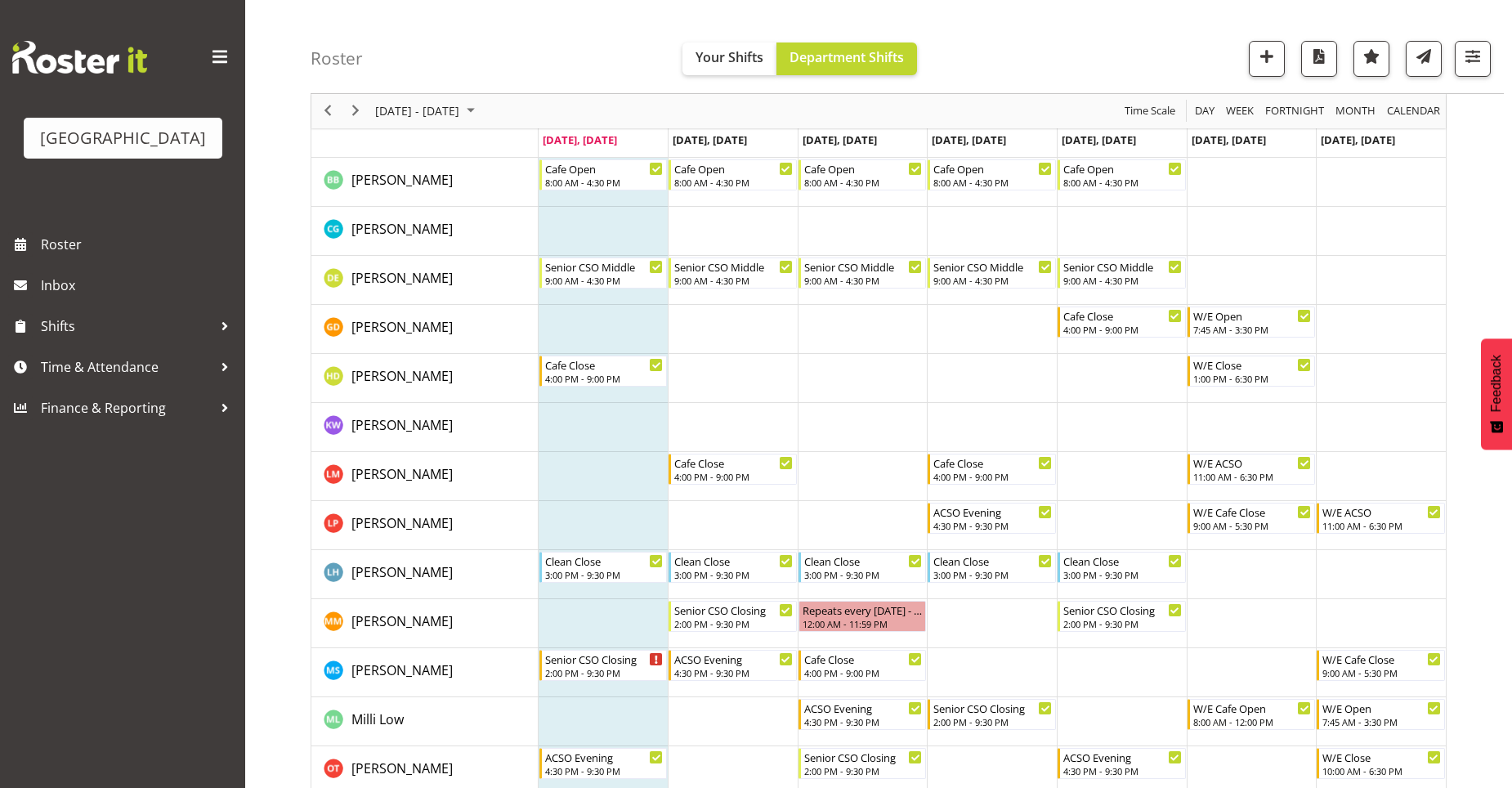
scroll to position [245, 0]
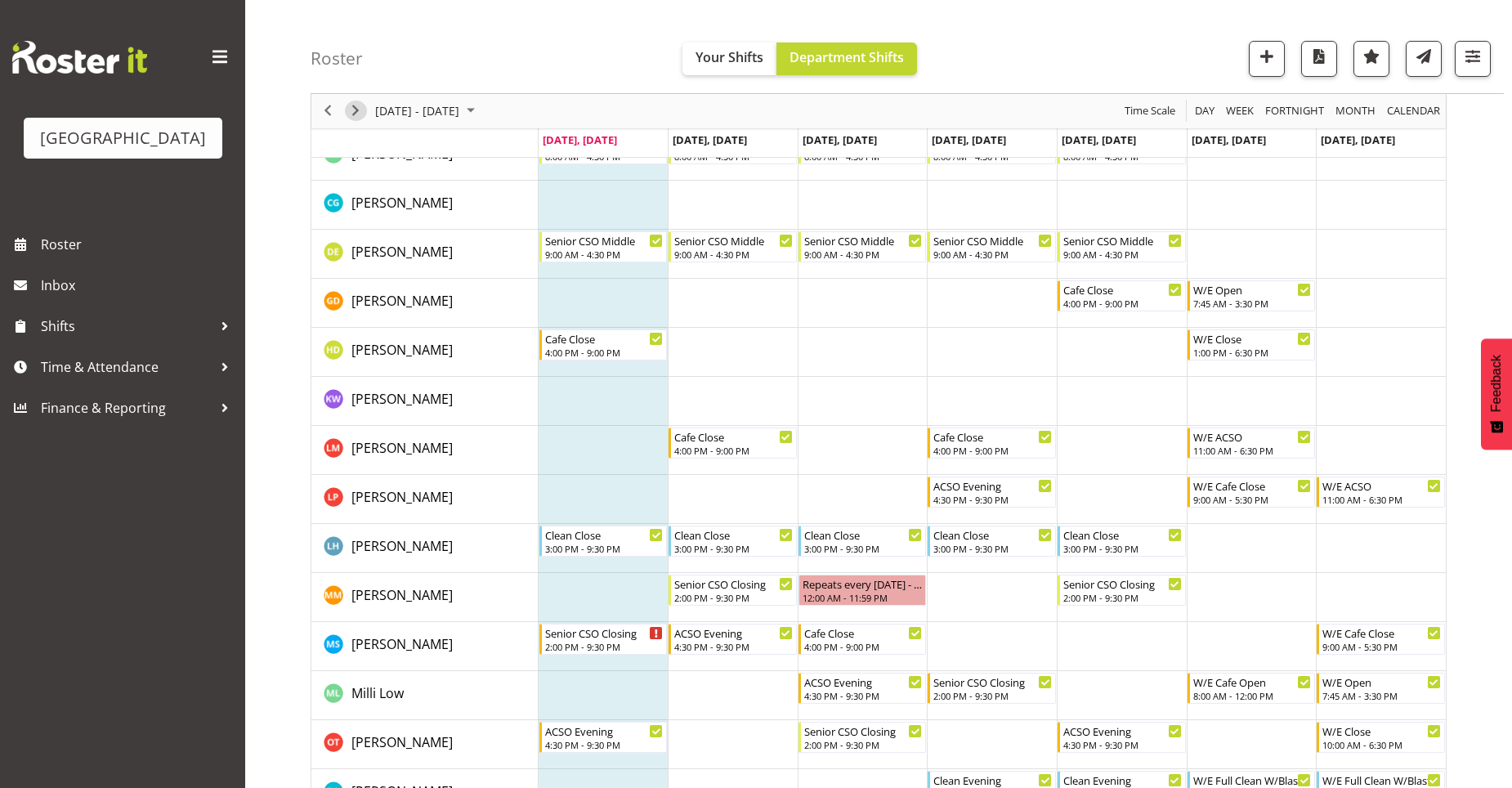
click at [352, 113] on span "Next" at bounding box center [355, 111] width 20 height 20
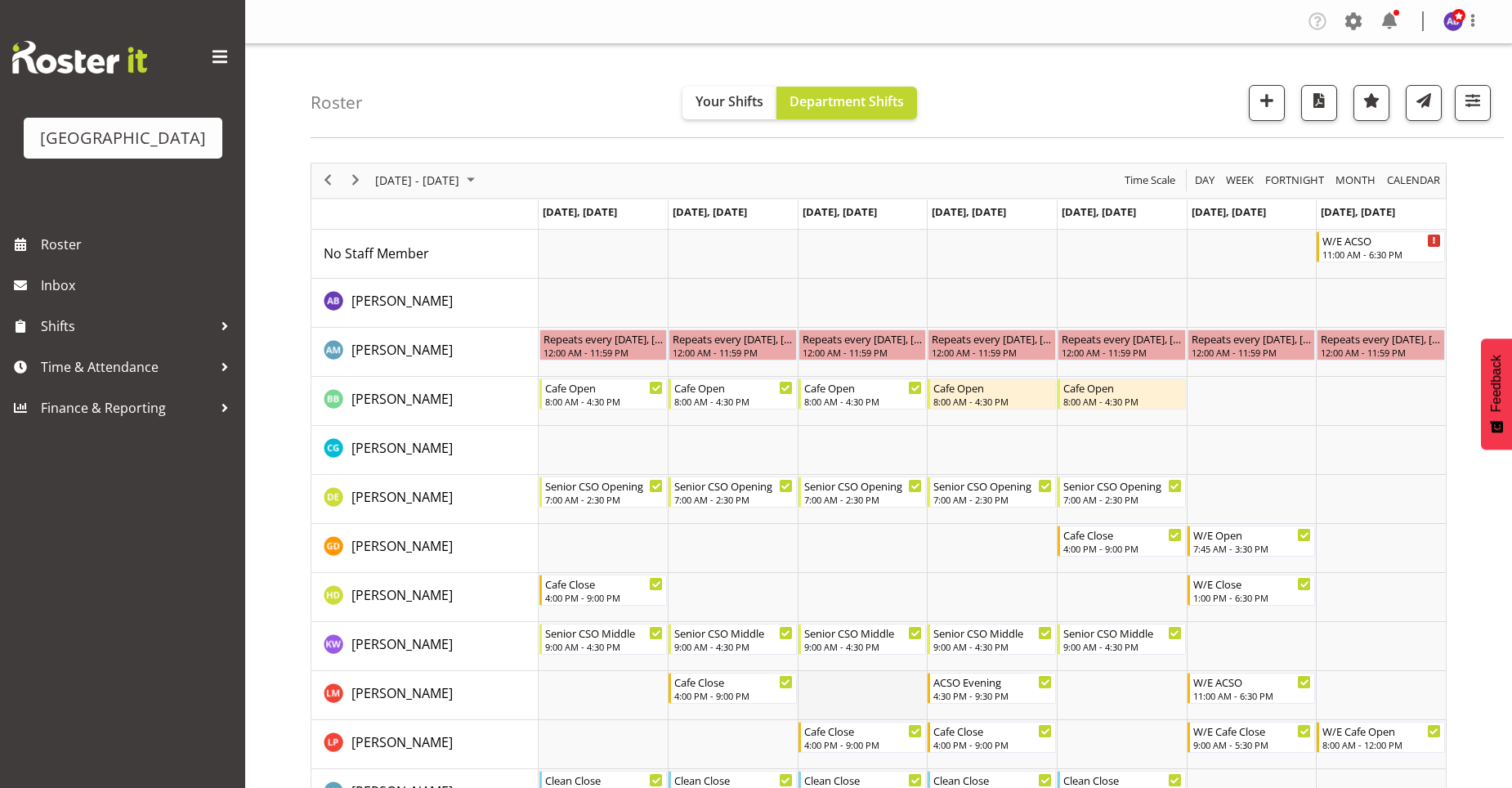
scroll to position [81, 0]
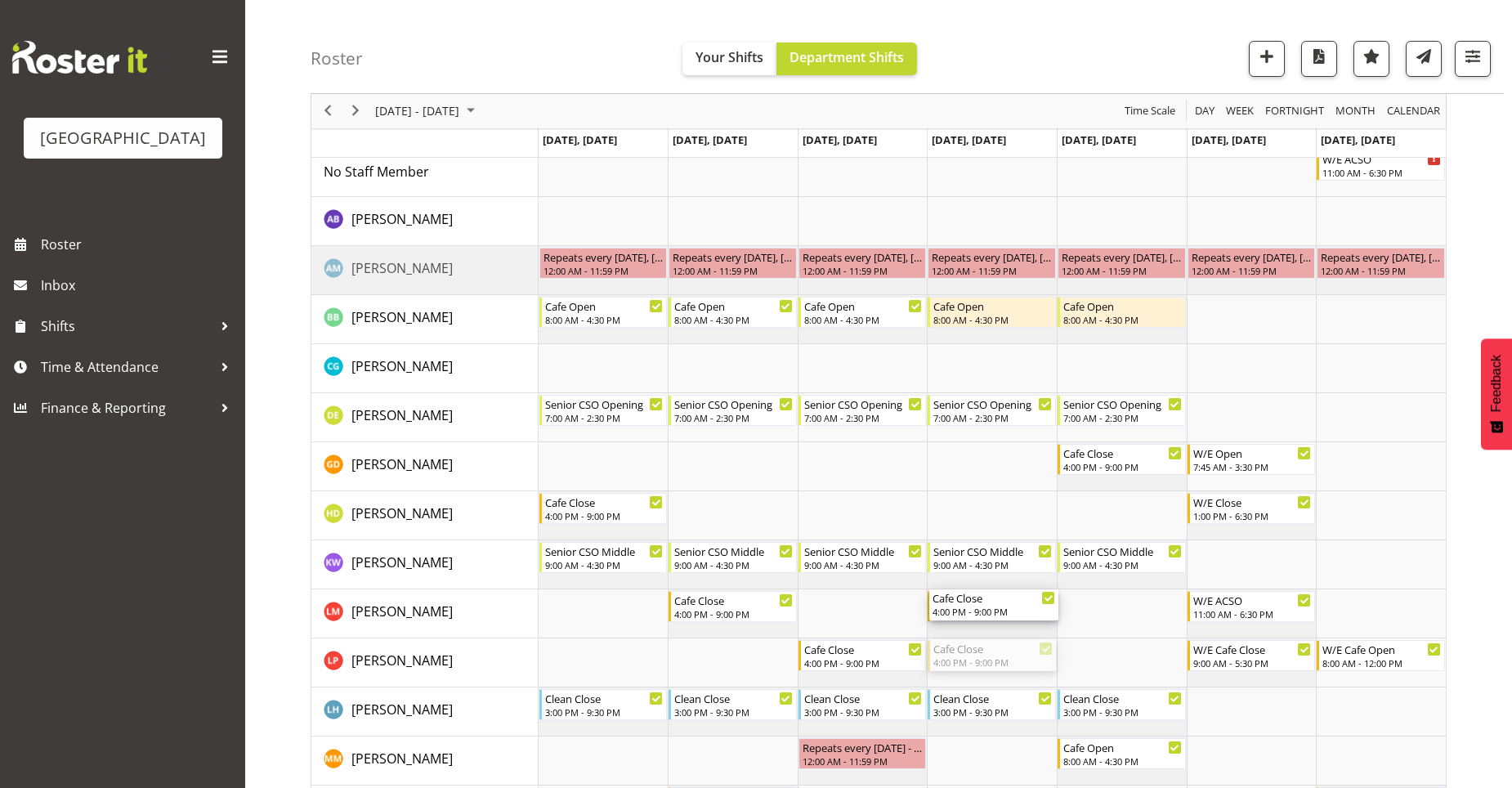
drag, startPoint x: 998, startPoint y: 657, endPoint x: 998, endPoint y: 614, distance: 43.0
drag, startPoint x: 1011, startPoint y: 660, endPoint x: 1004, endPoint y: 620, distance: 40.6
click at [1004, 620] on div "W/E ACSO 11:00 AM - 6:30 PM Repeats every [DATE], [DATE], [DATE], [DATE], [DATE…" at bounding box center [992, 679] width 907 height 1062
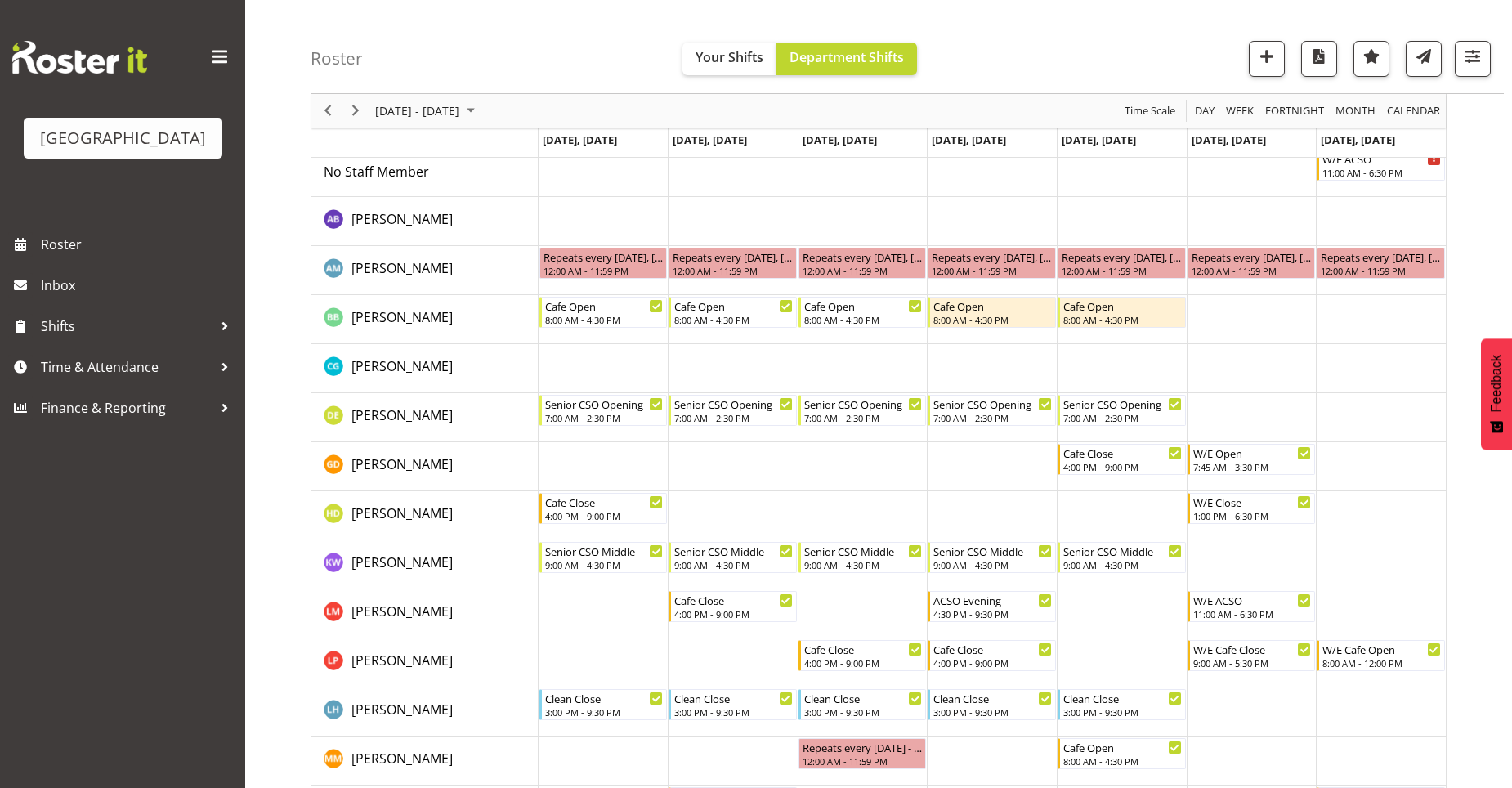
click at [1493, 554] on div "[DATE] - [DATE] [DATE] Day Week Fortnight Month calendar Month Agenda Time Scal…" at bounding box center [911, 645] width 1201 height 1154
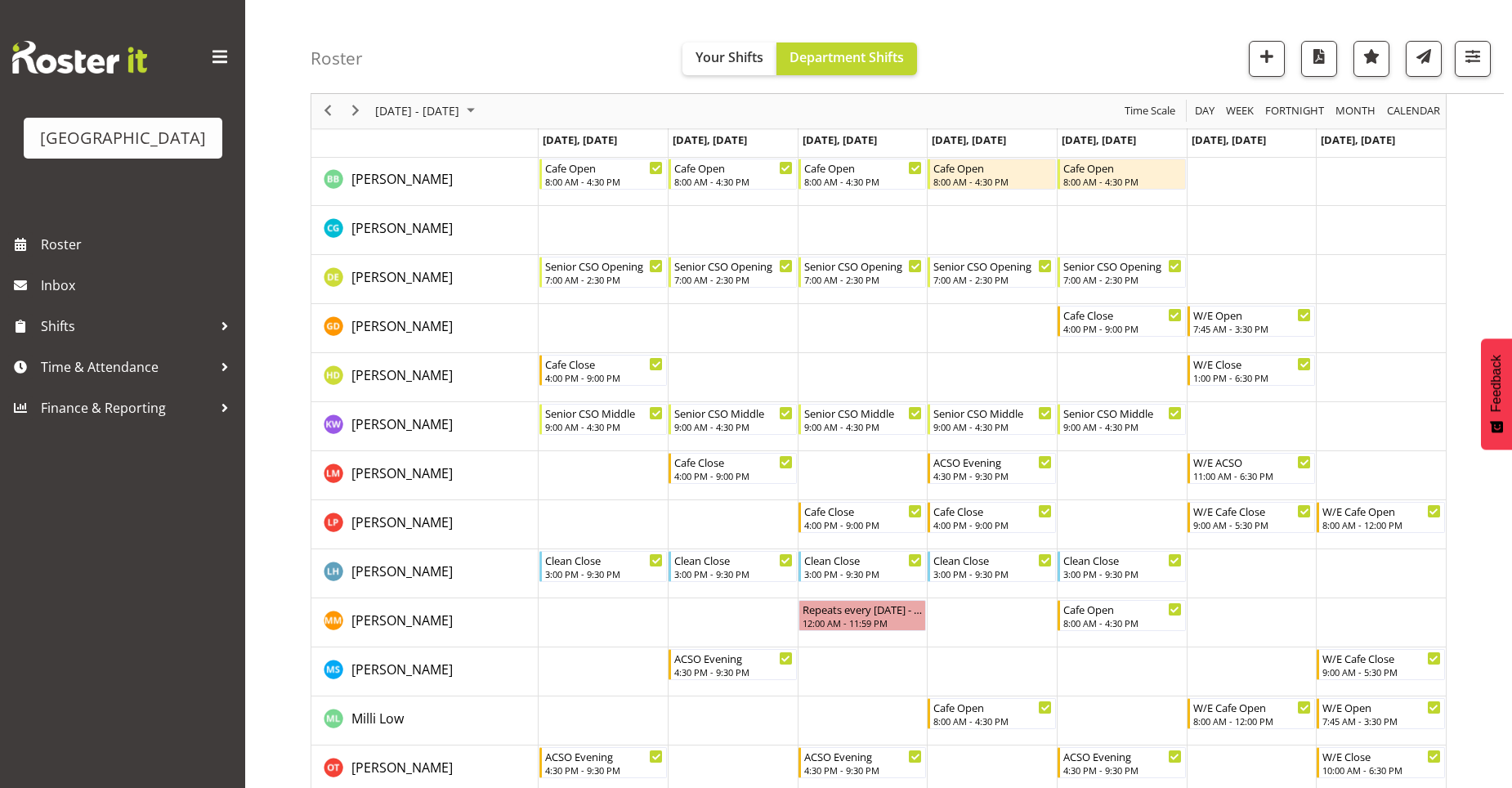
scroll to position [245, 0]
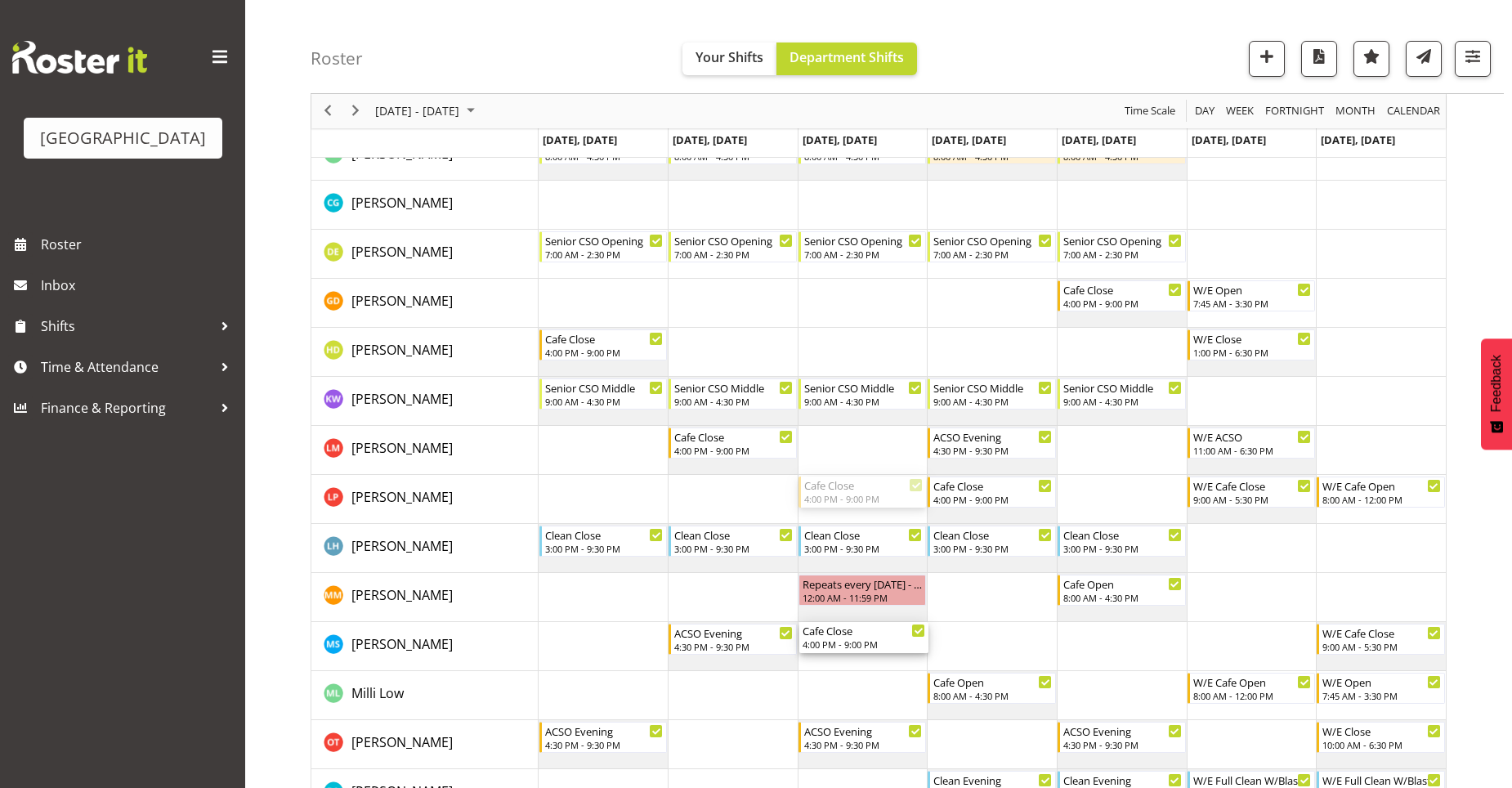
drag, startPoint x: 867, startPoint y: 489, endPoint x: 860, endPoint y: 629, distance: 140.2
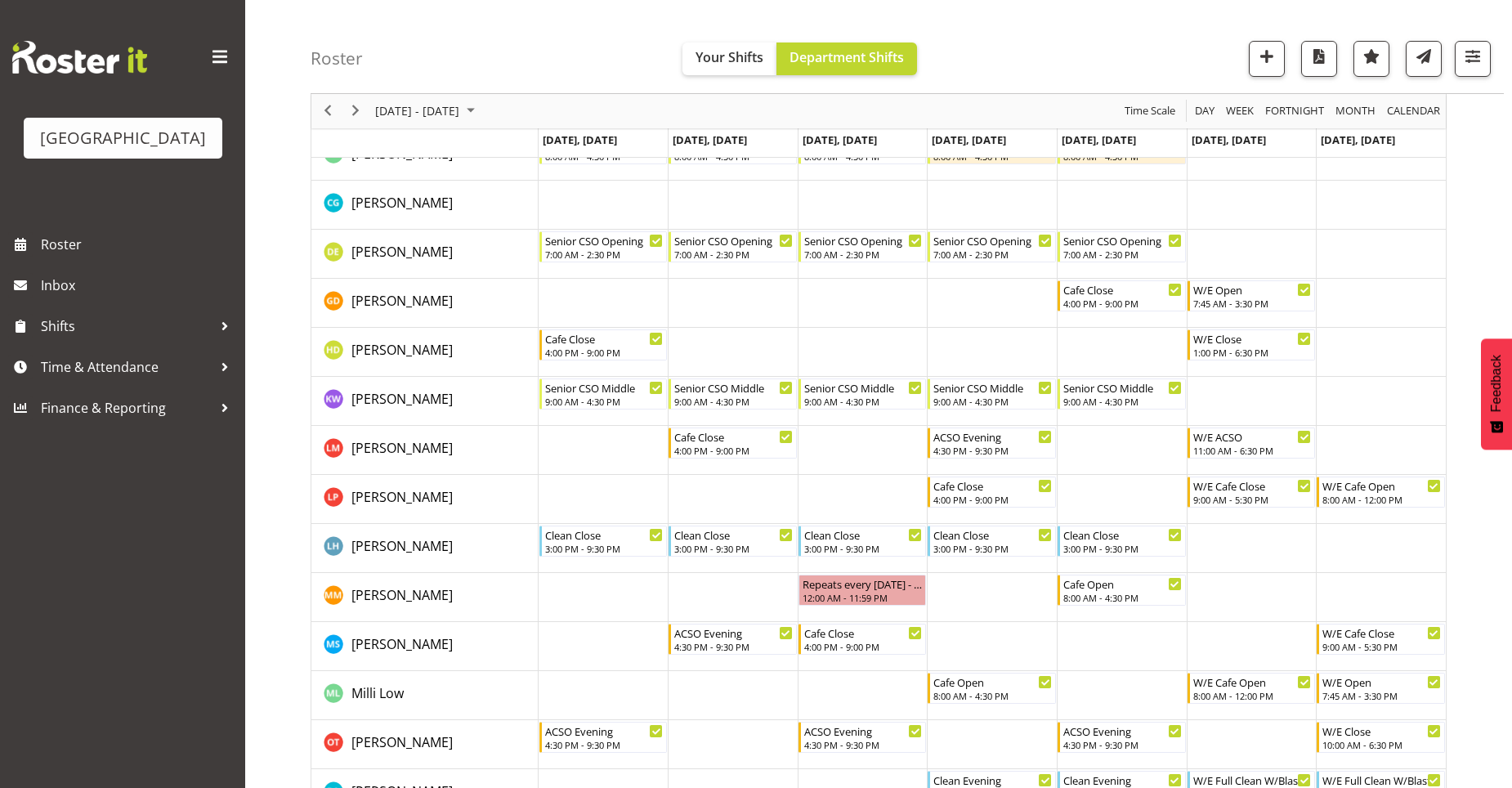
scroll to position [0, 0]
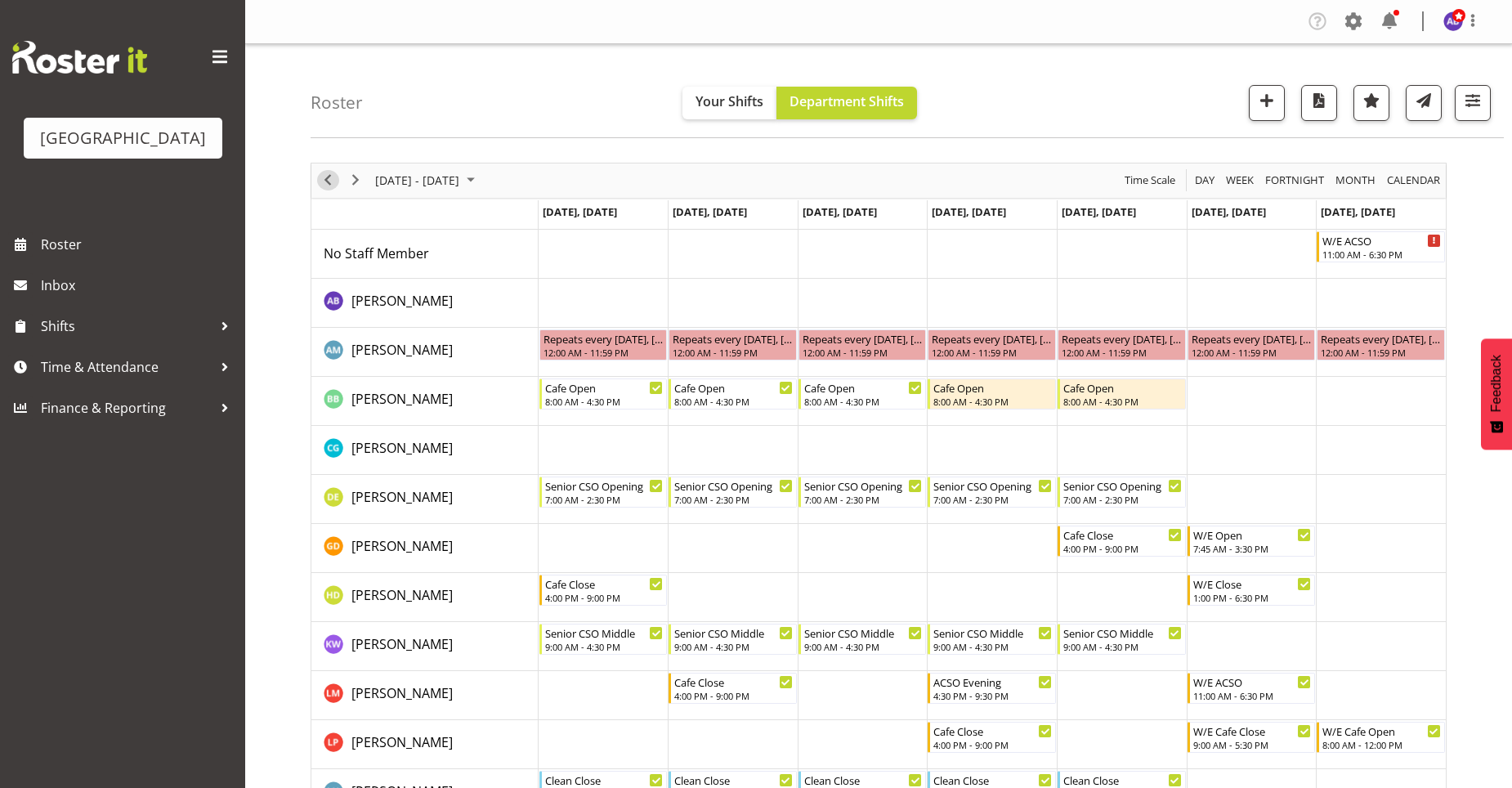
click at [332, 176] on span "Previous" at bounding box center [327, 180] width 20 height 20
